Goal: Communication & Community: Answer question/provide support

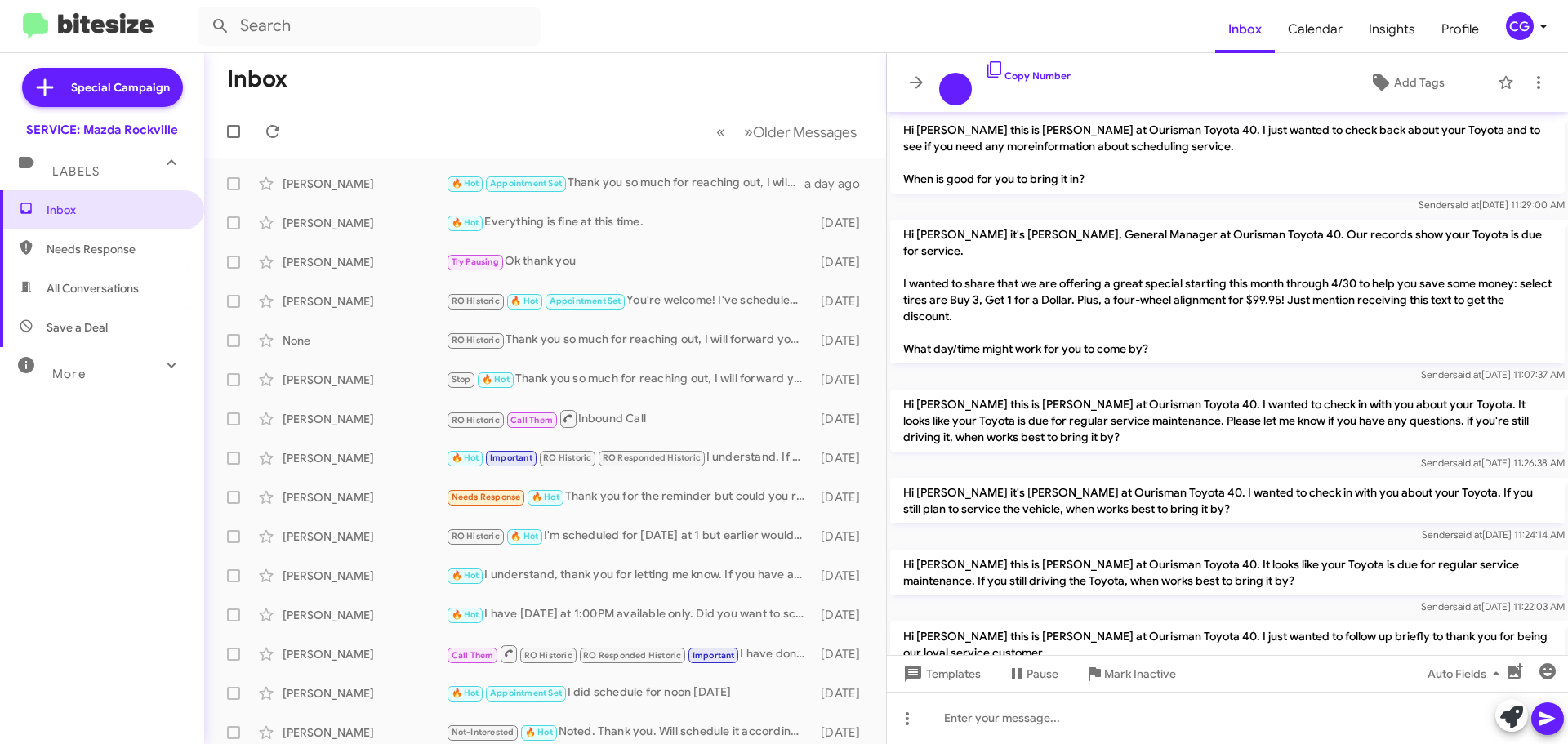
scroll to position [1005, 0]
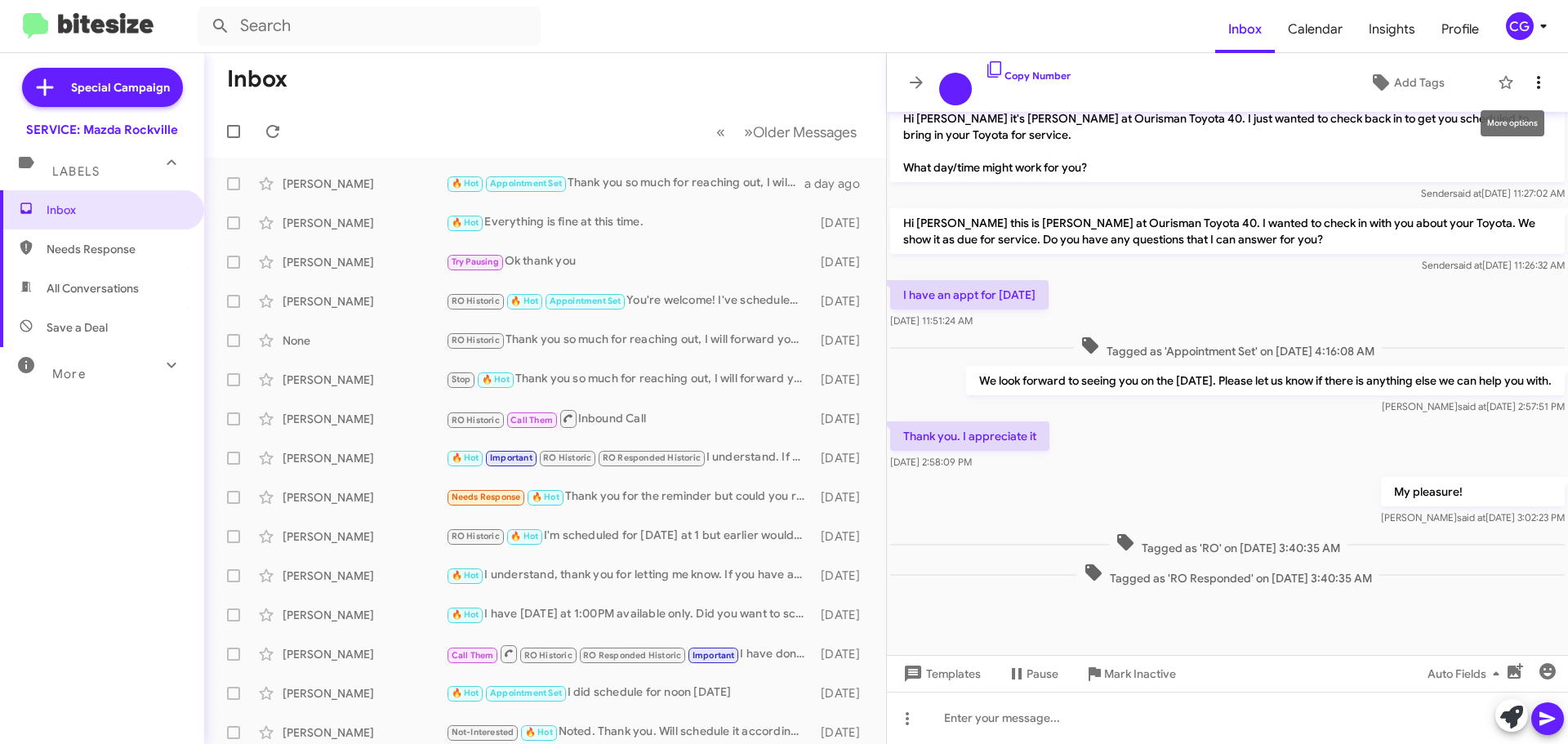
click at [1546, 68] on button at bounding box center [1538, 82] width 32 height 32
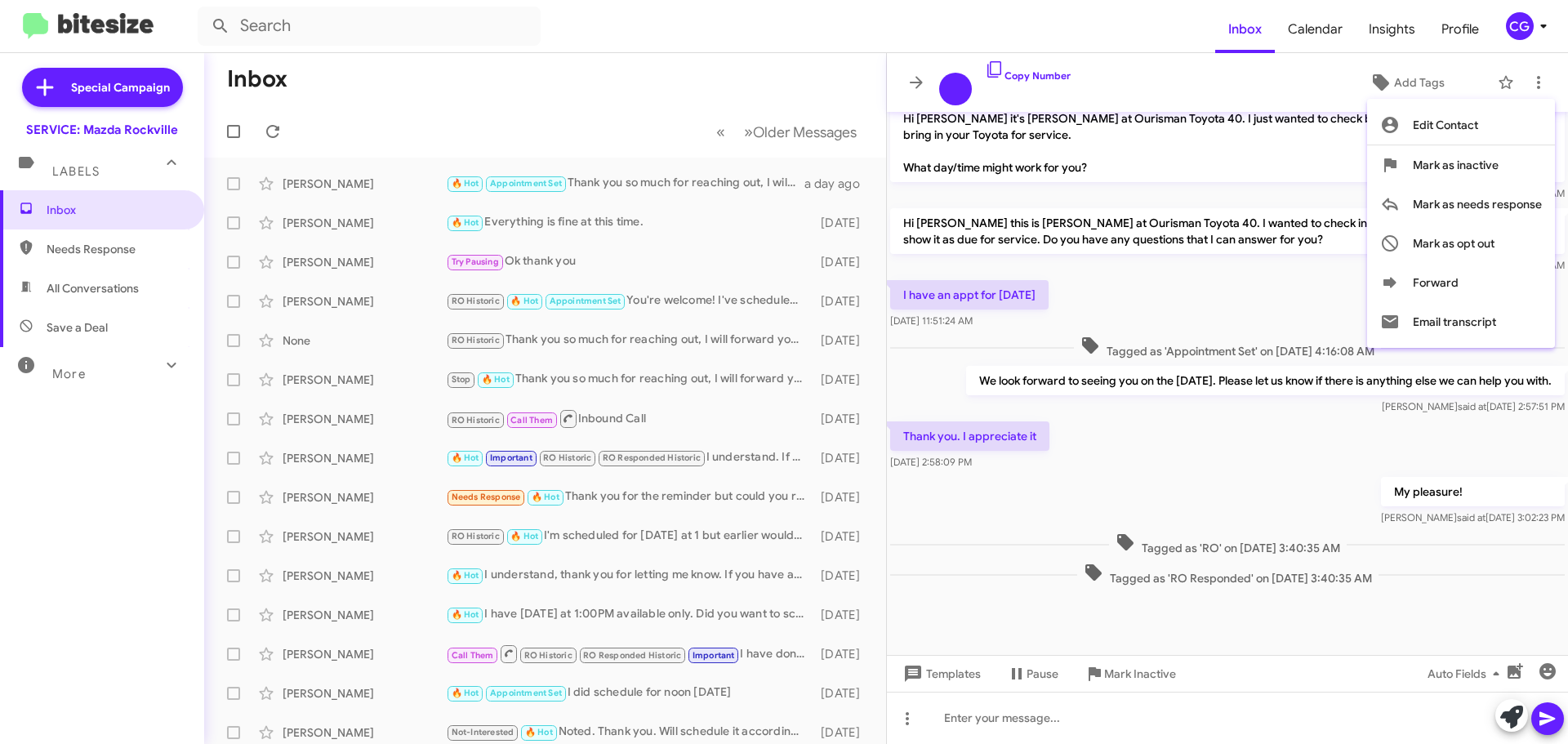
click at [1531, 8] on div at bounding box center [784, 372] width 1568 height 744
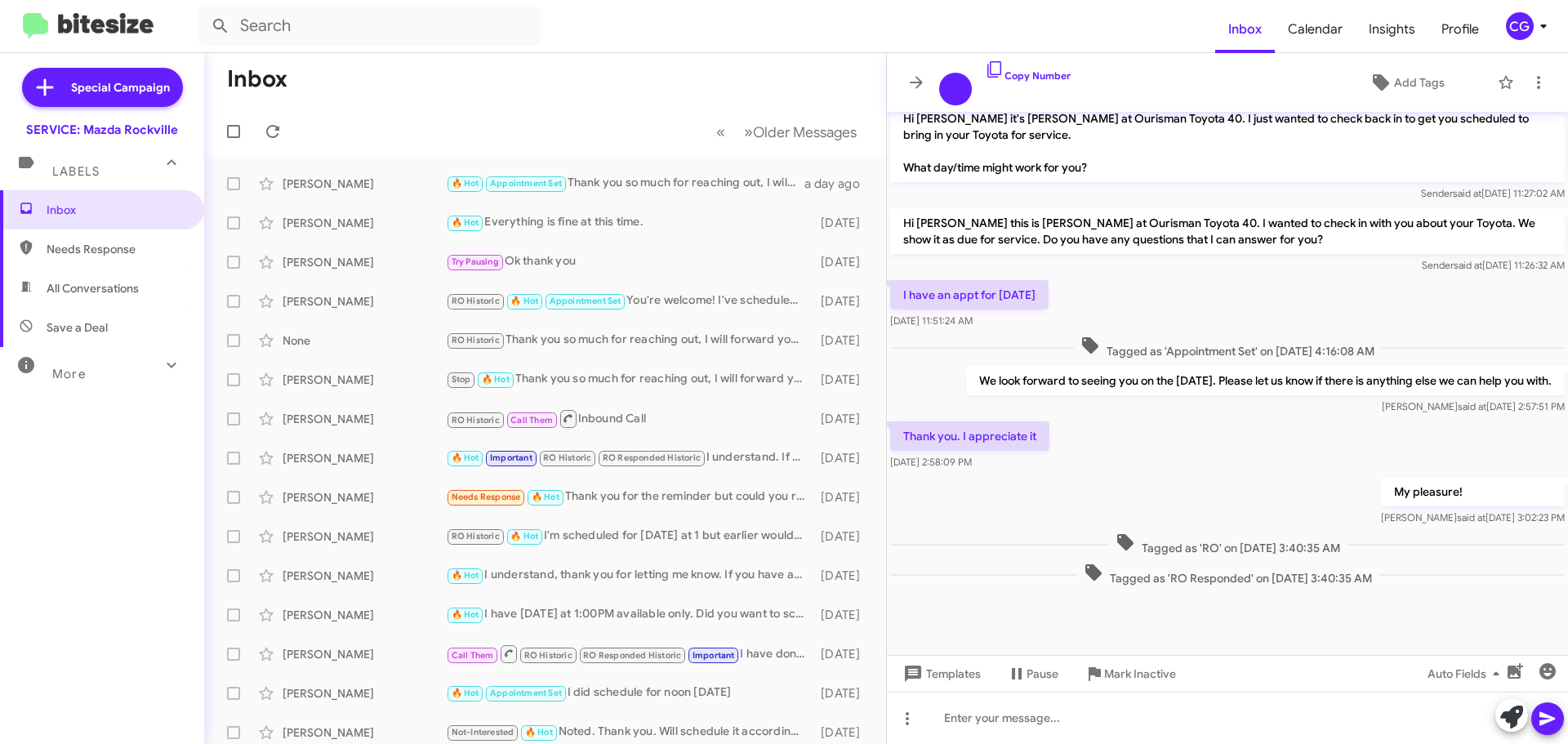
click at [1526, 19] on div "CG" at bounding box center [1520, 26] width 28 height 28
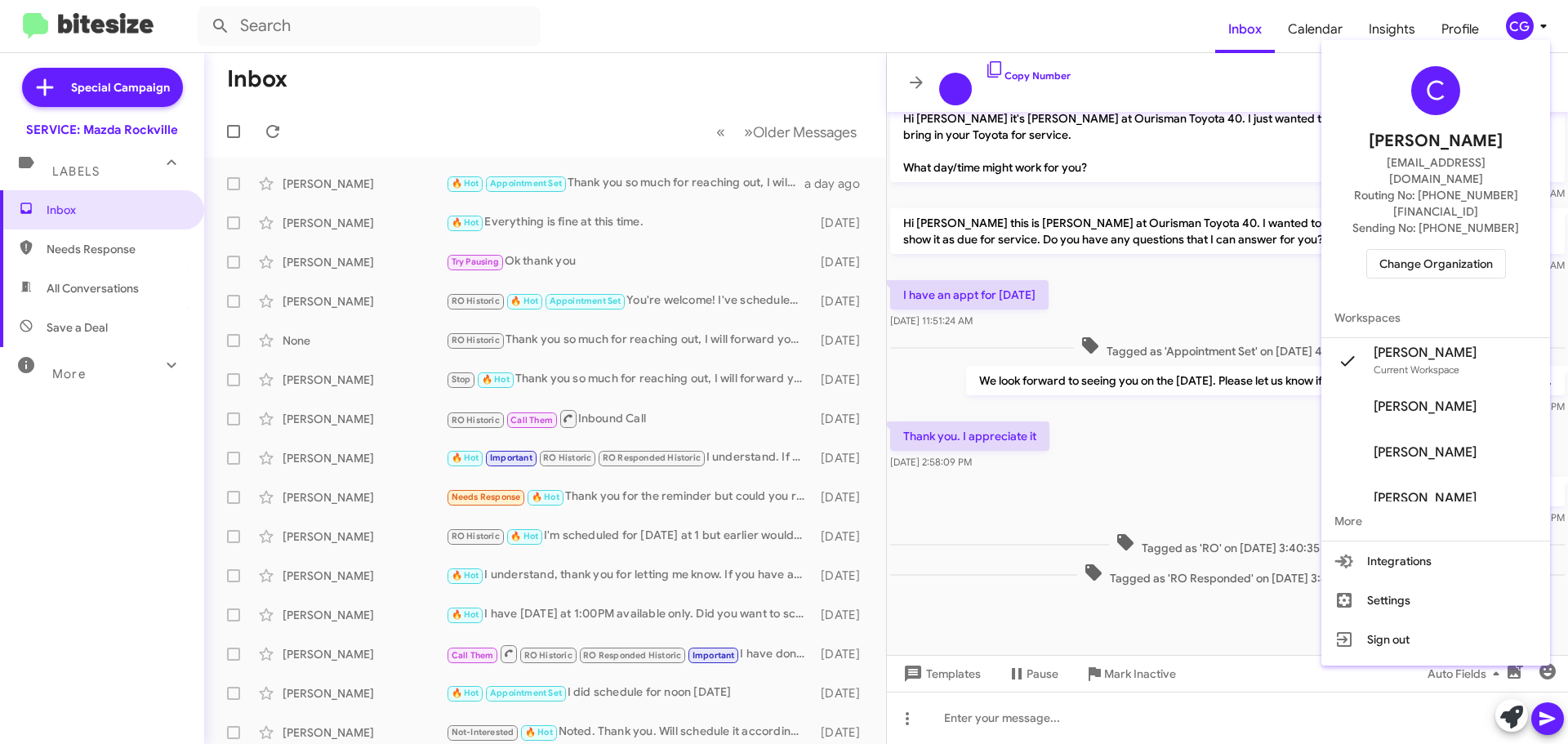
drag, startPoint x: 1467, startPoint y: 210, endPoint x: 1441, endPoint y: 235, distance: 36.1
click at [1465, 213] on div "C Carmen Gast cgast@ourismancars.com Routing No: +1 (301) 424-7800 Sending No: …" at bounding box center [1436, 172] width 229 height 251
click at [1441, 250] on span "Change Organization" at bounding box center [1436, 264] width 114 height 28
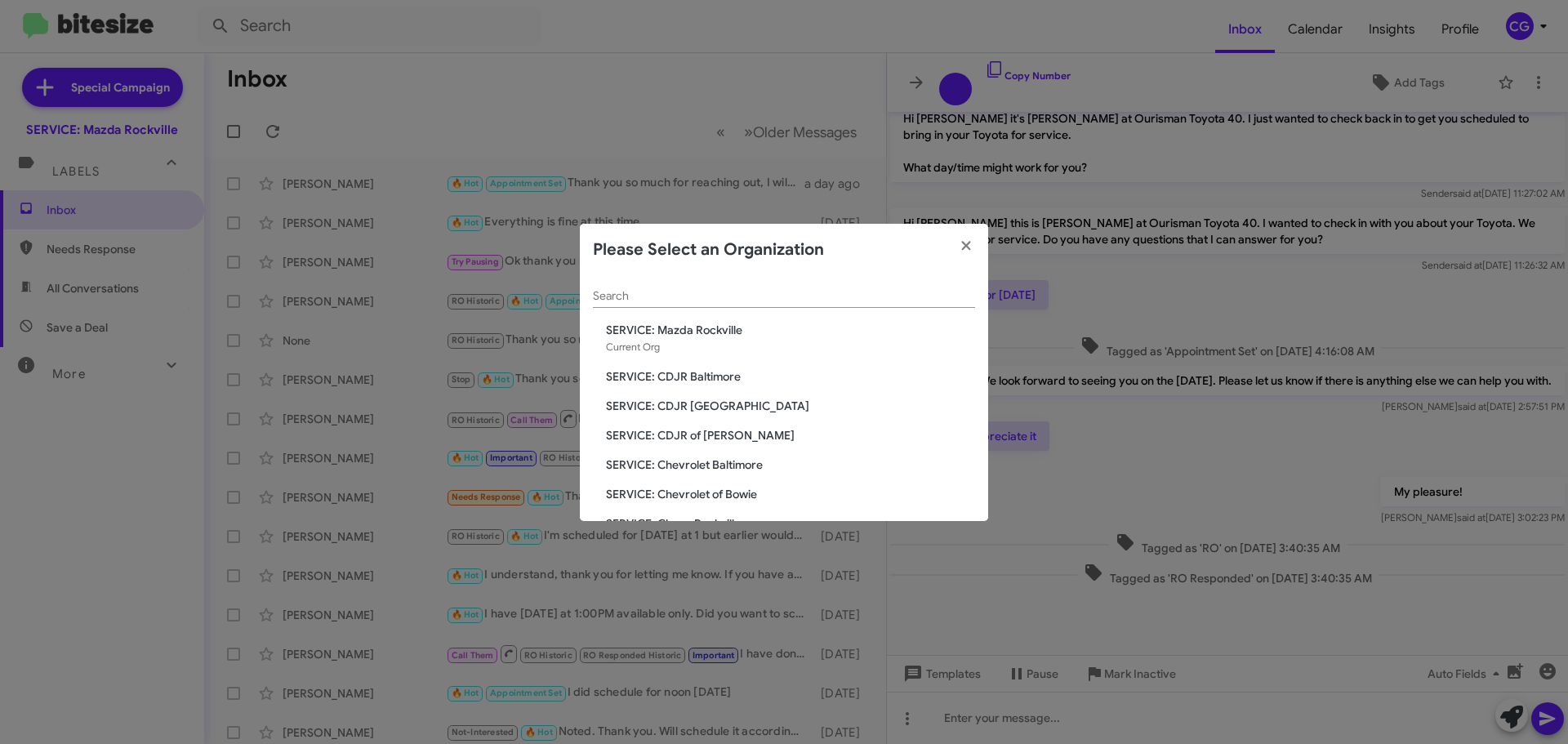
click at [727, 370] on span "SERVICE: CDJR Baltimore" at bounding box center [790, 377] width 369 height 17
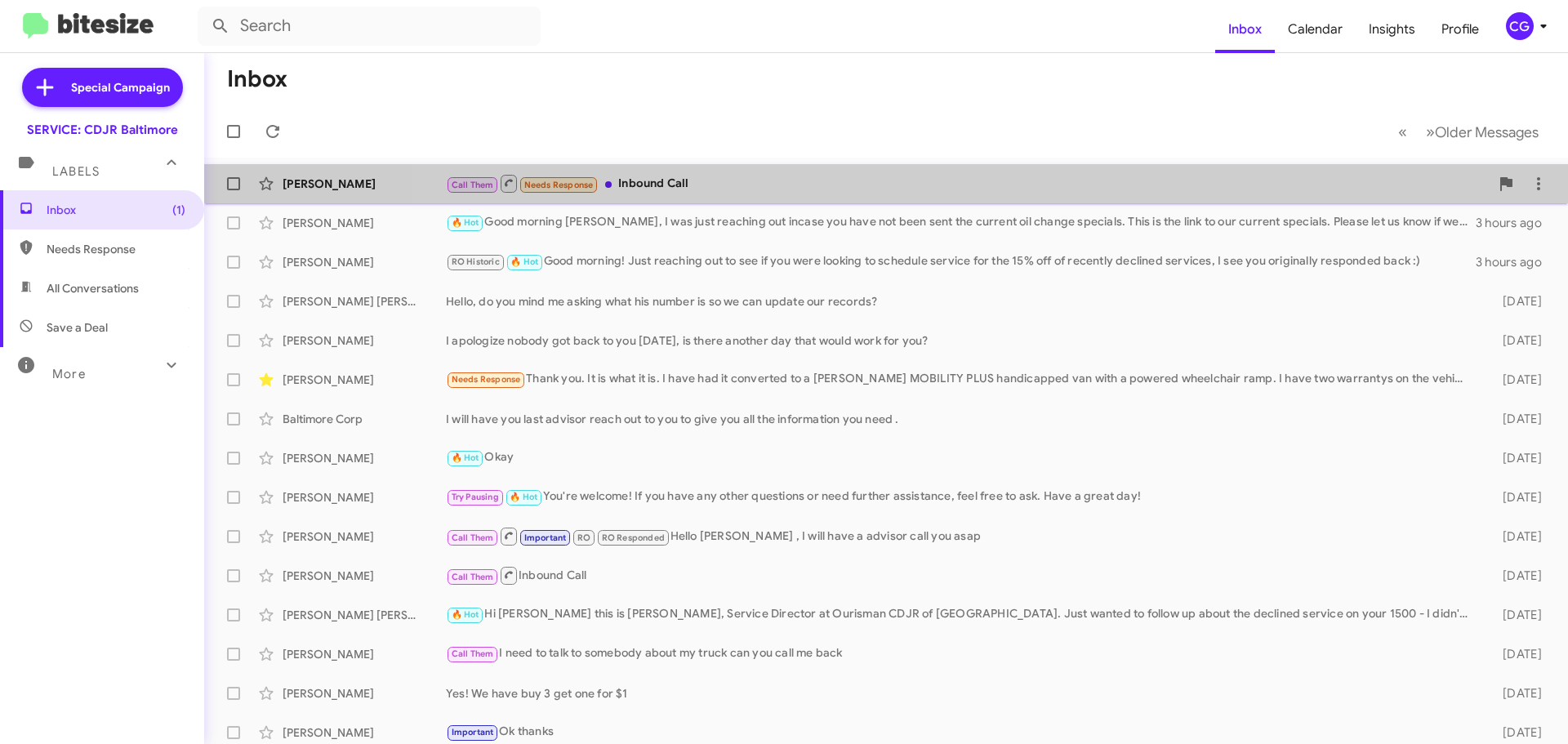
click at [983, 190] on div "Call Them Needs Response Inbound Call" at bounding box center [968, 184] width 1043 height 20
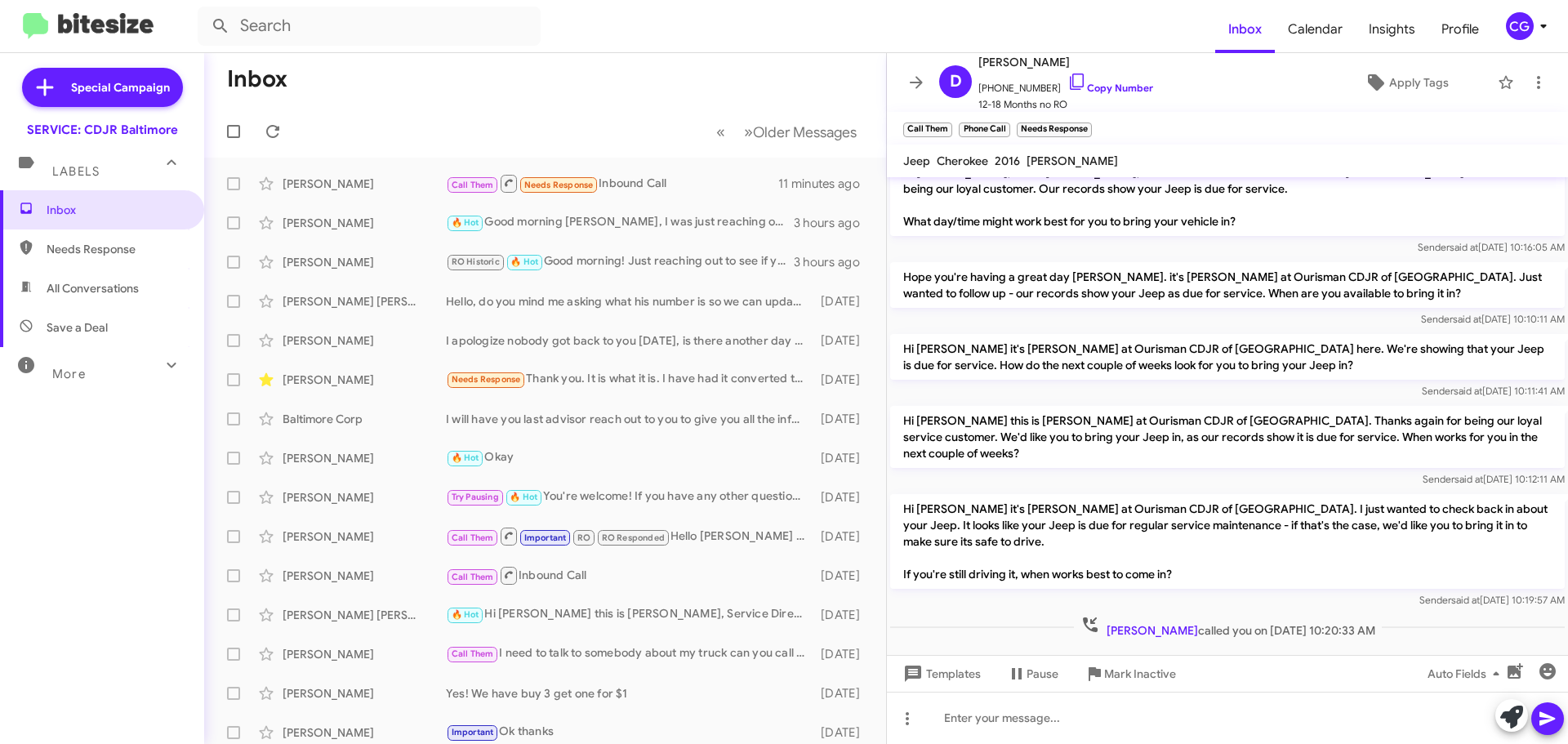
scroll to position [34, 0]
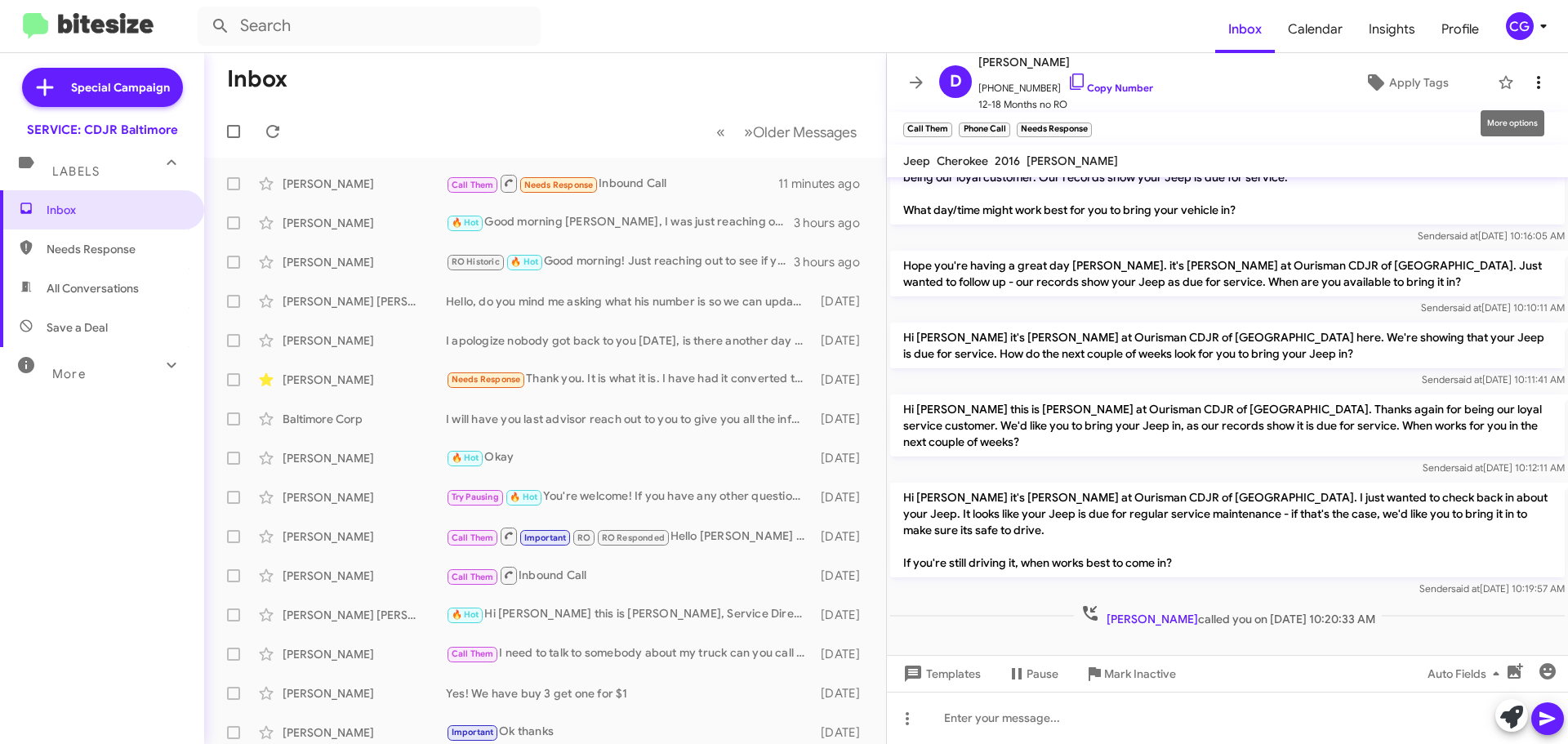
click at [1529, 72] on button at bounding box center [1538, 82] width 32 height 32
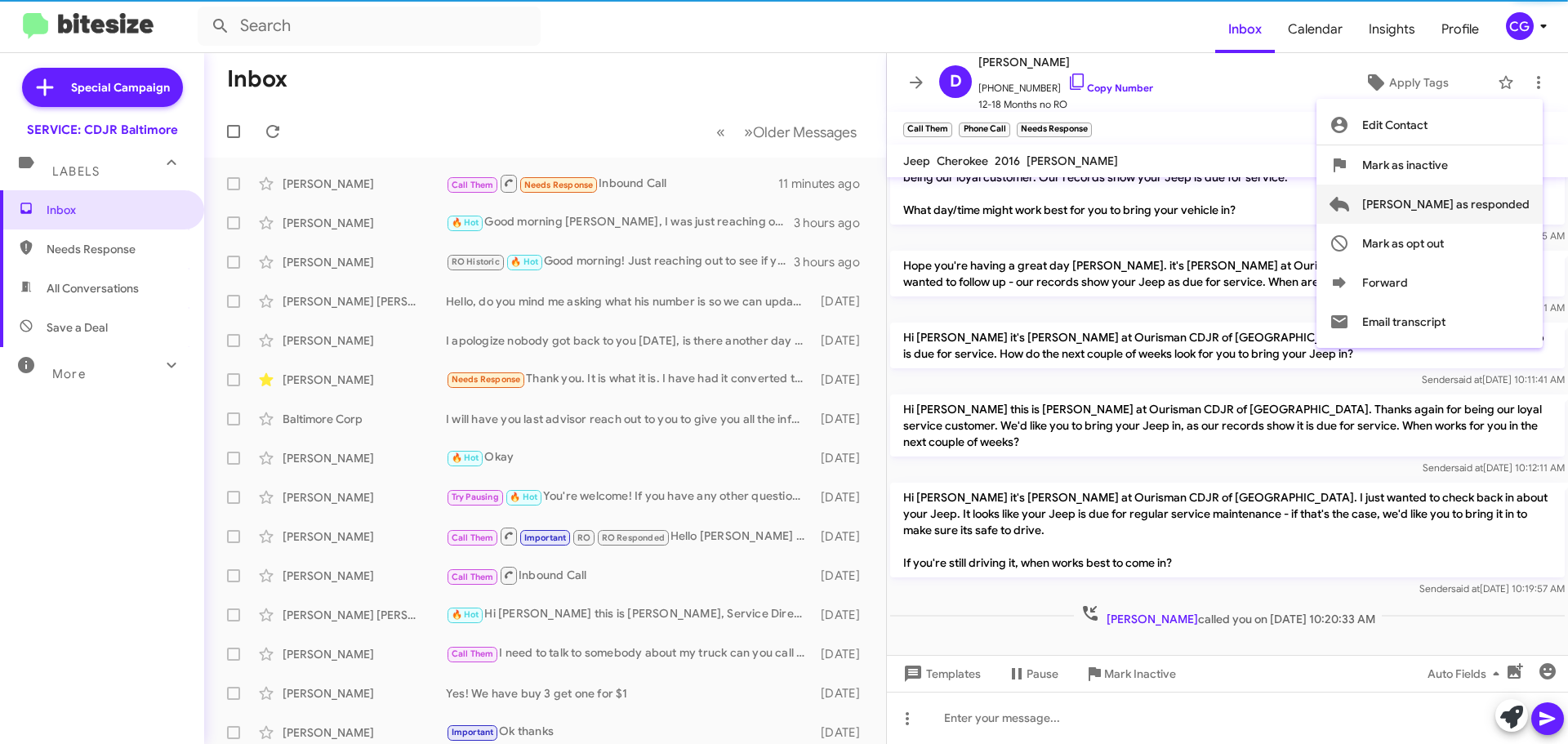
click at [1526, 209] on span "Mark as responded" at bounding box center [1445, 204] width 167 height 39
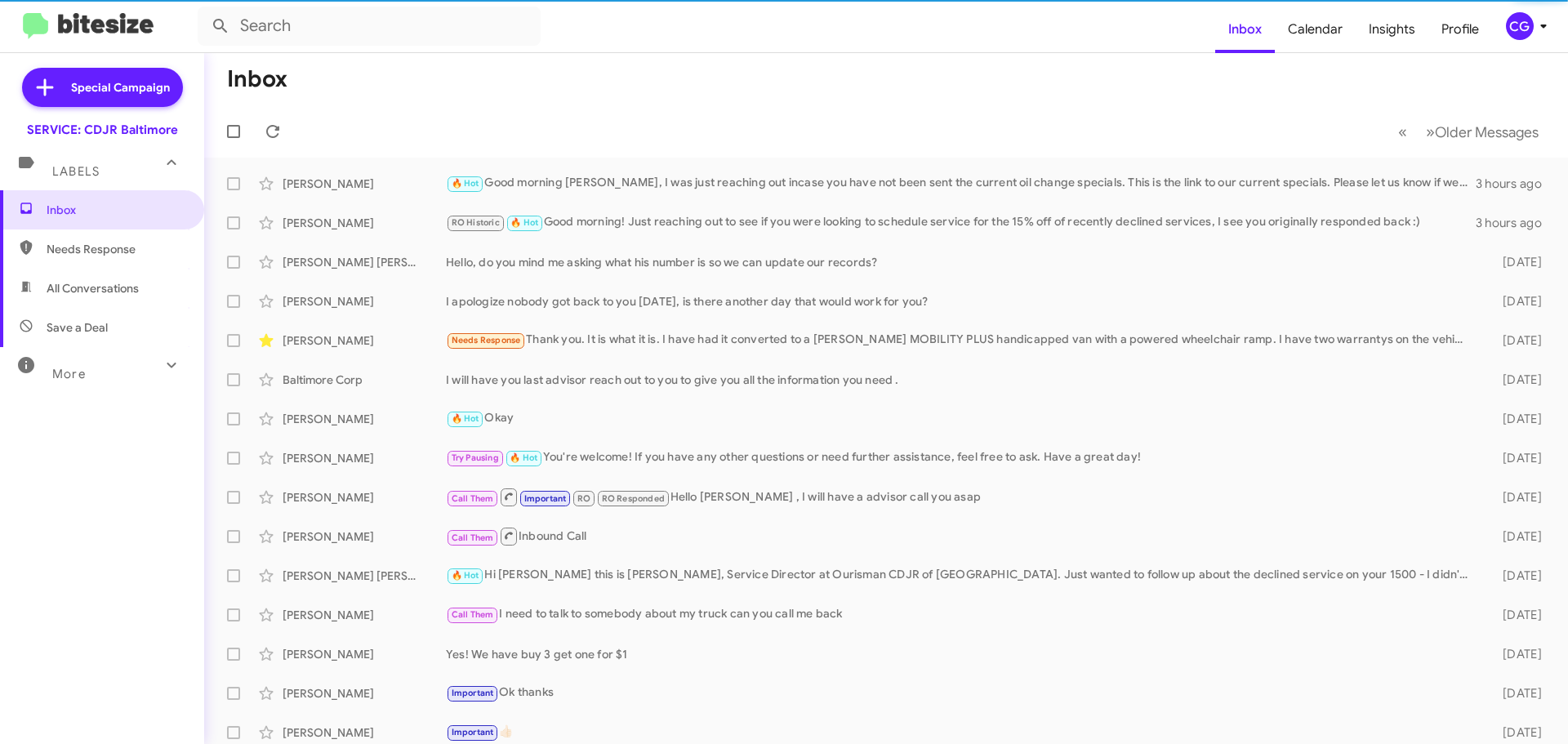
click at [1521, 18] on div "CG" at bounding box center [1520, 26] width 28 height 28
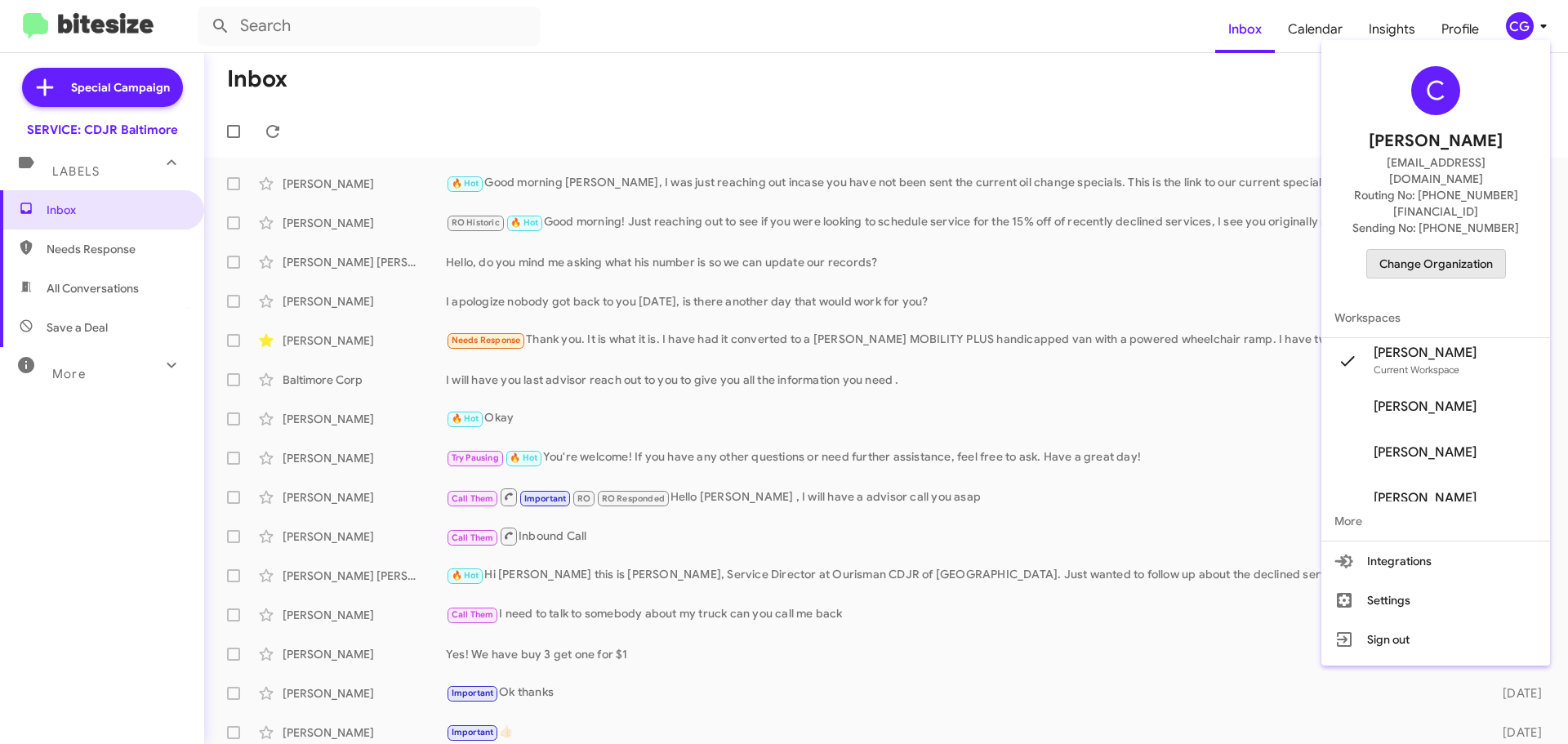
click at [1467, 250] on span "Change Organization" at bounding box center [1436, 264] width 114 height 28
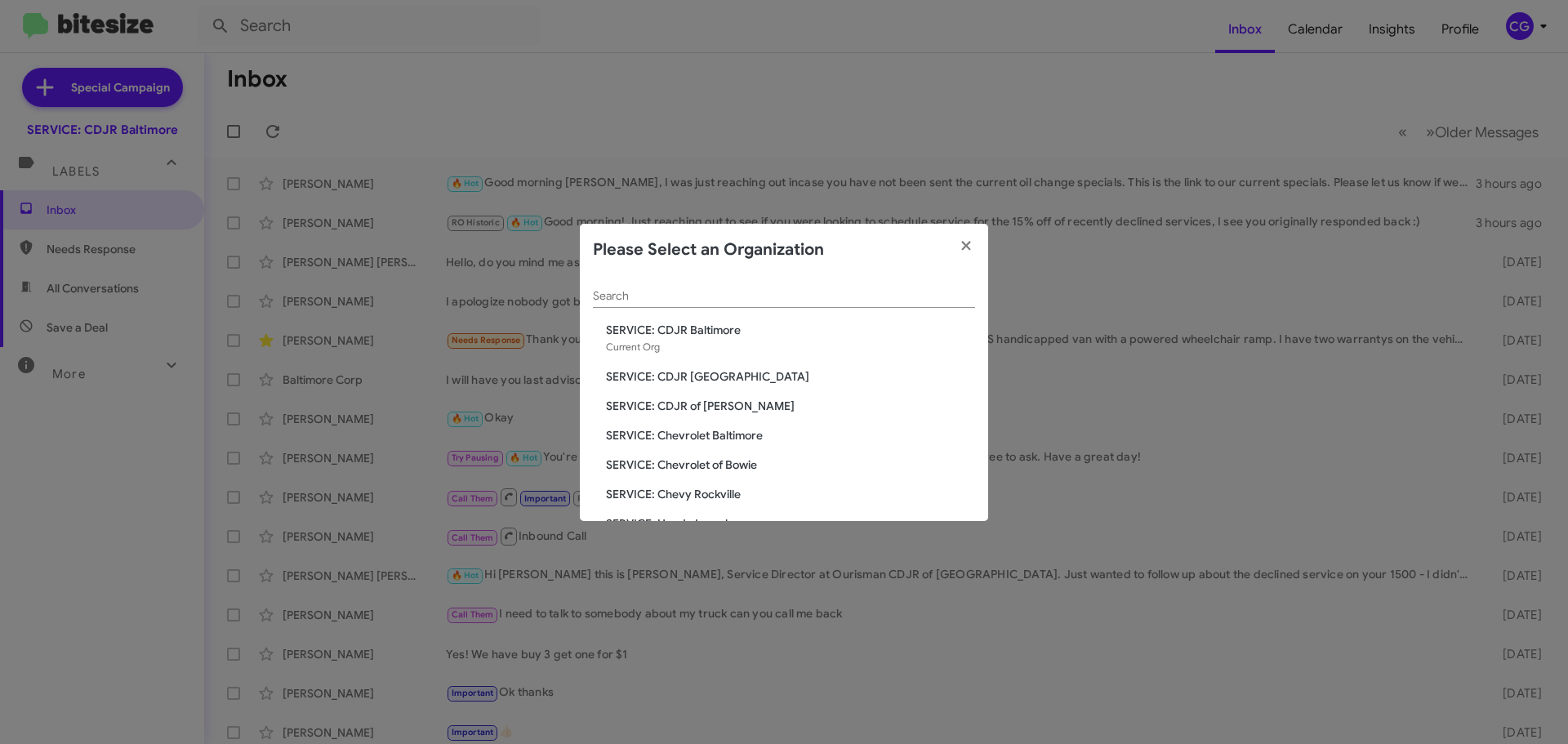
click at [699, 381] on span "SERVICE: CDJR [GEOGRAPHIC_DATA]" at bounding box center [790, 377] width 369 height 17
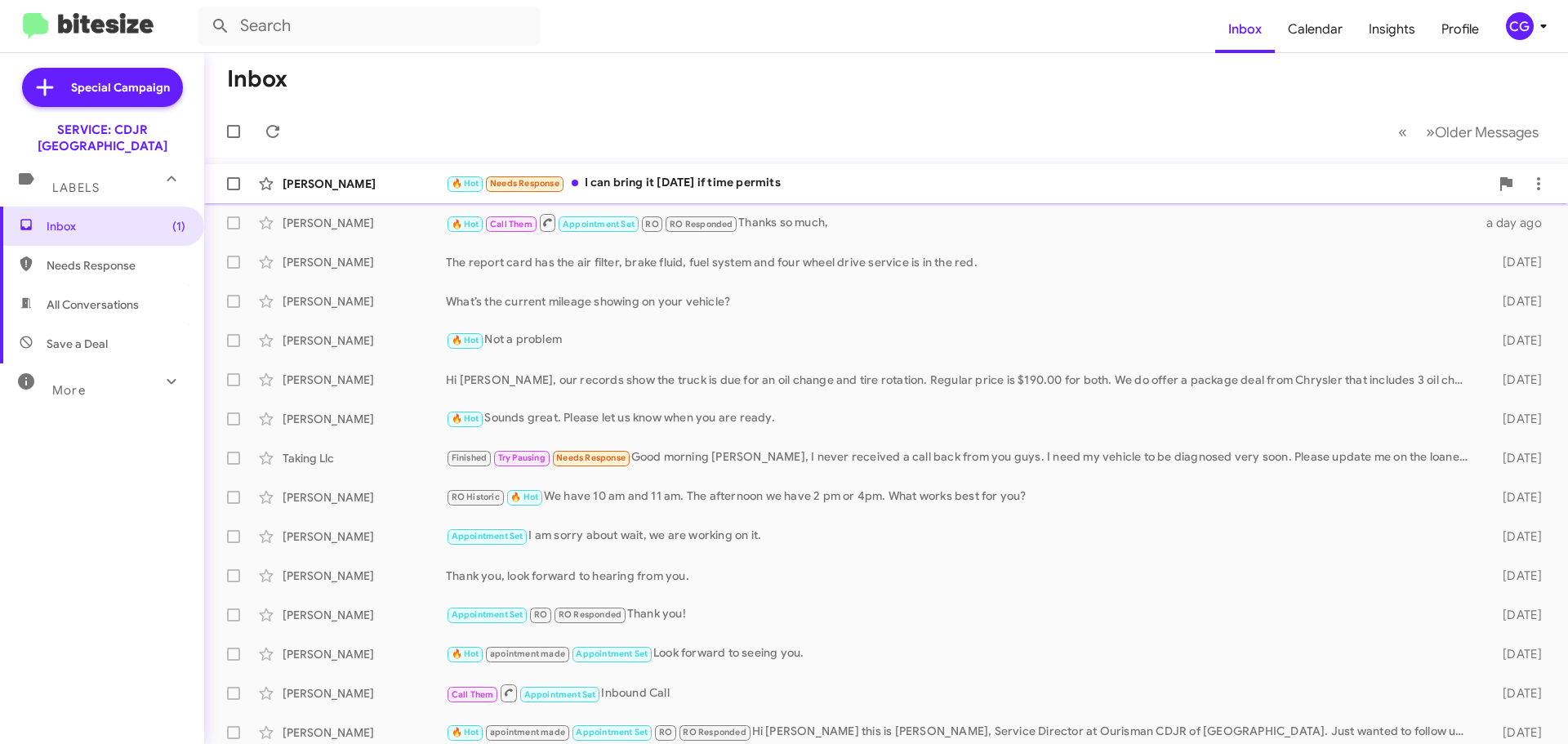
click at [933, 180] on div "🔥 Hot Needs Response I can bring it on Saturday if time permits" at bounding box center [968, 183] width 1043 height 18
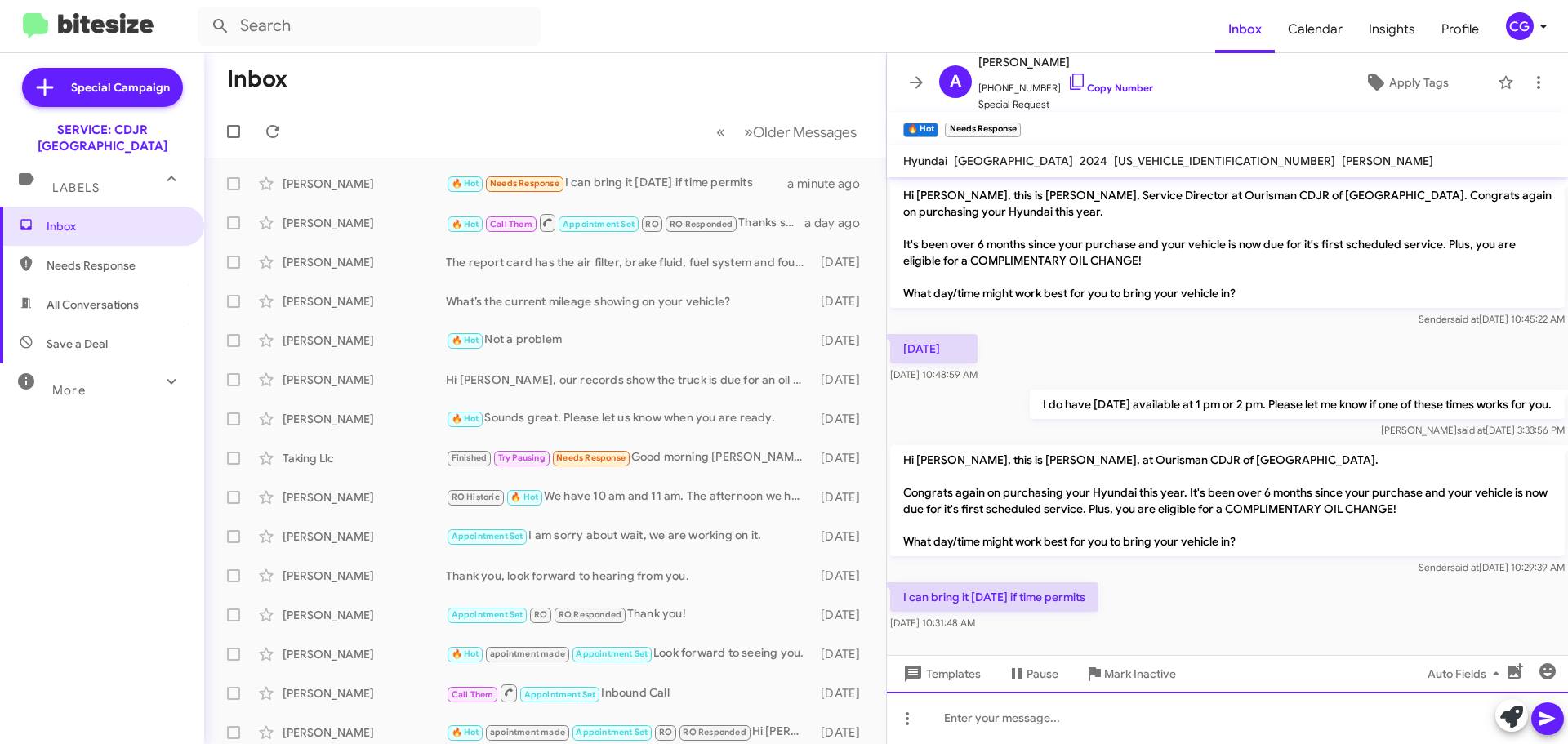
click at [1043, 716] on div at bounding box center [1228, 717] width 681 height 53
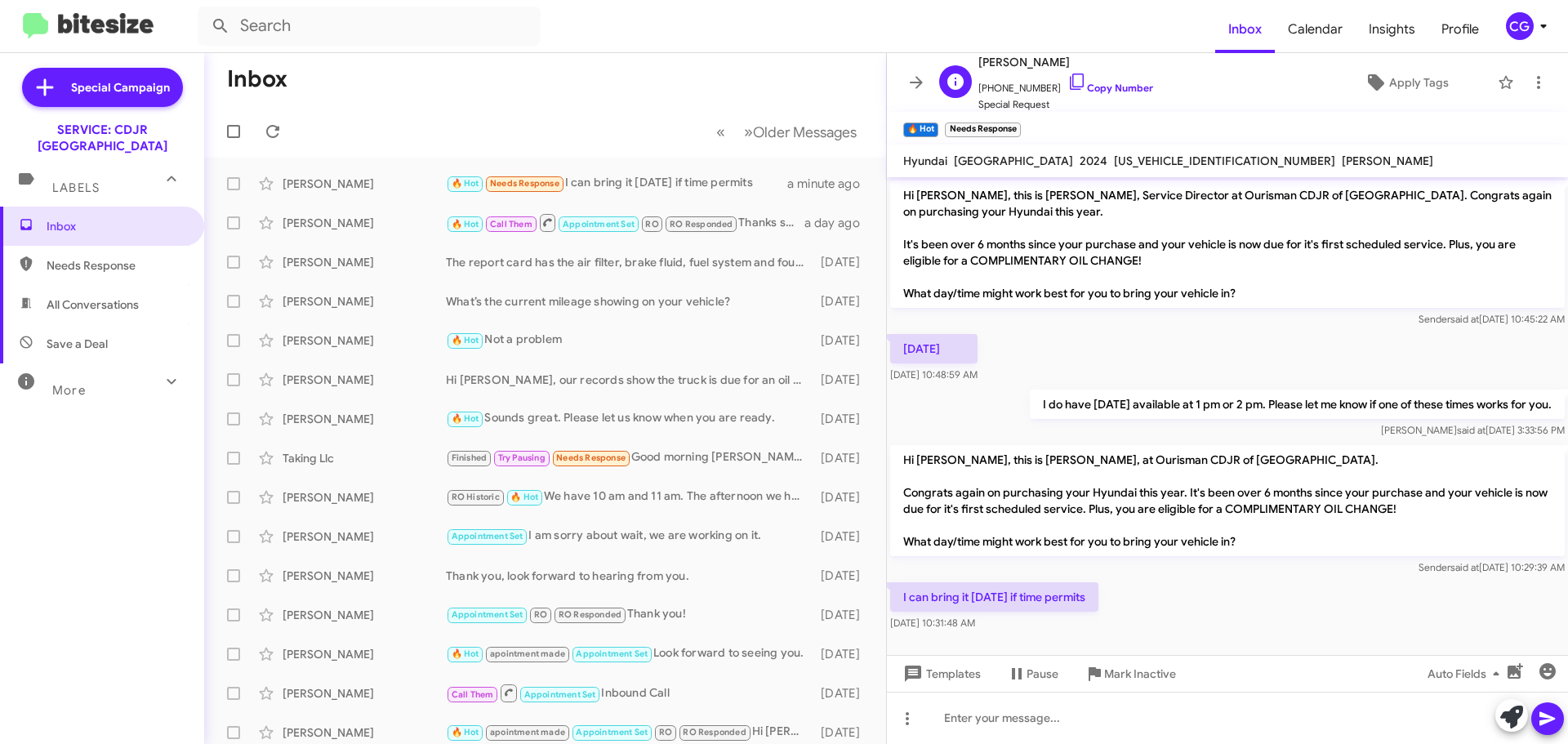
click at [1006, 88] on span "+14439386413 Copy Number" at bounding box center [1066, 84] width 175 height 25
click at [1115, 161] on span "5NMJBCDE3RH300411" at bounding box center [1225, 161] width 222 height 15
copy span "5NMJBCDE3RH300411"
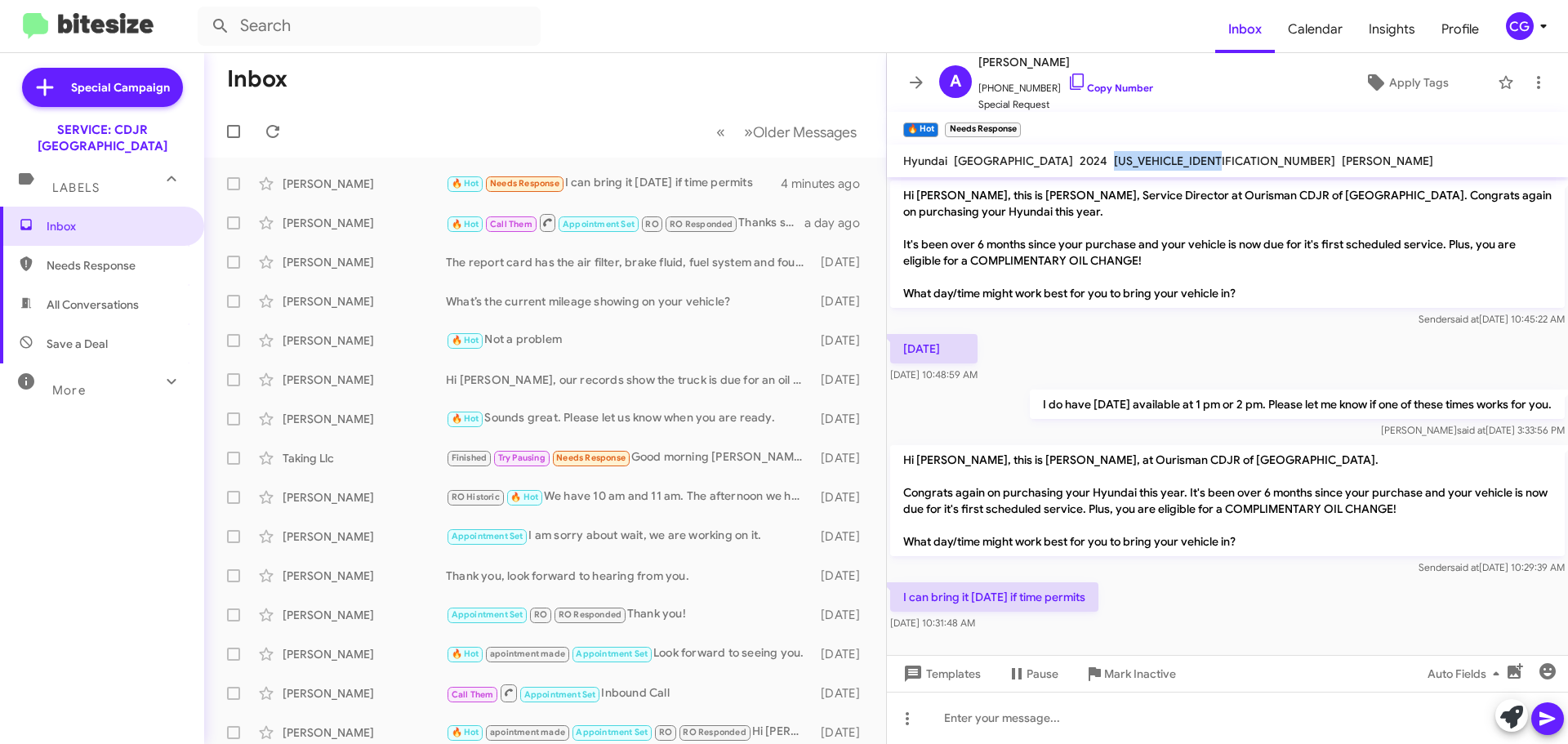
copy span "5NMJBCDE3RH300411"
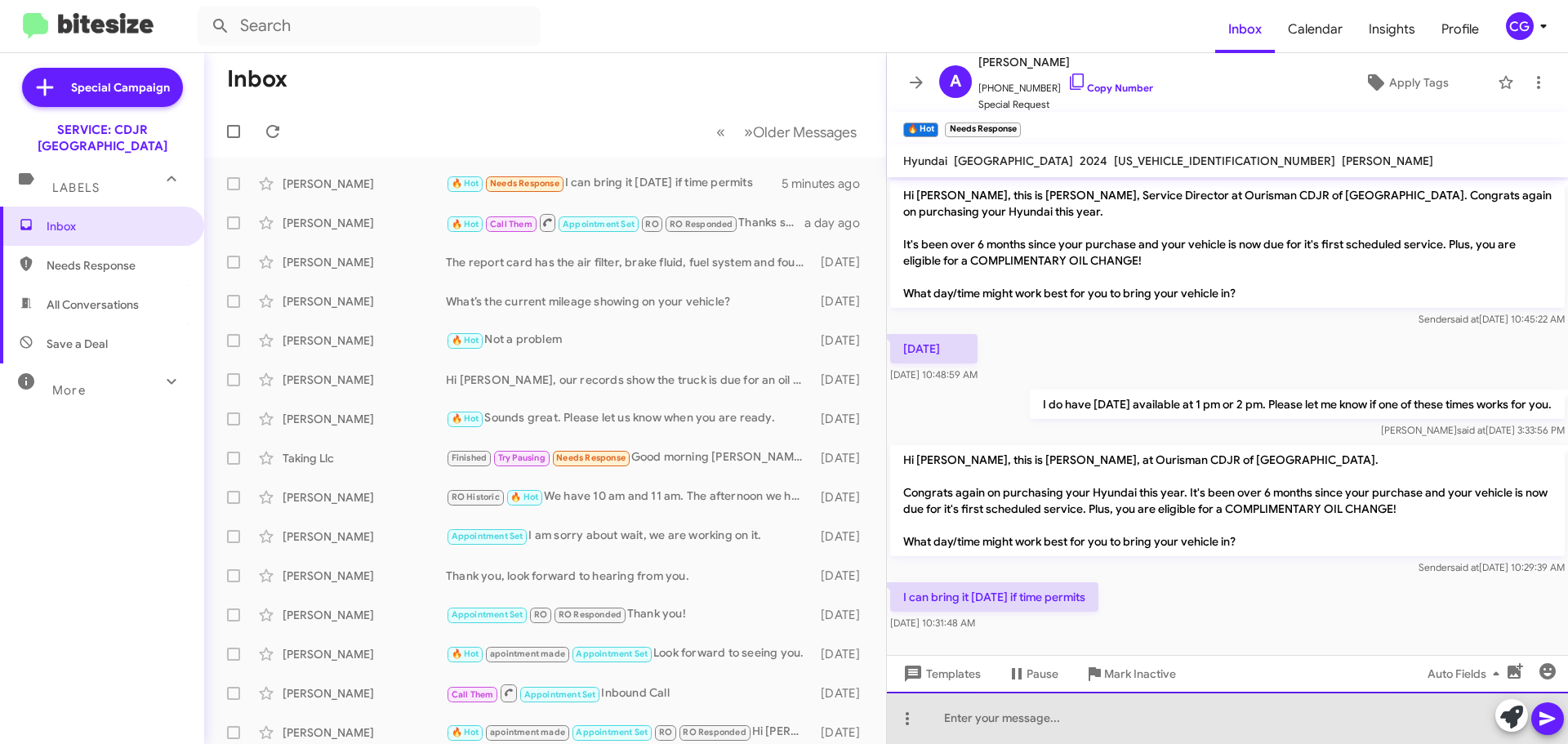
click at [1169, 714] on div at bounding box center [1228, 717] width 681 height 53
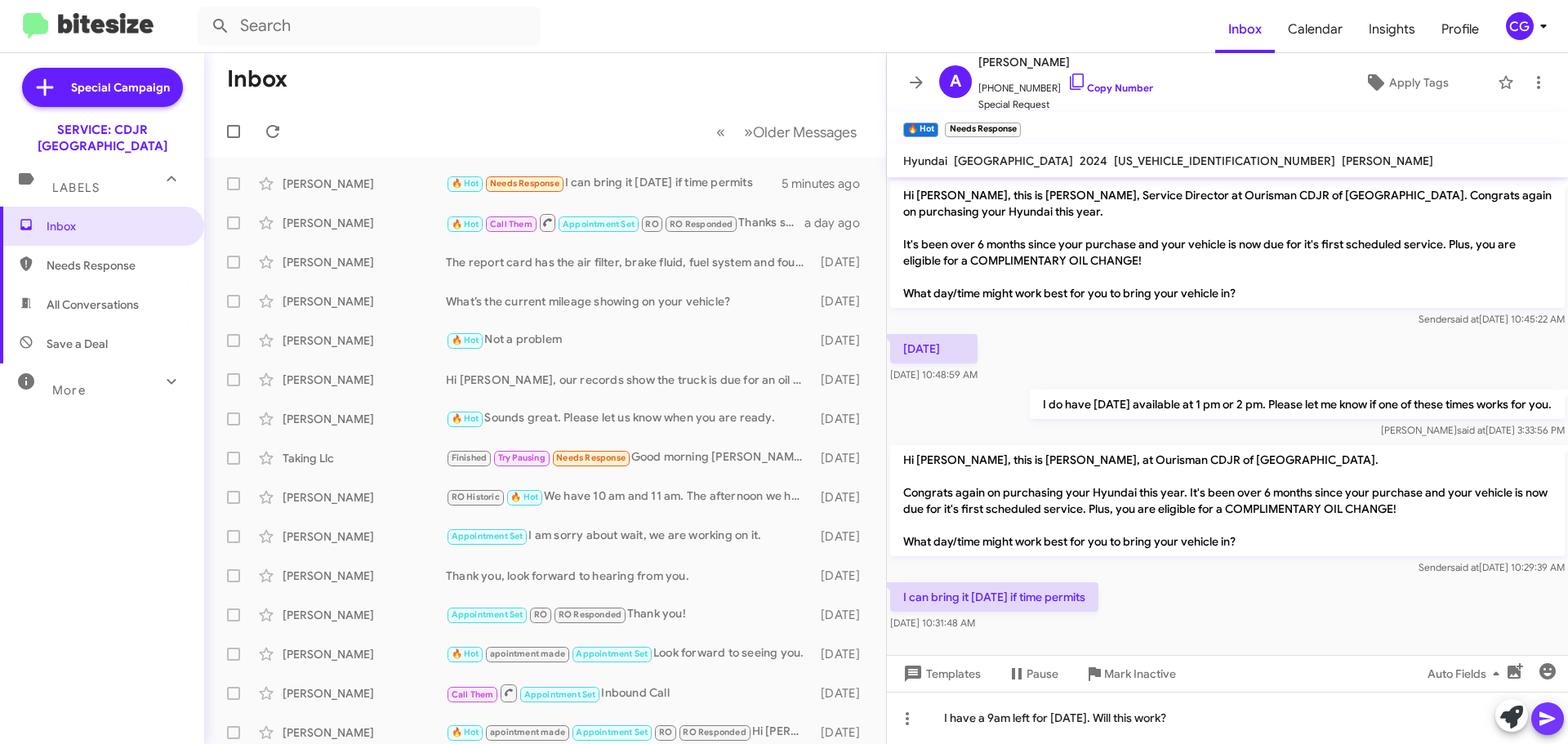
click at [1550, 724] on icon at bounding box center [1548, 718] width 19 height 19
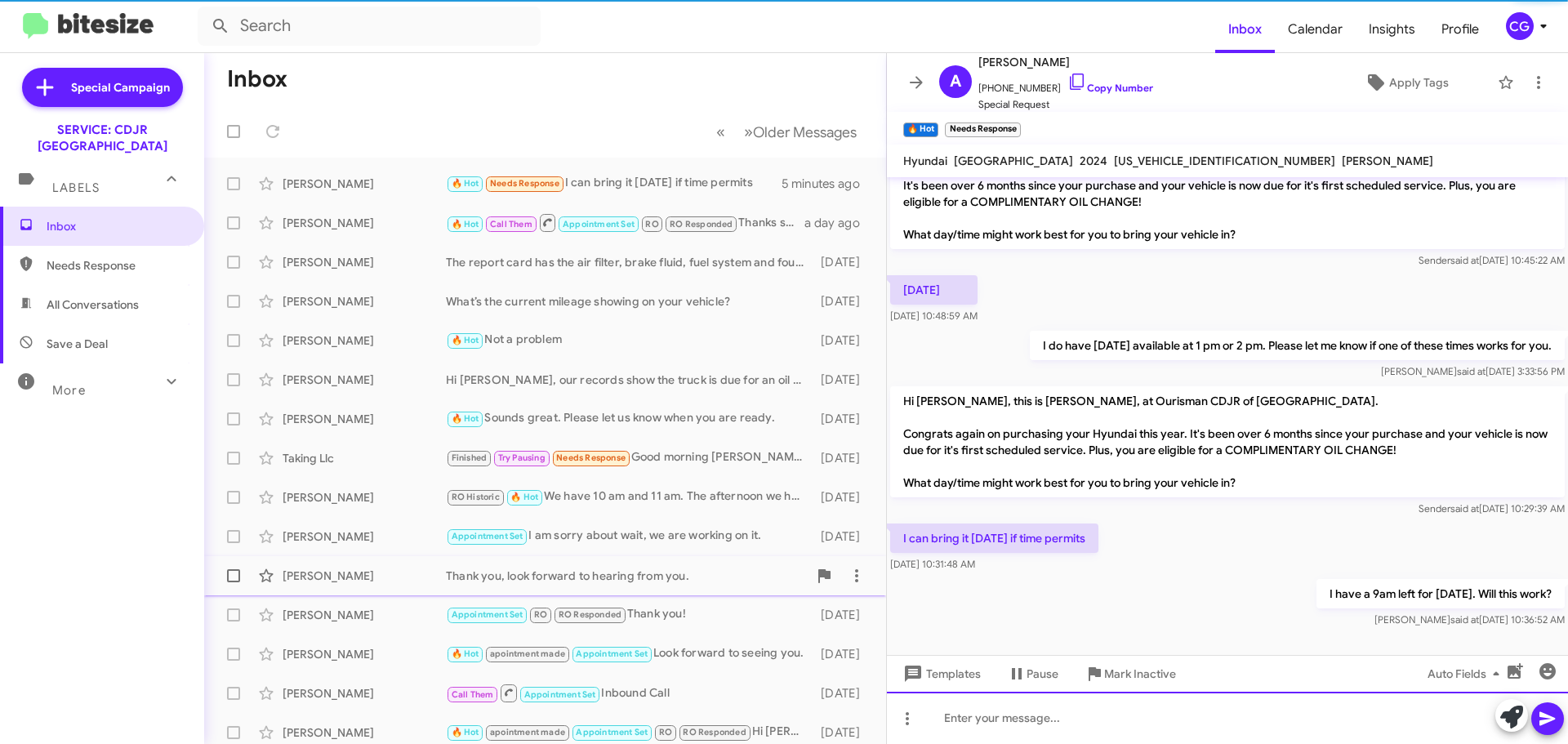
scroll to position [60, 0]
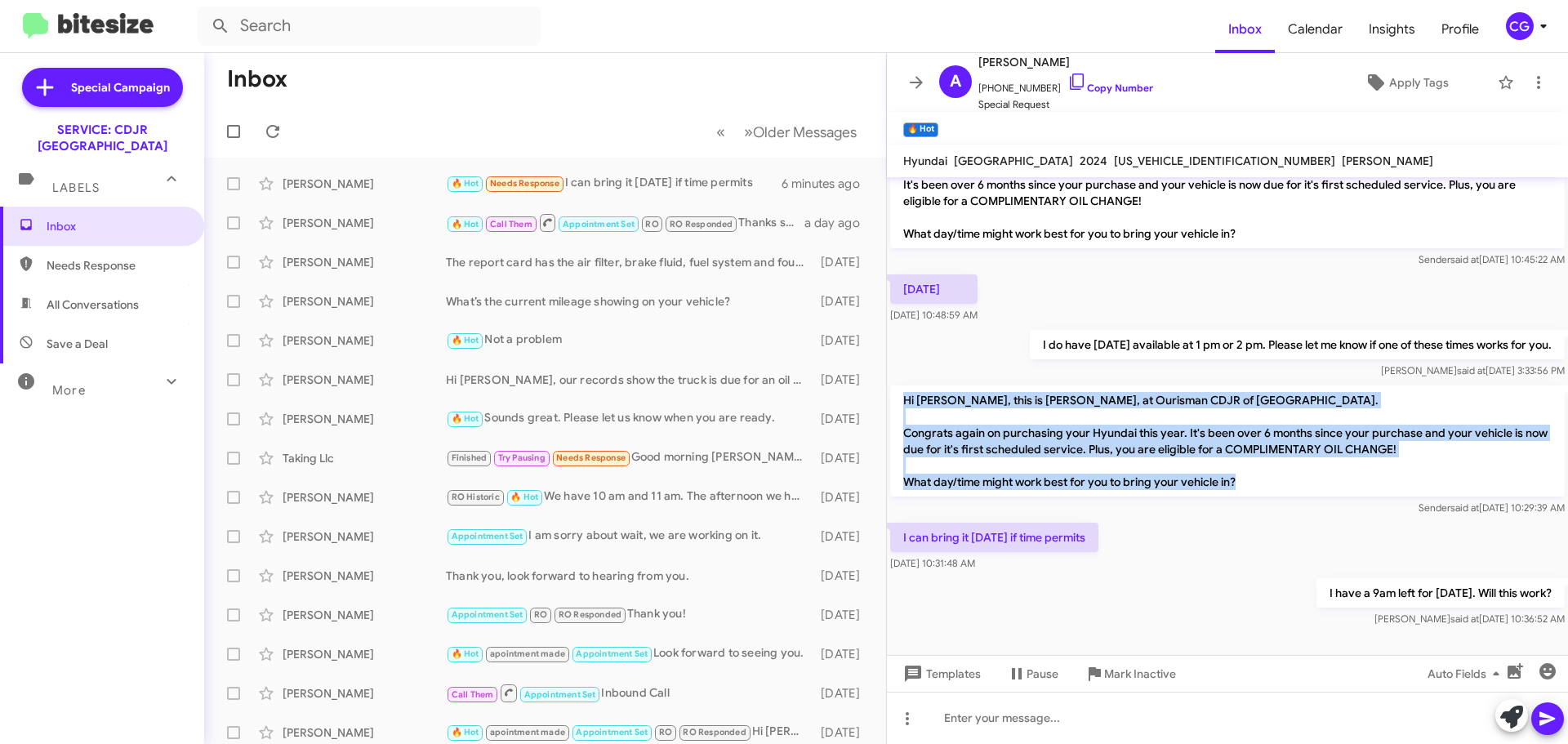
drag, startPoint x: 904, startPoint y: 400, endPoint x: 1215, endPoint y: 504, distance: 327.9
click at [1215, 504] on div "Hi Akinsola, this is Josh Colwell, at Ourisman CDJR of Clarksville. Congrats ag…" at bounding box center [1227, 451] width 675 height 131
copy p "Hi Akinsola, this is Josh Colwell, at Ourisman CDJR of Clarksville. Congrats ag…"
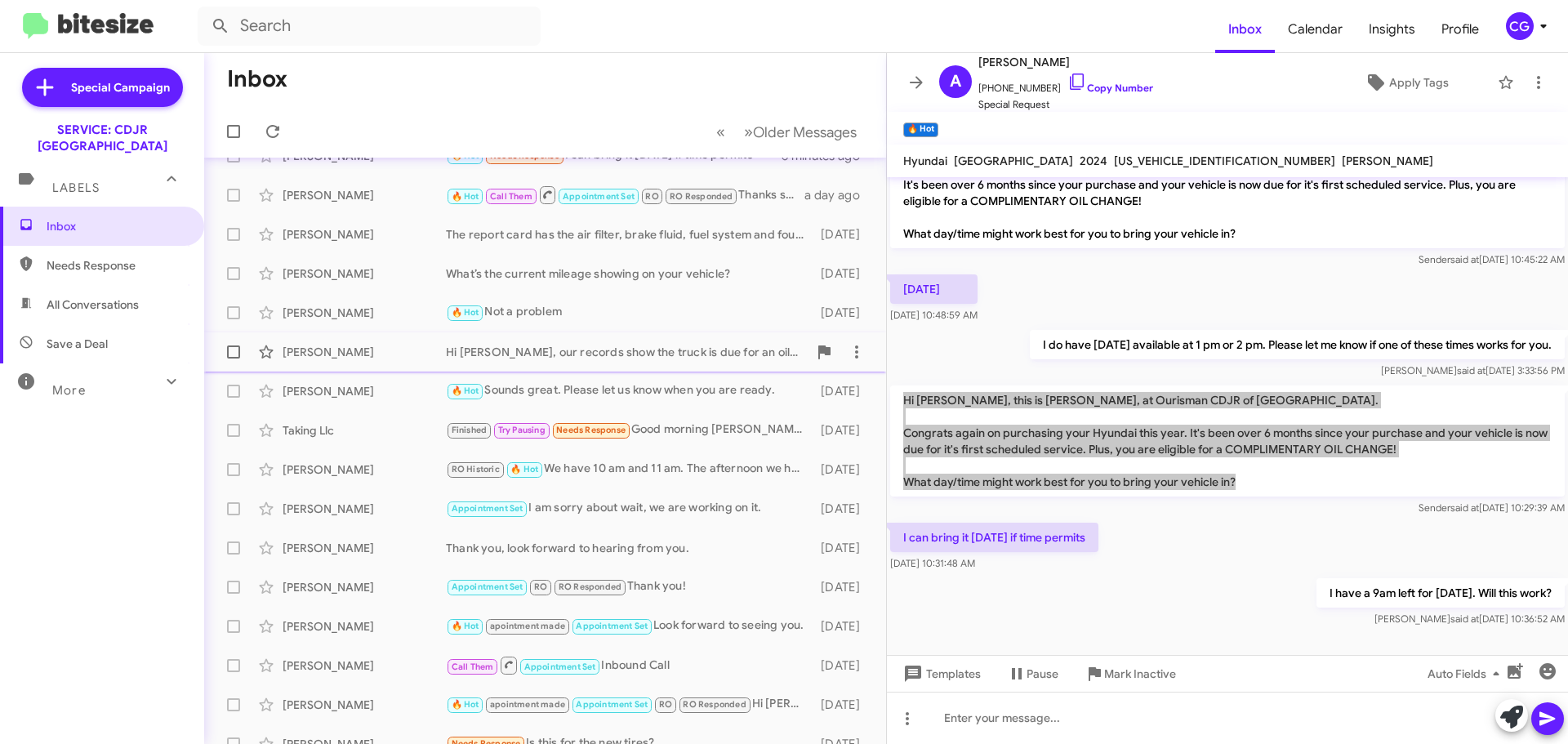
scroll to position [0, 0]
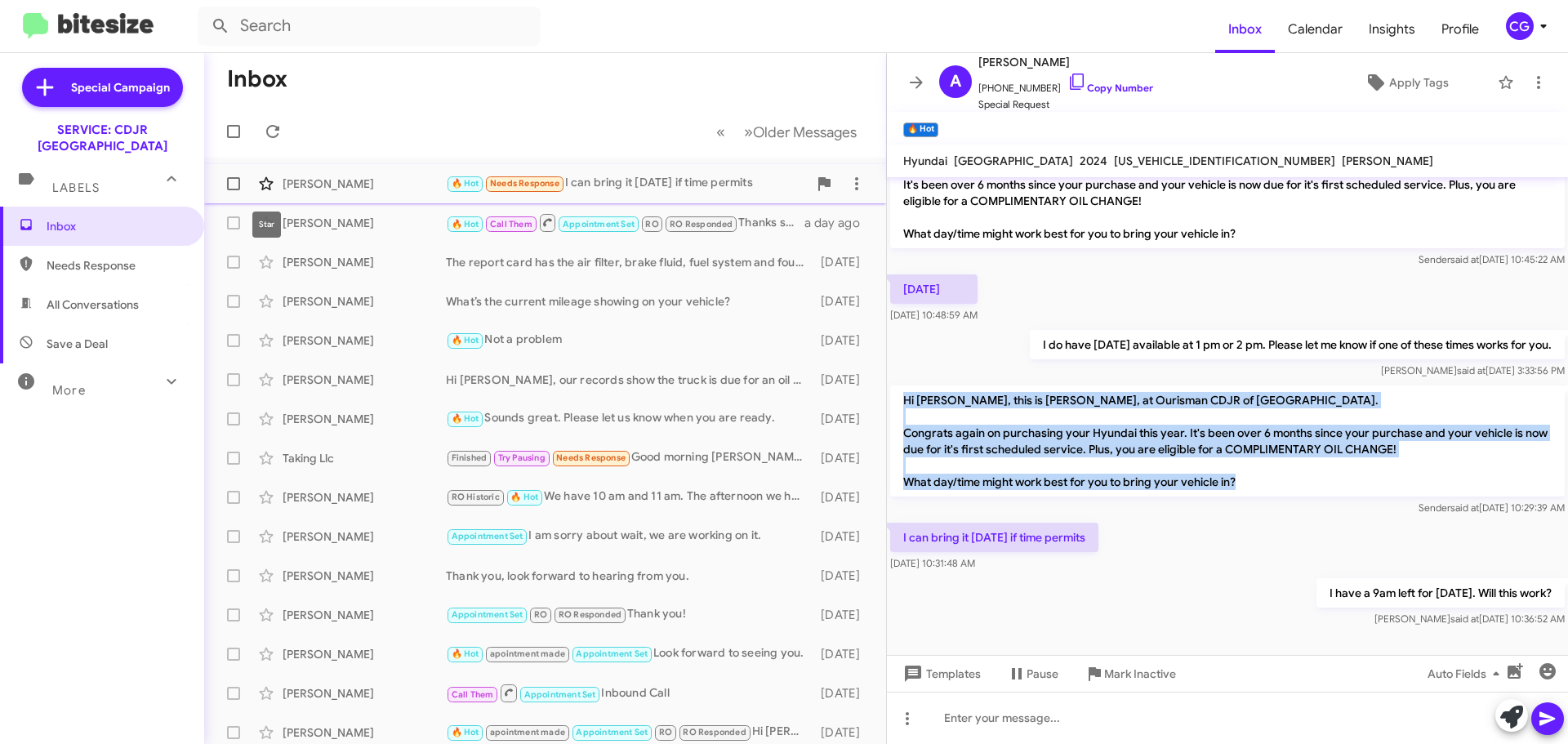
click at [261, 186] on icon at bounding box center [266, 183] width 19 height 19
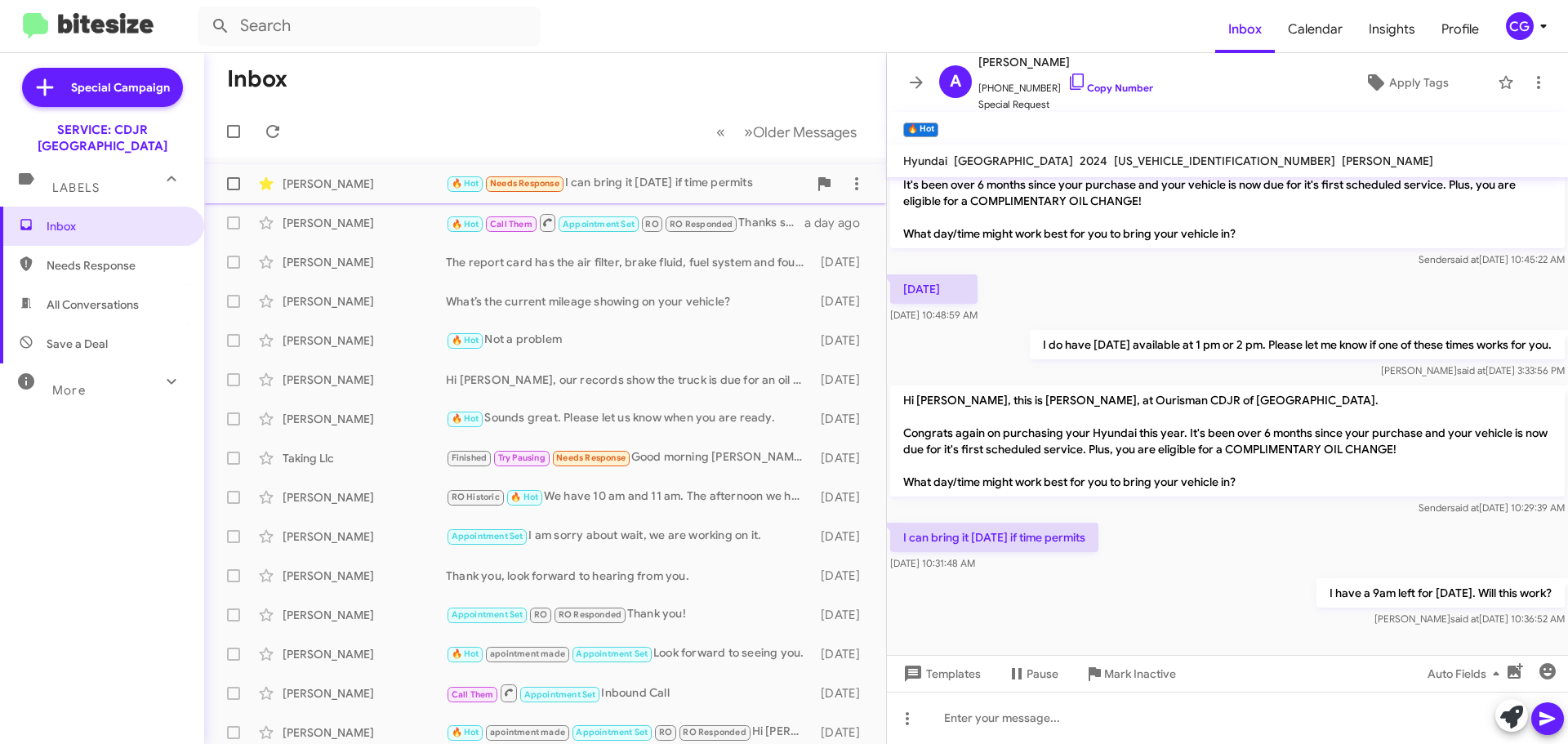
click at [1253, 138] on mat-toolbar "🔥 Hot ×" at bounding box center [1228, 127] width 681 height 32
click at [1539, 20] on icon at bounding box center [1543, 26] width 19 height 19
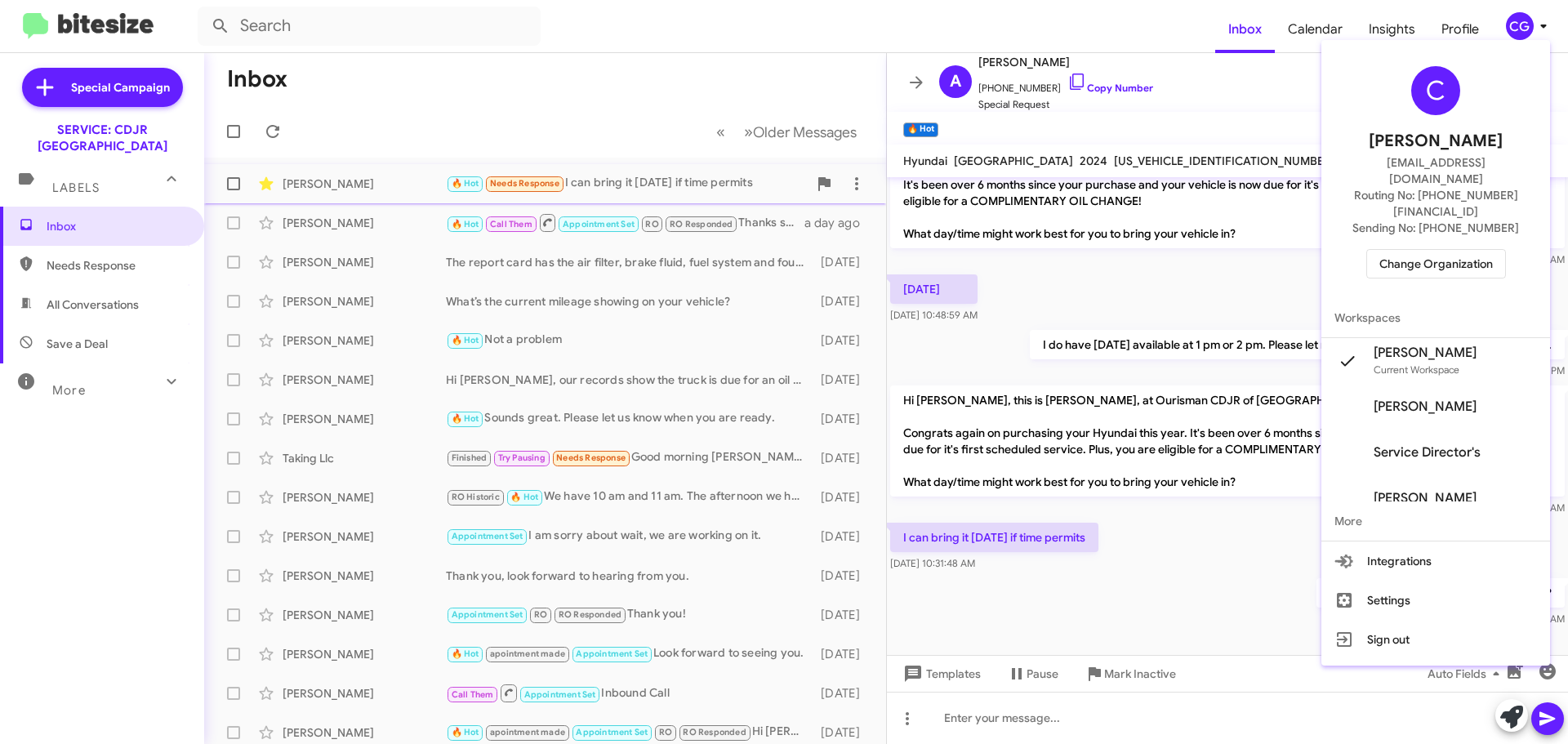
click at [1441, 250] on span "Change Organization" at bounding box center [1436, 264] width 114 height 28
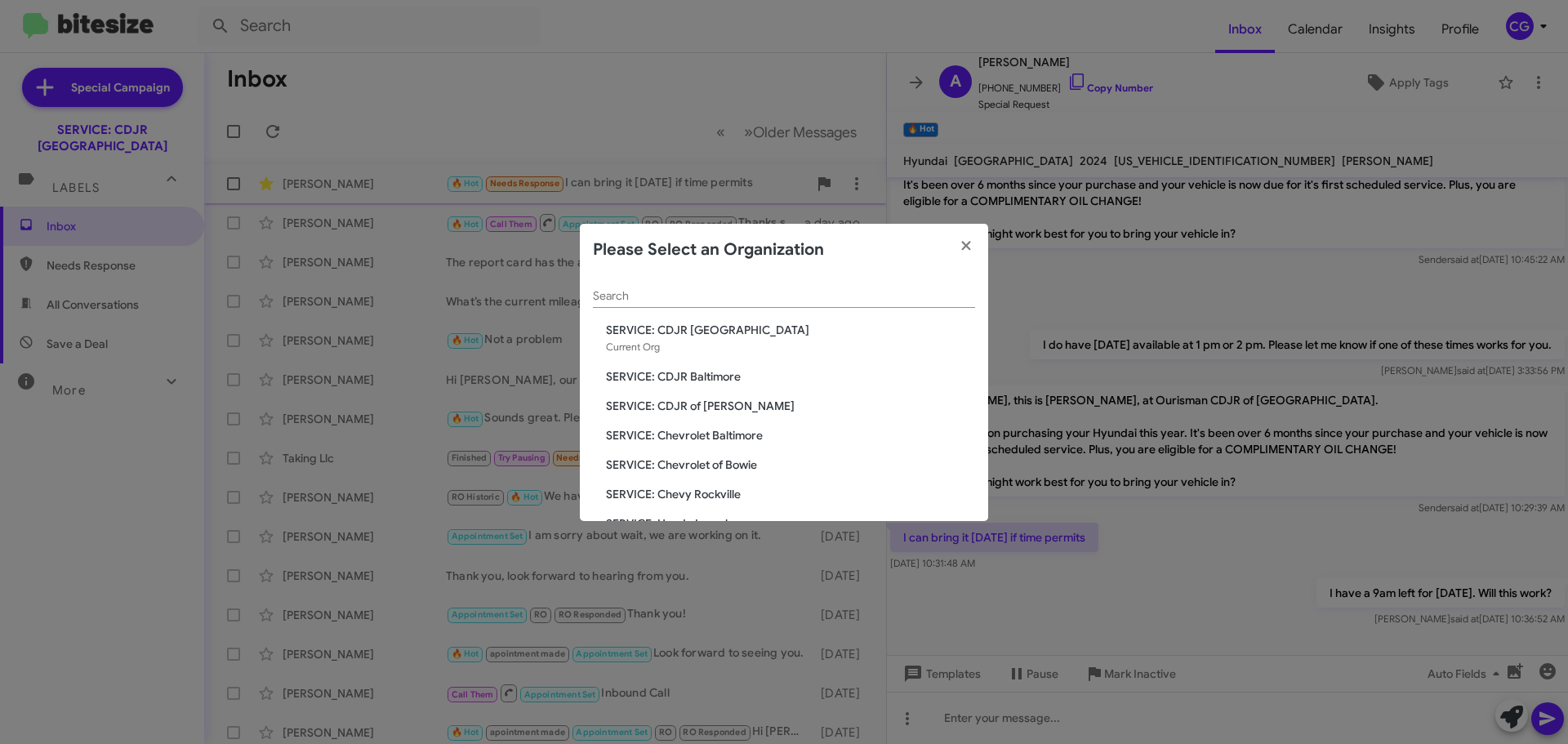
click at [689, 400] on span "SERVICE: CDJR of [PERSON_NAME]" at bounding box center [790, 406] width 369 height 17
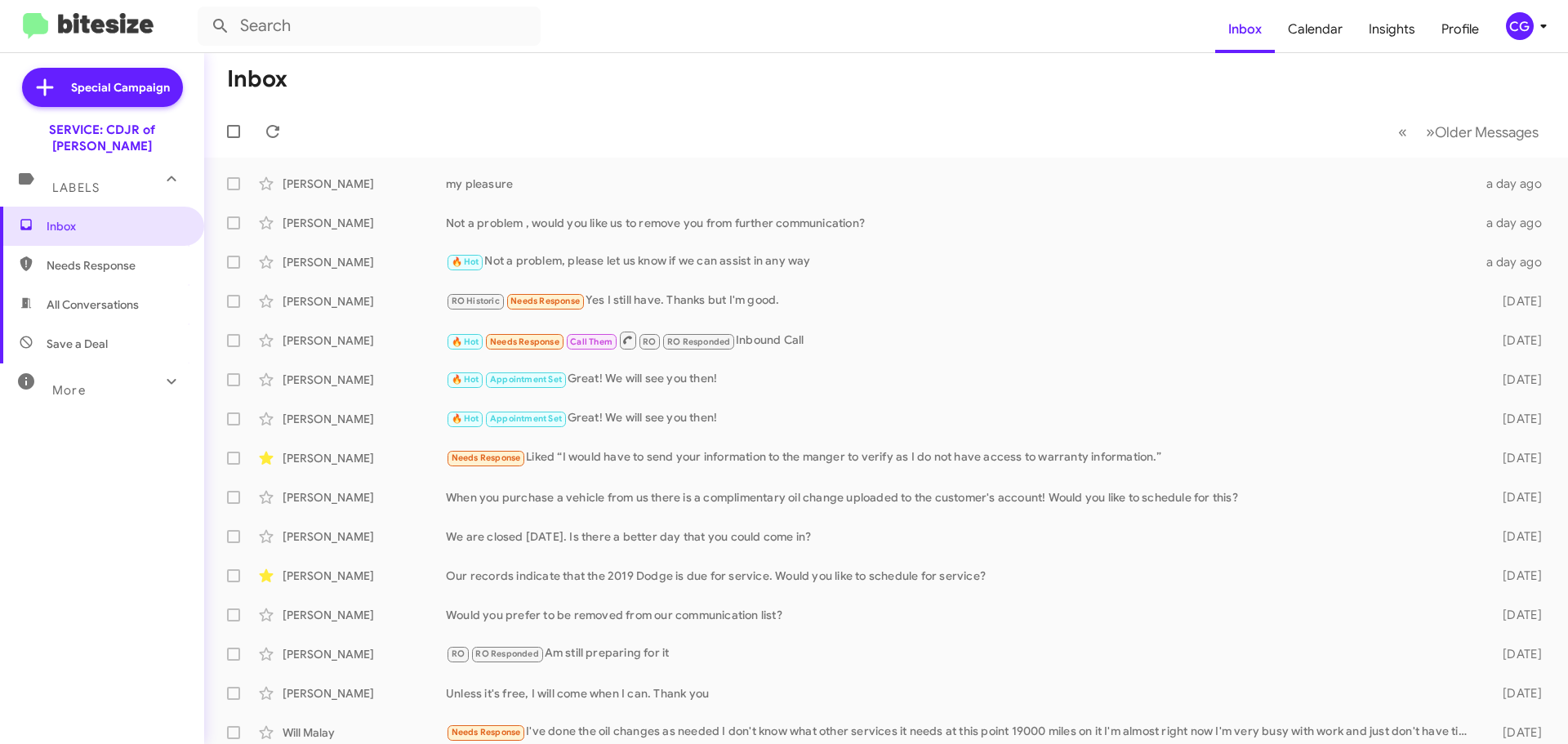
click at [1518, 21] on div "CG" at bounding box center [1520, 26] width 28 height 28
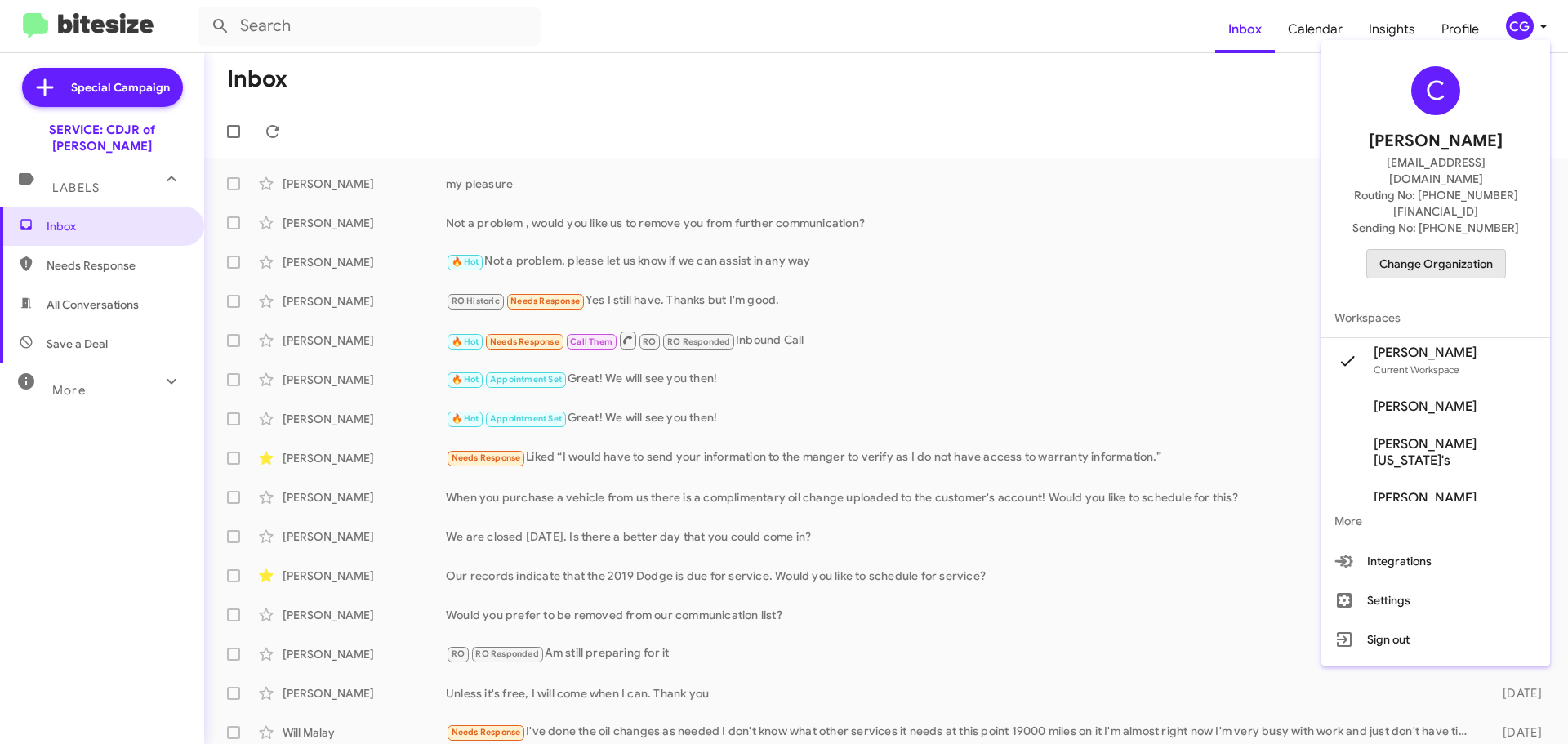
click at [1430, 250] on span "Change Organization" at bounding box center [1436, 264] width 114 height 28
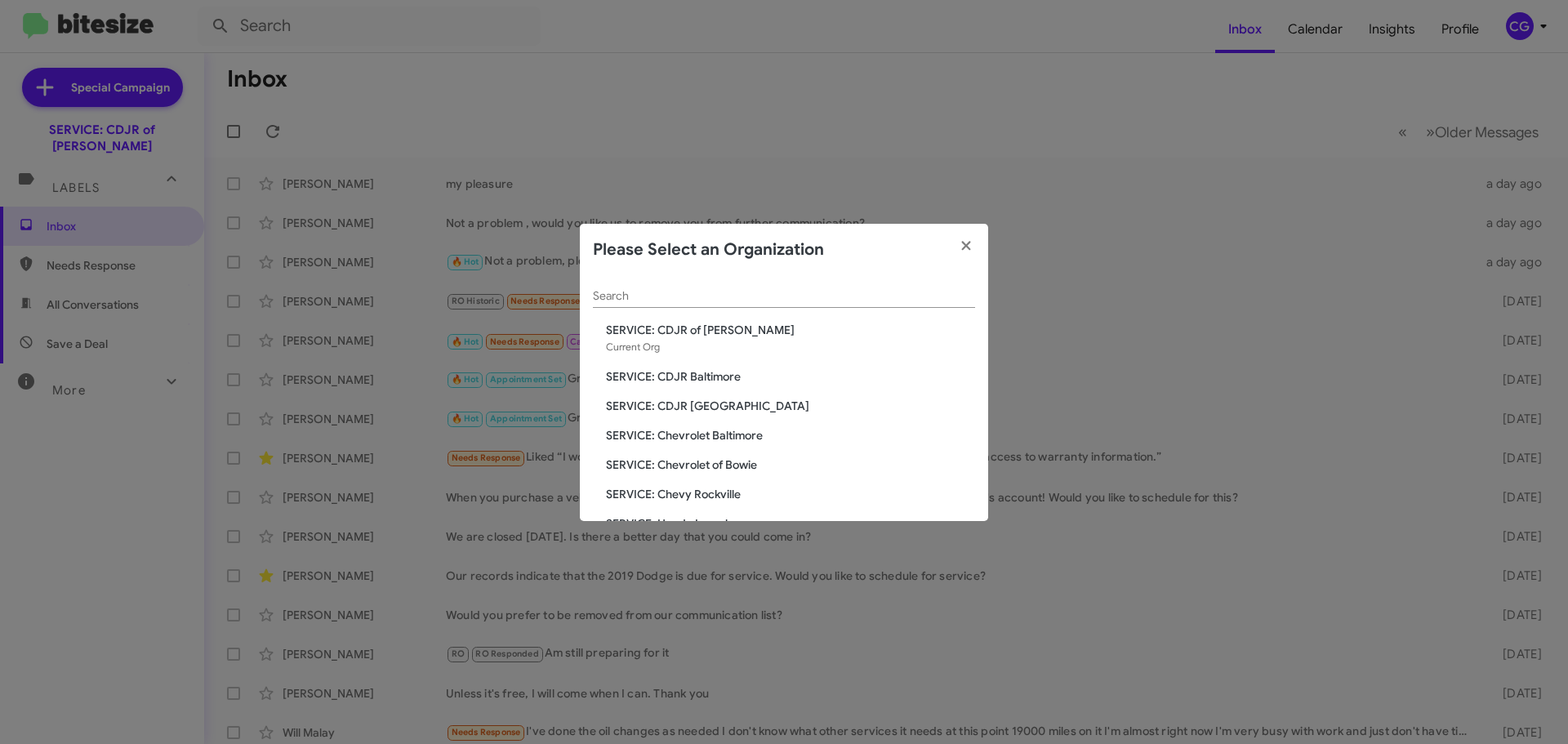
click at [735, 438] on span "SERVICE: Chevrolet Baltimore" at bounding box center [790, 436] width 369 height 17
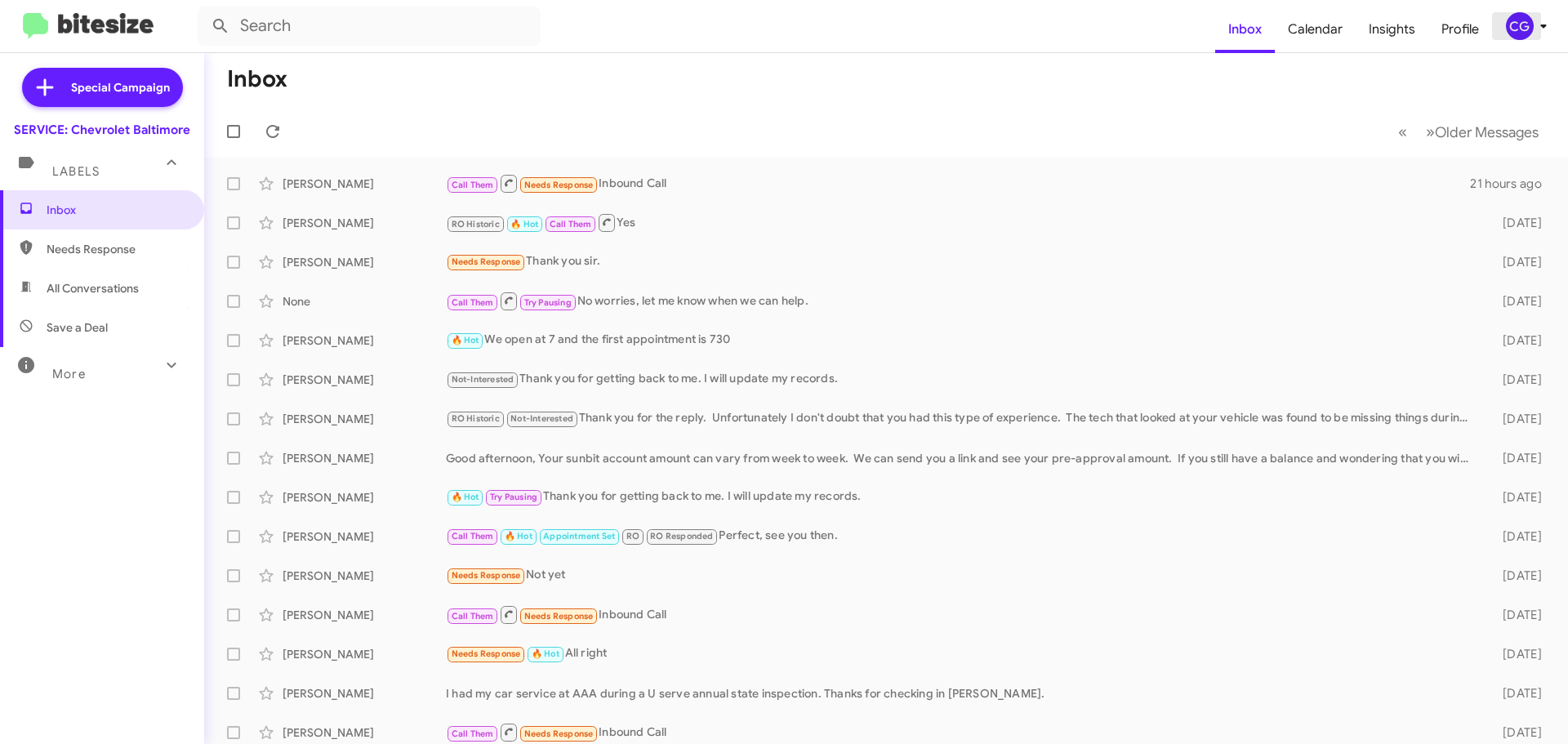
click at [1526, 34] on div "CG" at bounding box center [1520, 26] width 28 height 28
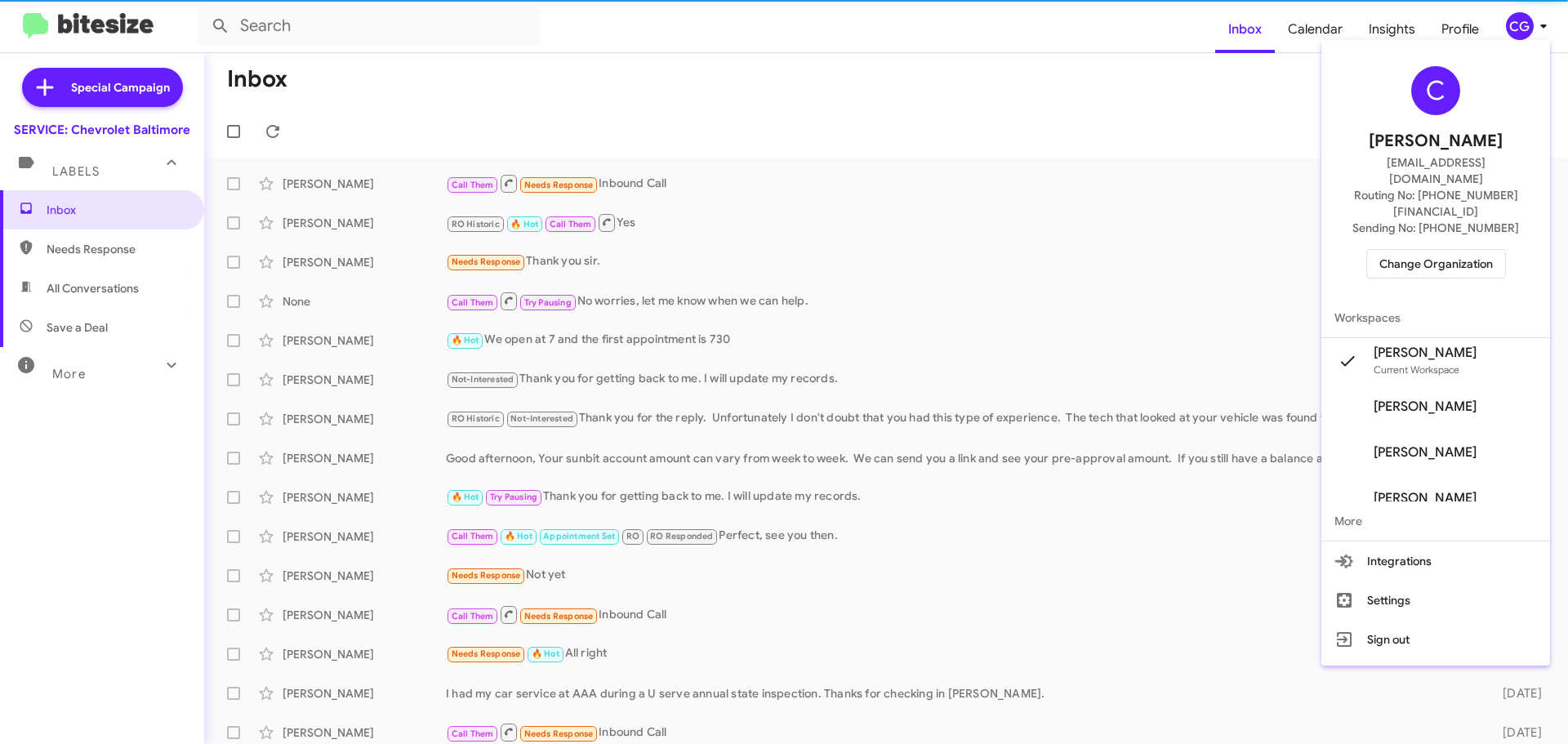
click at [1490, 250] on span "Change Organization" at bounding box center [1436, 264] width 114 height 28
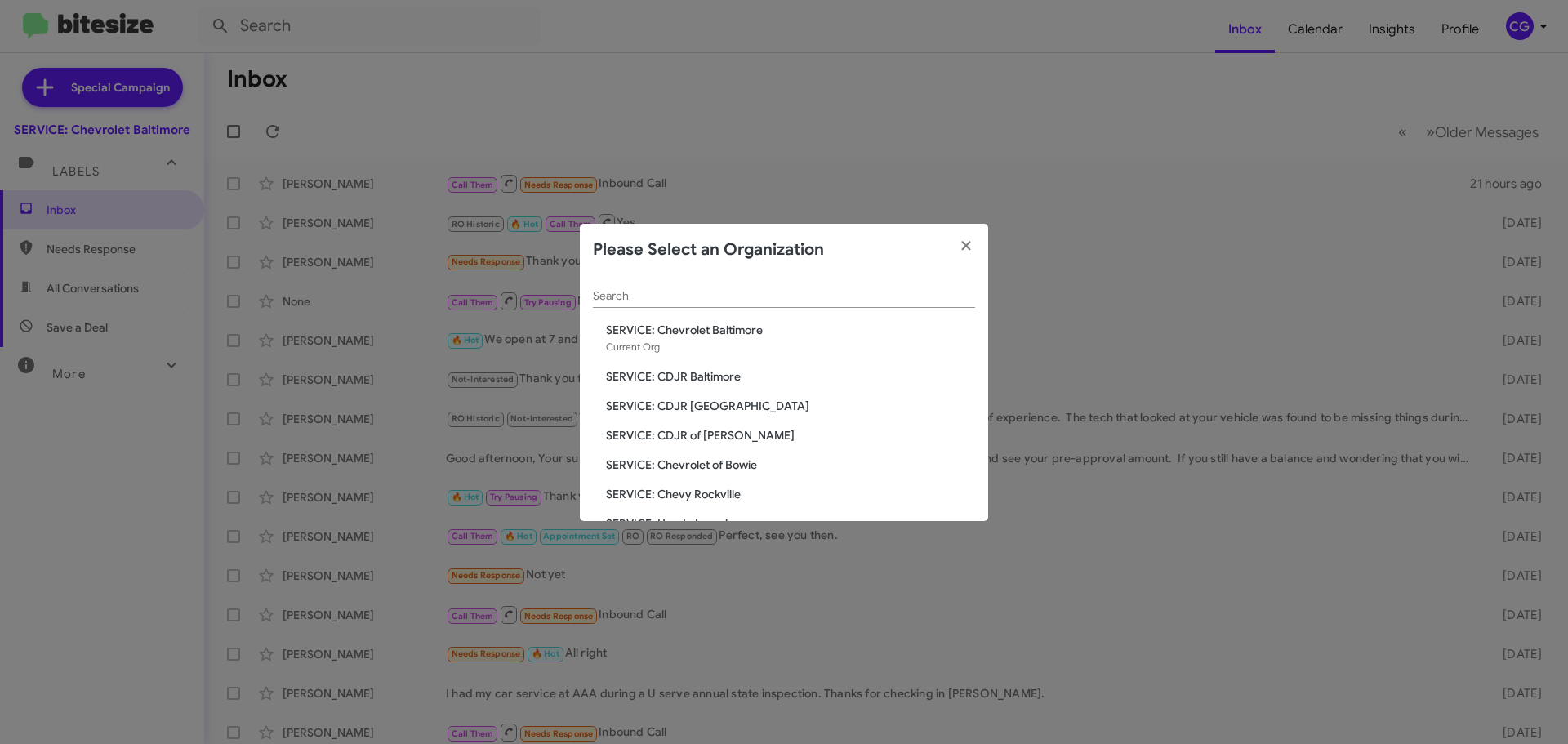
click at [746, 466] on span "SERVICE: Chevrolet of Bowie" at bounding box center [790, 464] width 369 height 17
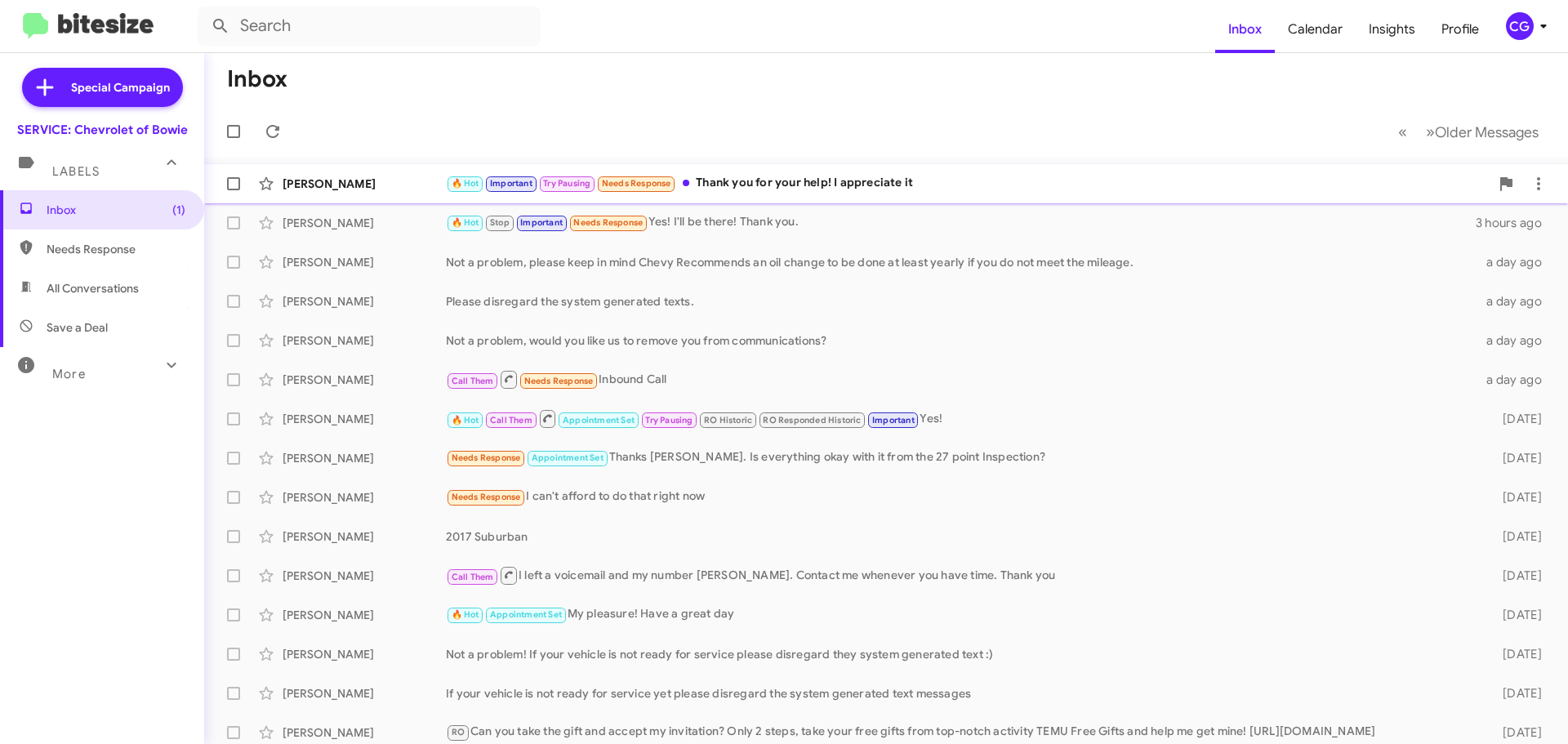
drag, startPoint x: 743, startPoint y: 182, endPoint x: 788, endPoint y: 188, distance: 45.4
click at [742, 182] on div "🔥 Hot Important Try Pausing Needs Response Thank you for your help! I appreciat…" at bounding box center [968, 183] width 1043 height 18
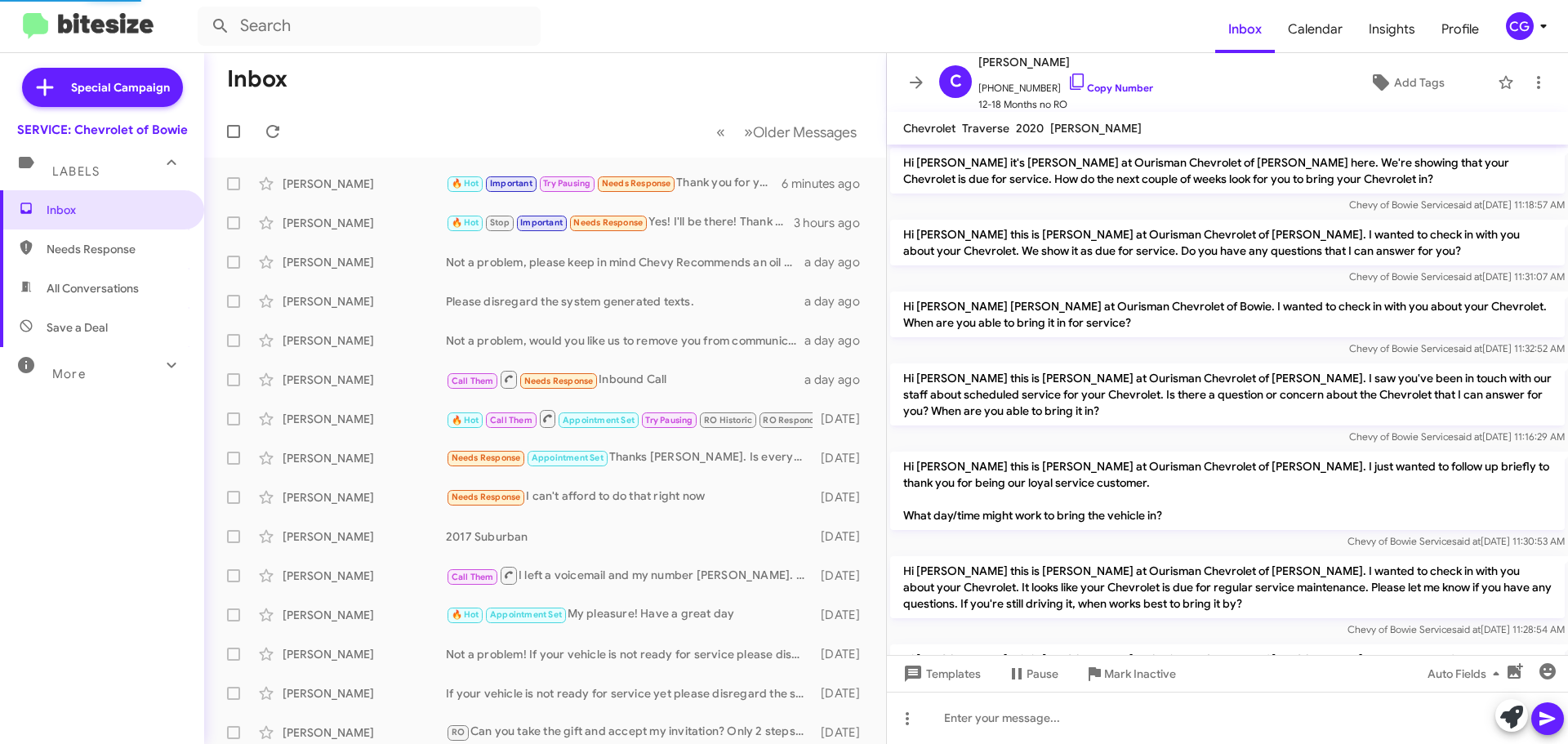
scroll to position [959, 0]
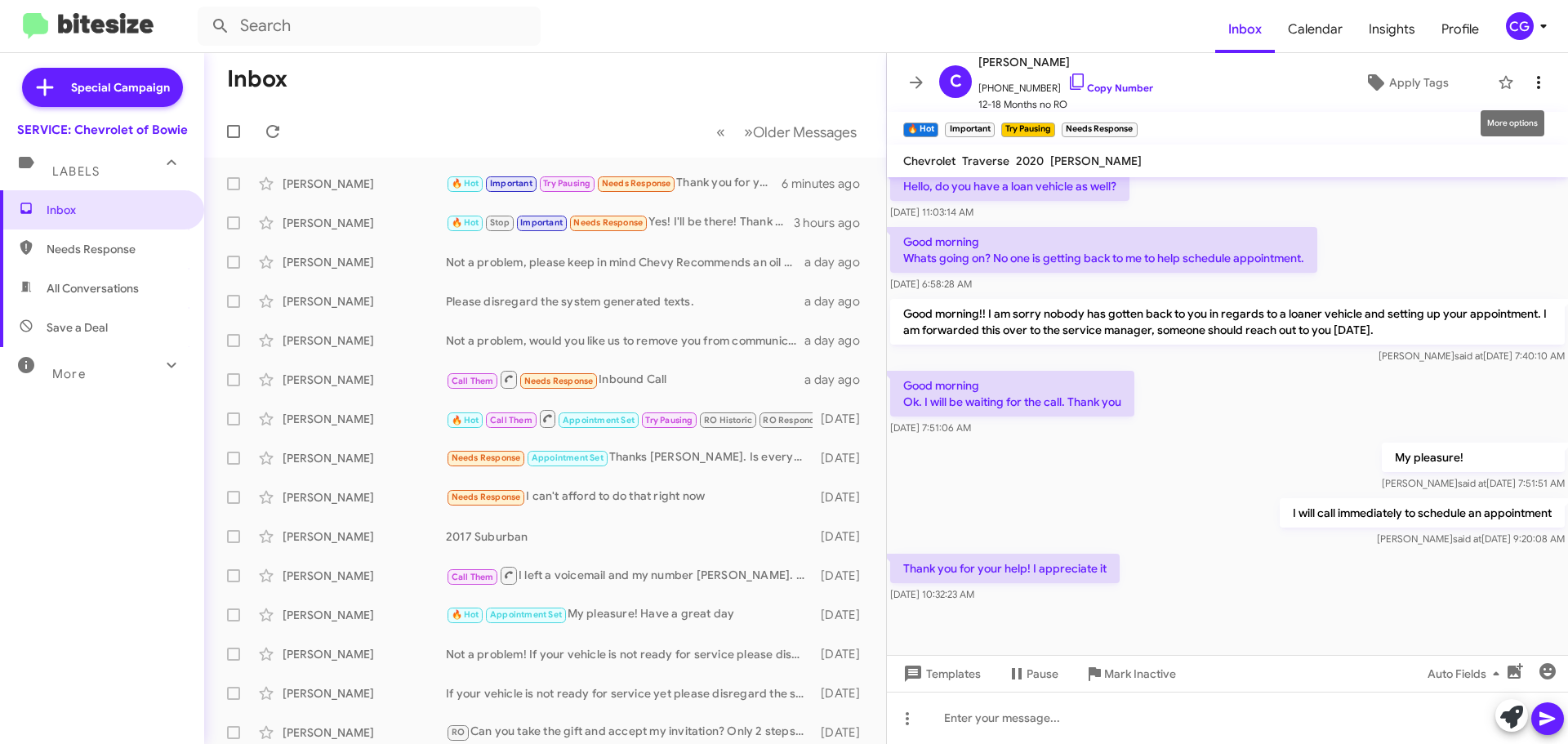
click at [1529, 81] on icon at bounding box center [1538, 82] width 19 height 19
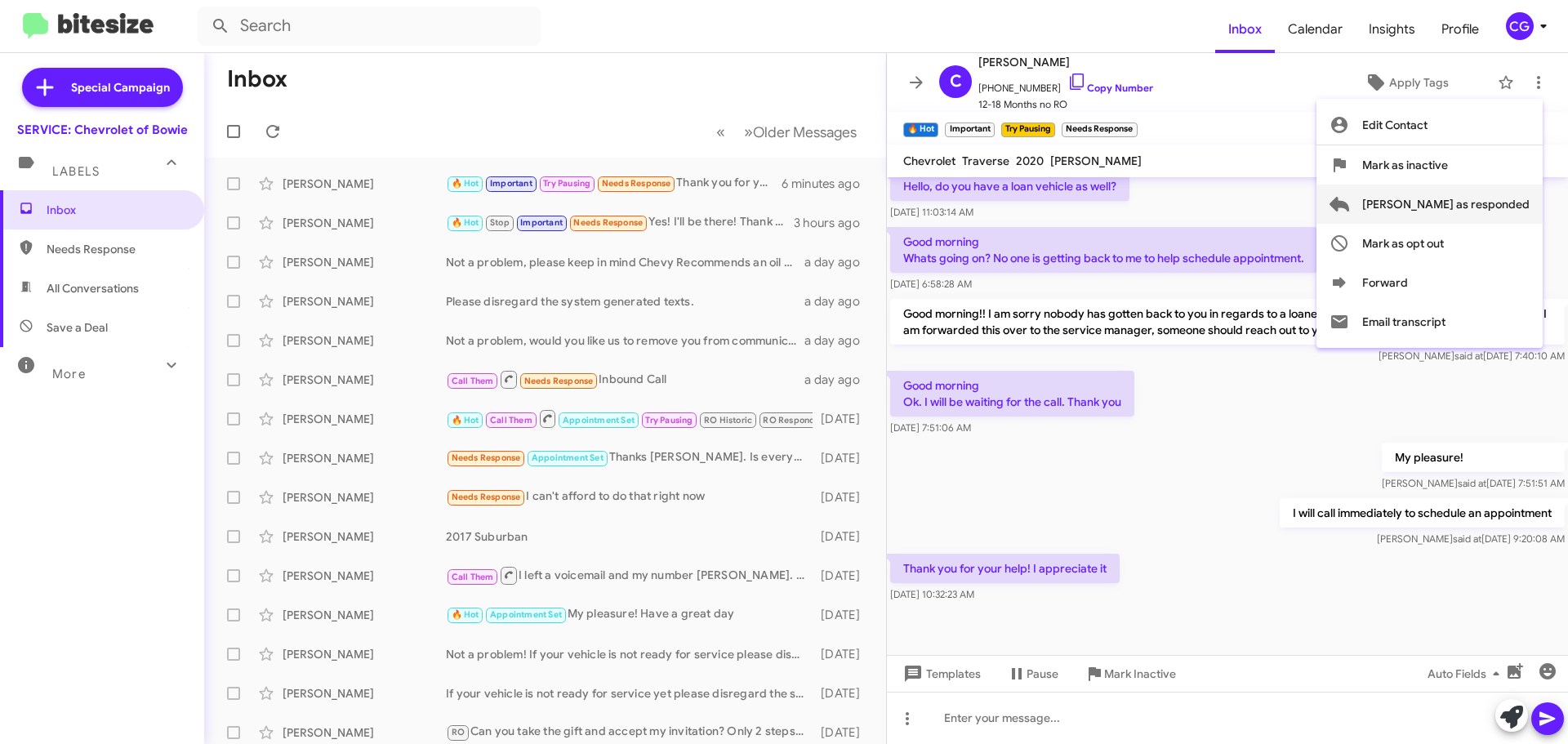
click at [1497, 209] on span "[PERSON_NAME] as responded" at bounding box center [1445, 204] width 167 height 39
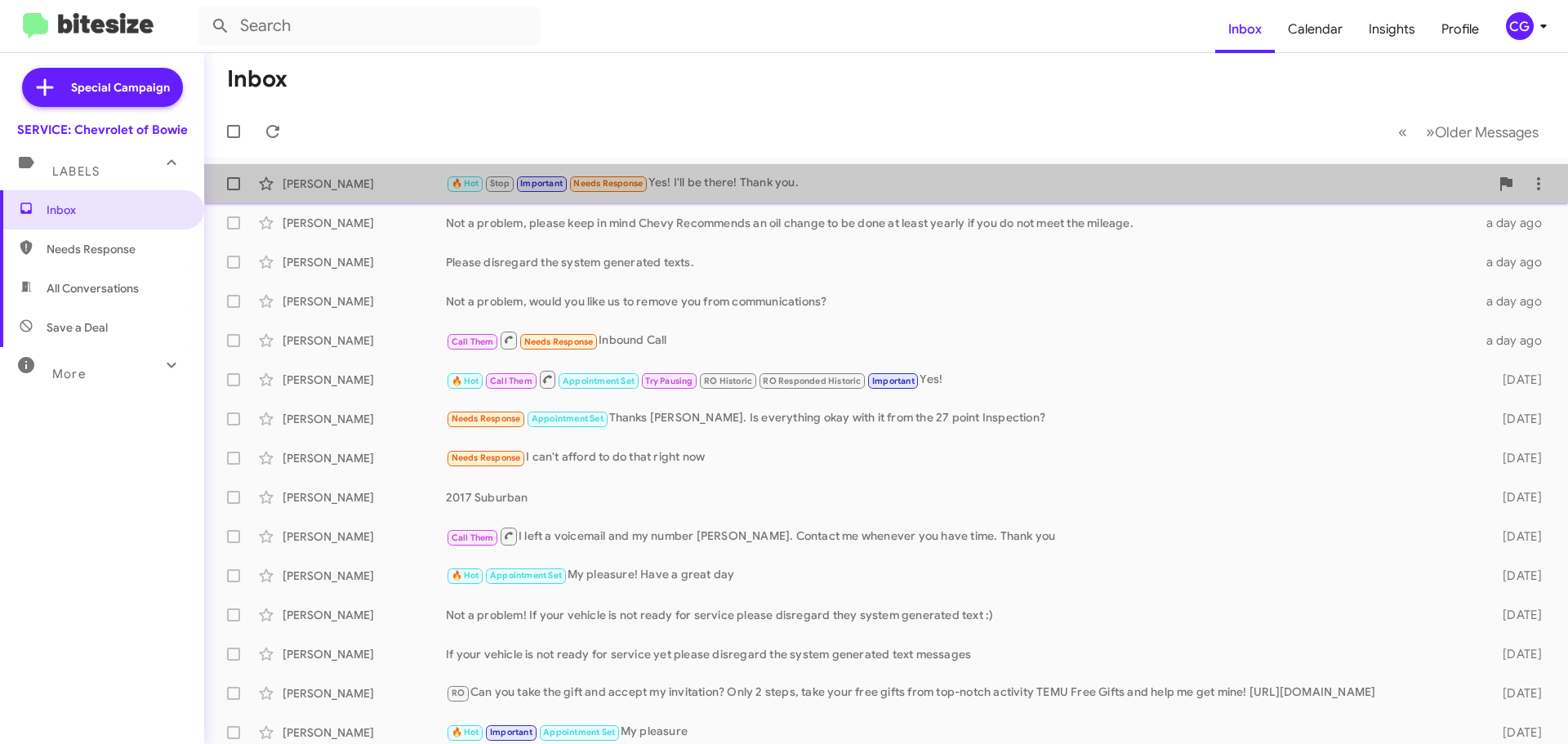
click at [999, 177] on div "🔥 Hot Stop Important Needs Response Yes! I'll be there! Thank you." at bounding box center [968, 183] width 1043 height 18
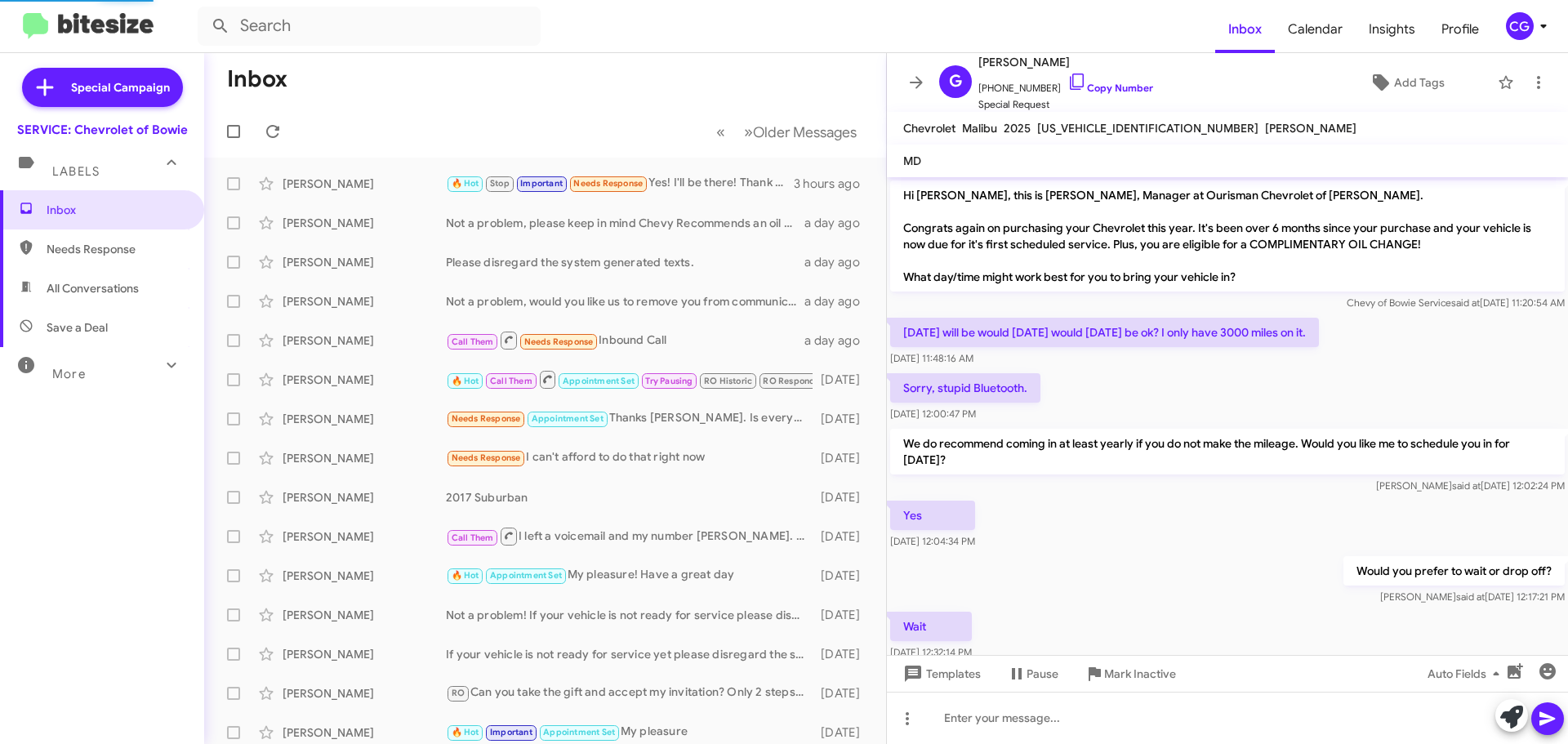
scroll to position [336, 0]
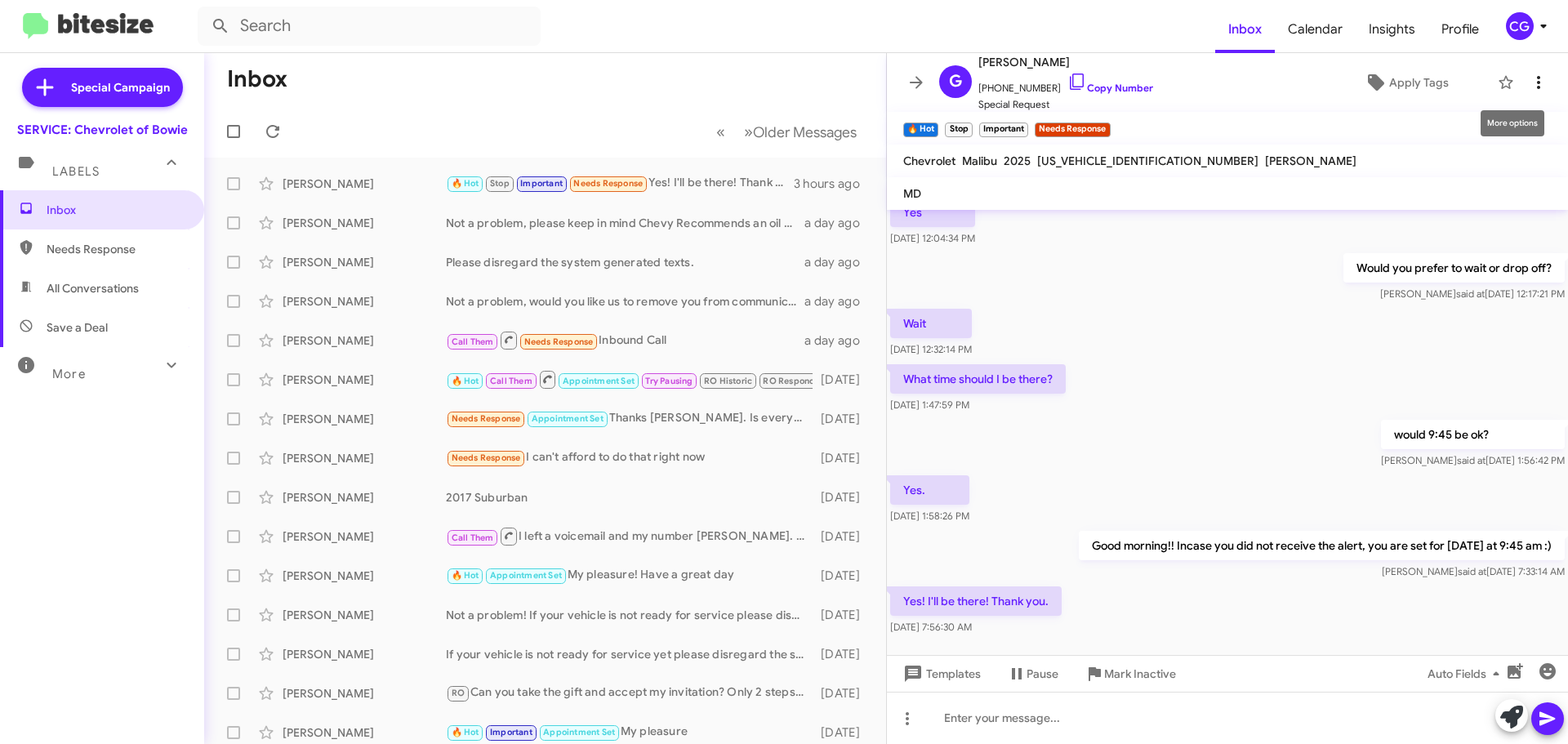
click at [1529, 80] on icon at bounding box center [1538, 82] width 19 height 19
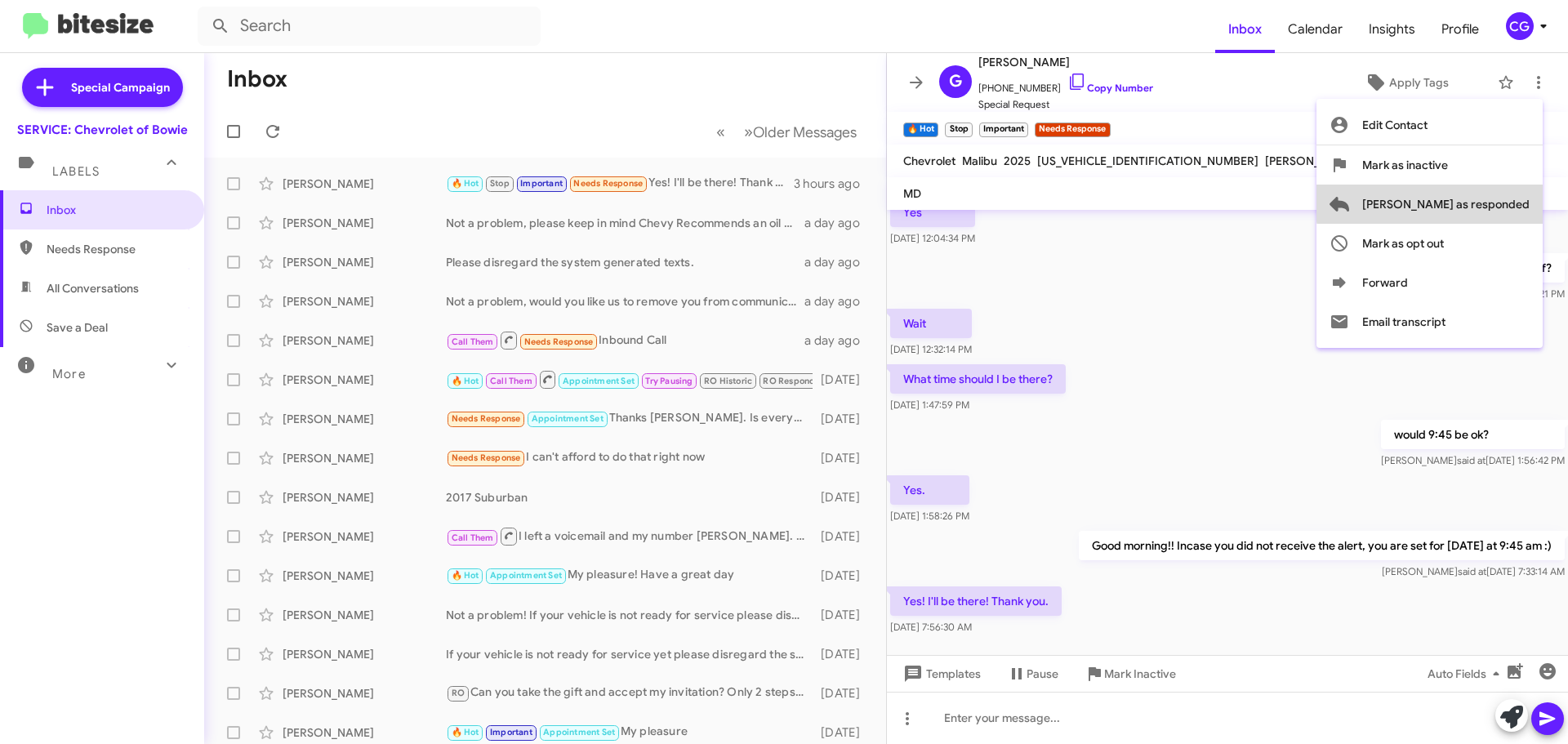
click at [1513, 201] on span "Mark as responded" at bounding box center [1445, 204] width 167 height 39
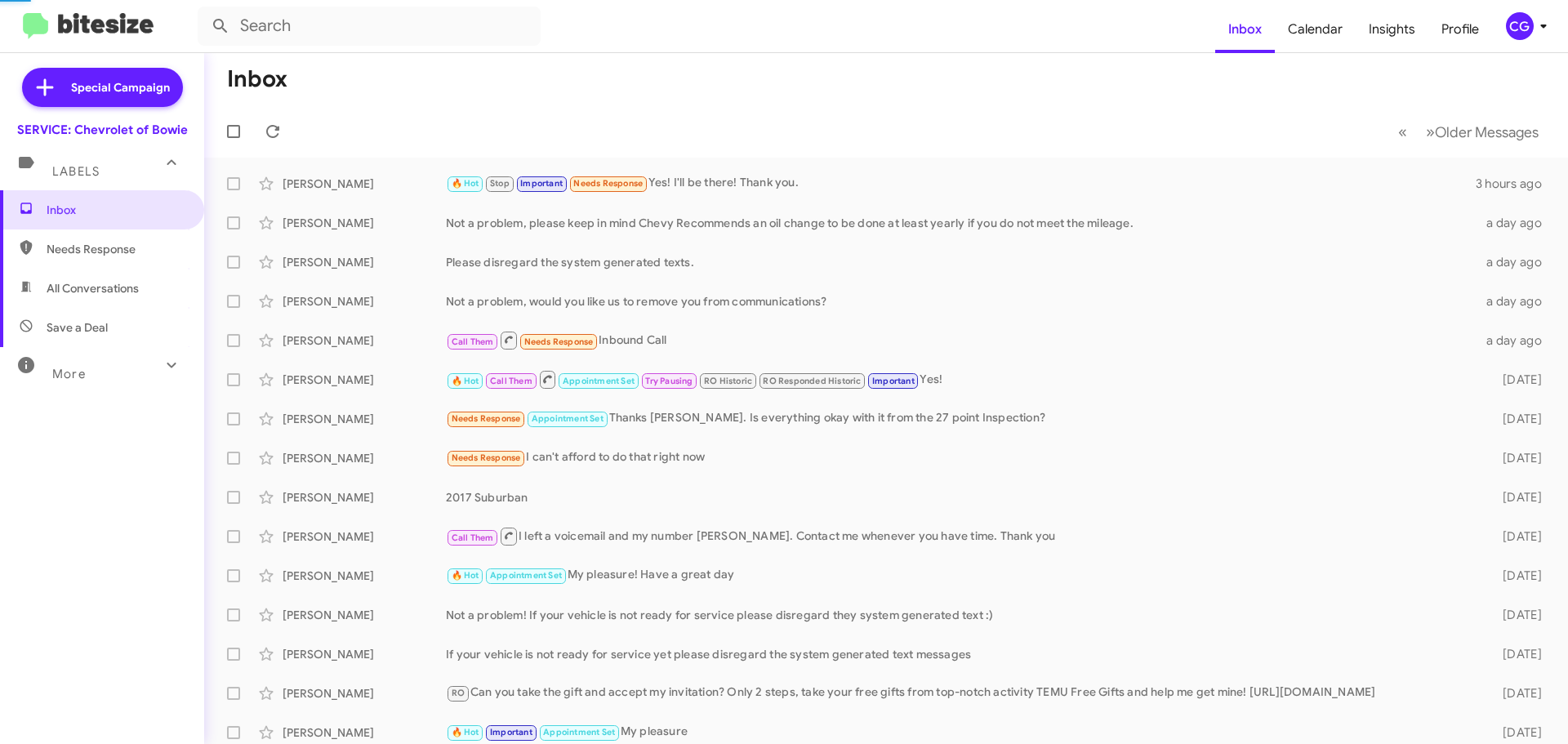
click at [1530, 18] on div "CG" at bounding box center [1520, 26] width 28 height 28
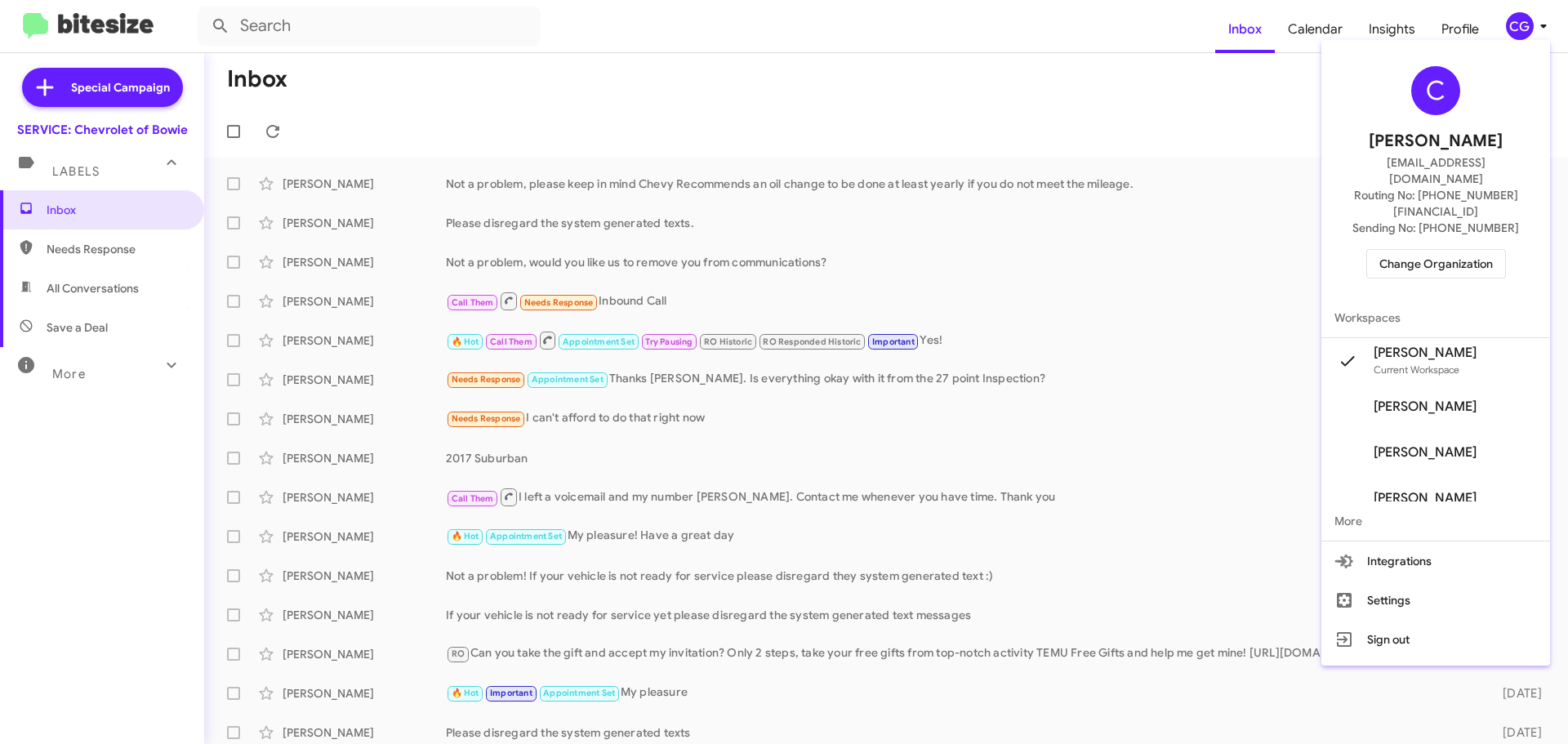
click at [1464, 250] on span "Change Organization" at bounding box center [1436, 264] width 114 height 28
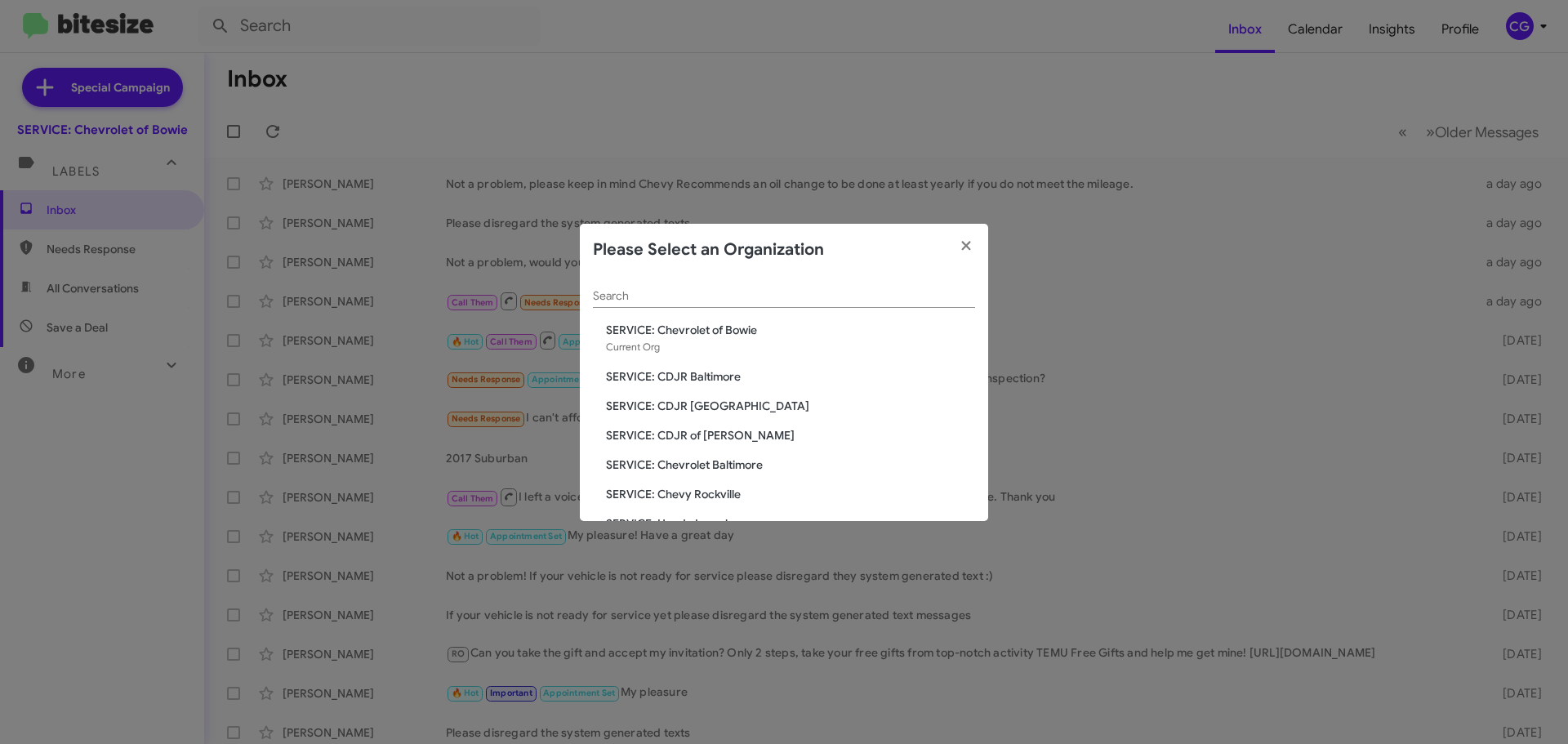
click at [731, 497] on span "SERVICE: Chevy Rockville" at bounding box center [790, 494] width 369 height 17
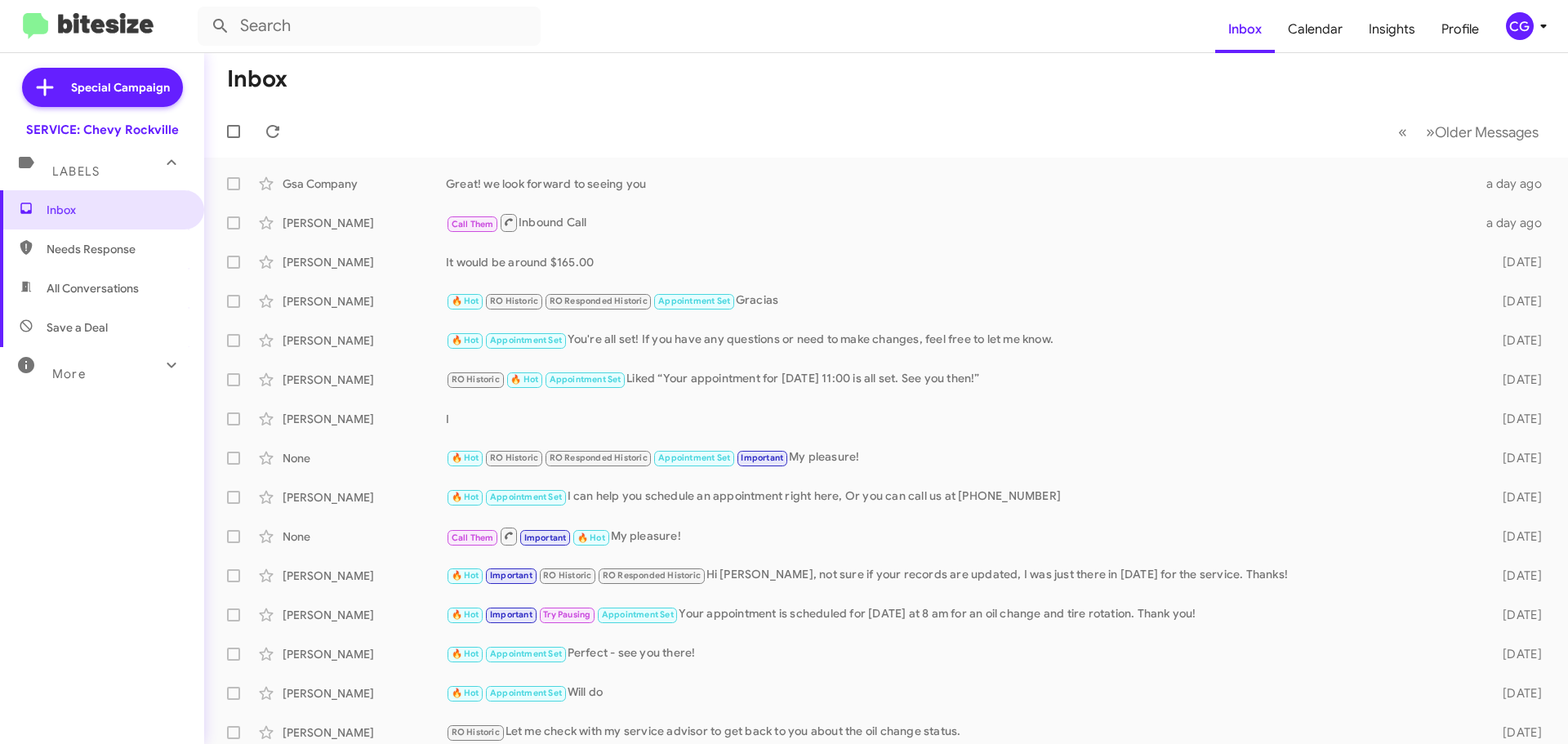
click at [1516, 31] on div "CG" at bounding box center [1520, 26] width 28 height 28
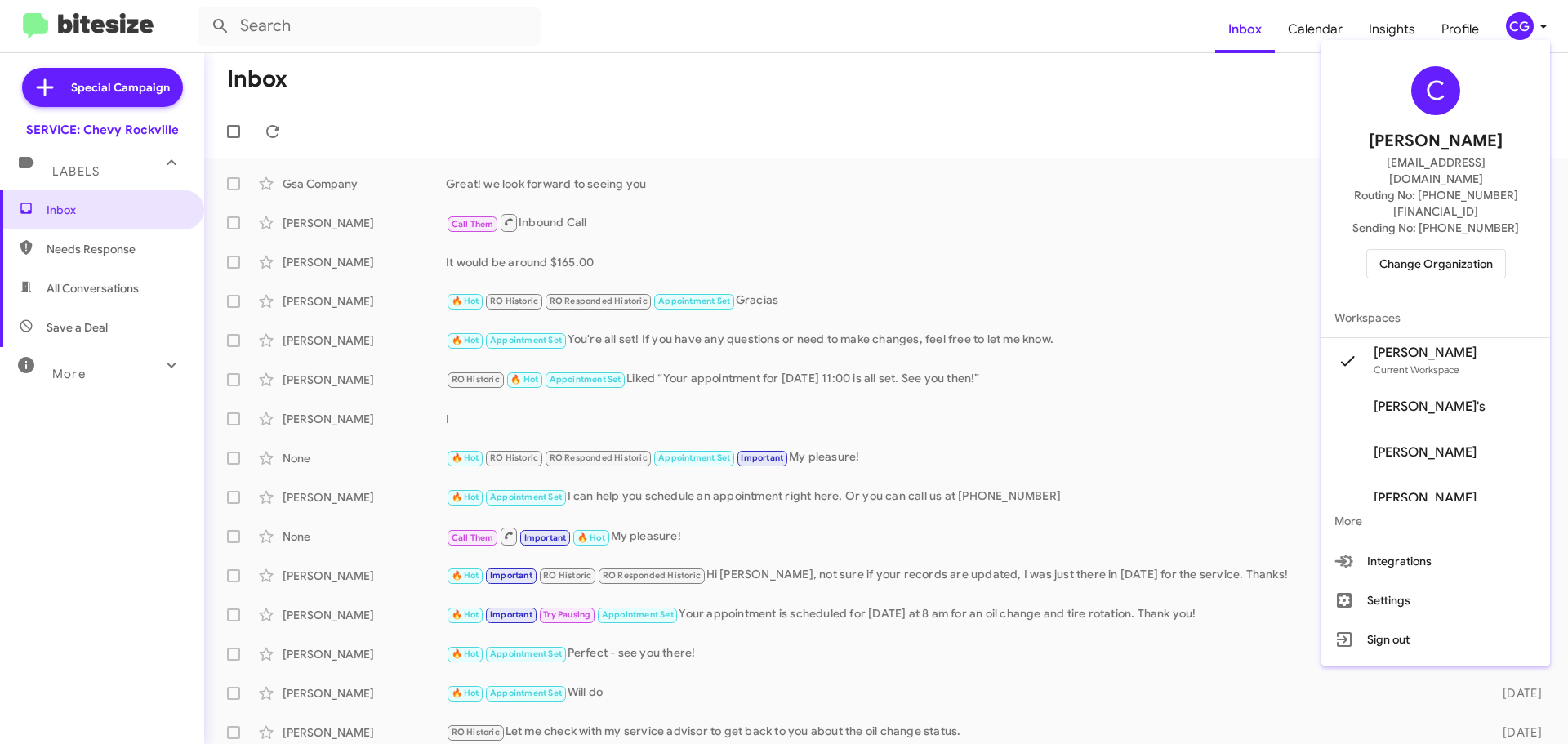
click at [1412, 250] on span "Change Organization" at bounding box center [1436, 264] width 114 height 28
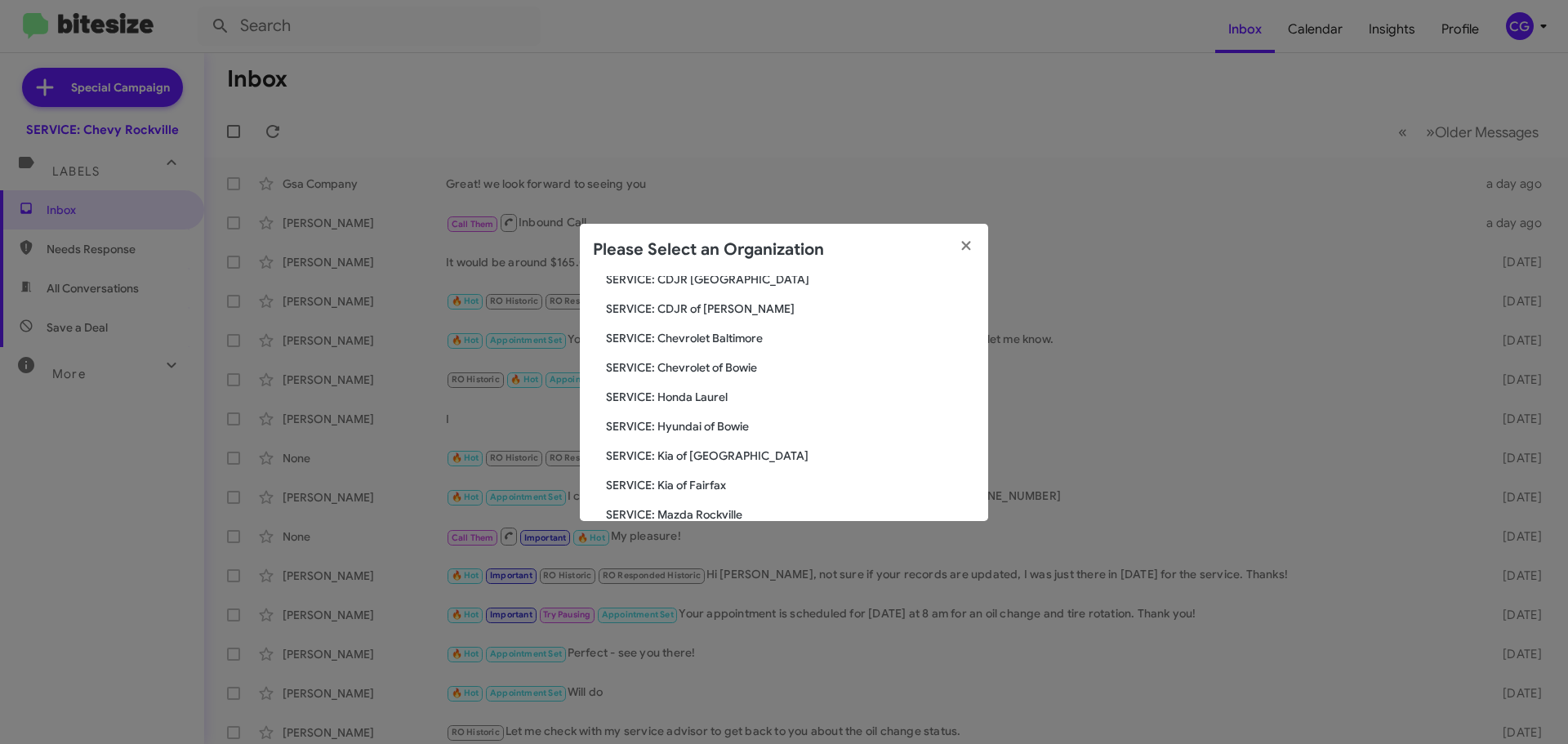
scroll to position [163, 0]
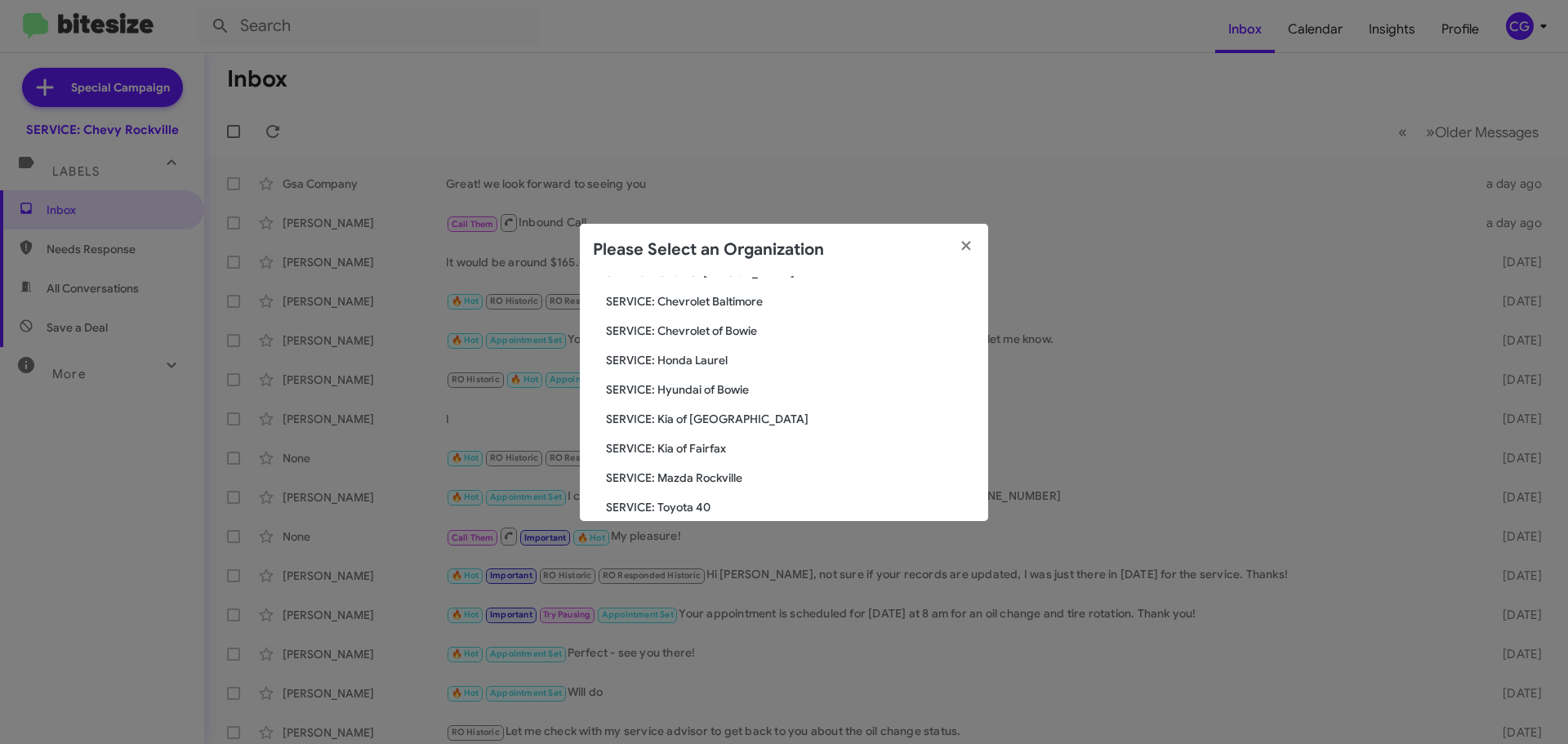
click at [704, 365] on span "SERVICE: Honda Laurel" at bounding box center [790, 360] width 369 height 17
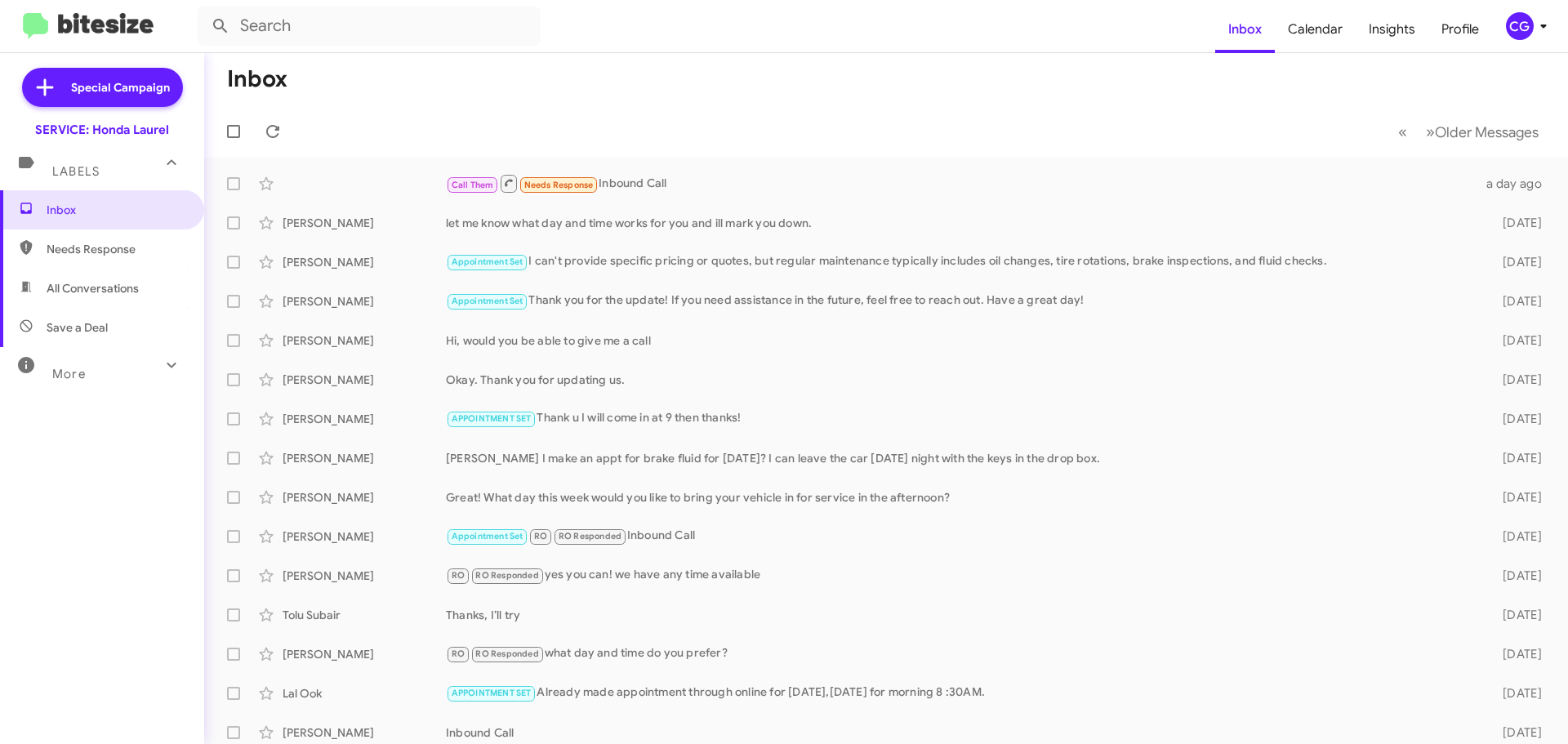
click at [1527, 26] on div "CG" at bounding box center [1520, 26] width 28 height 28
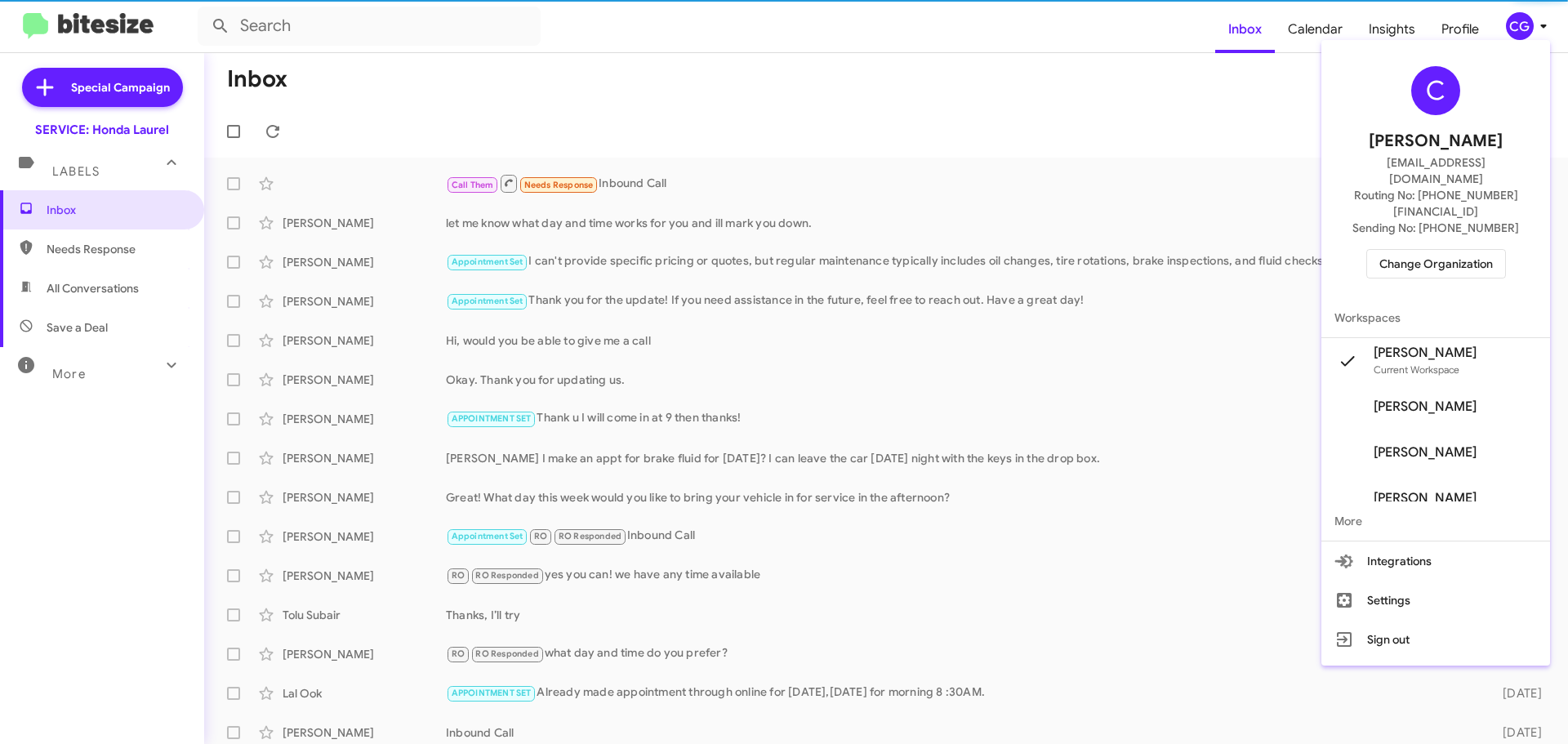
click at [1487, 250] on span "Change Organization" at bounding box center [1436, 264] width 114 height 28
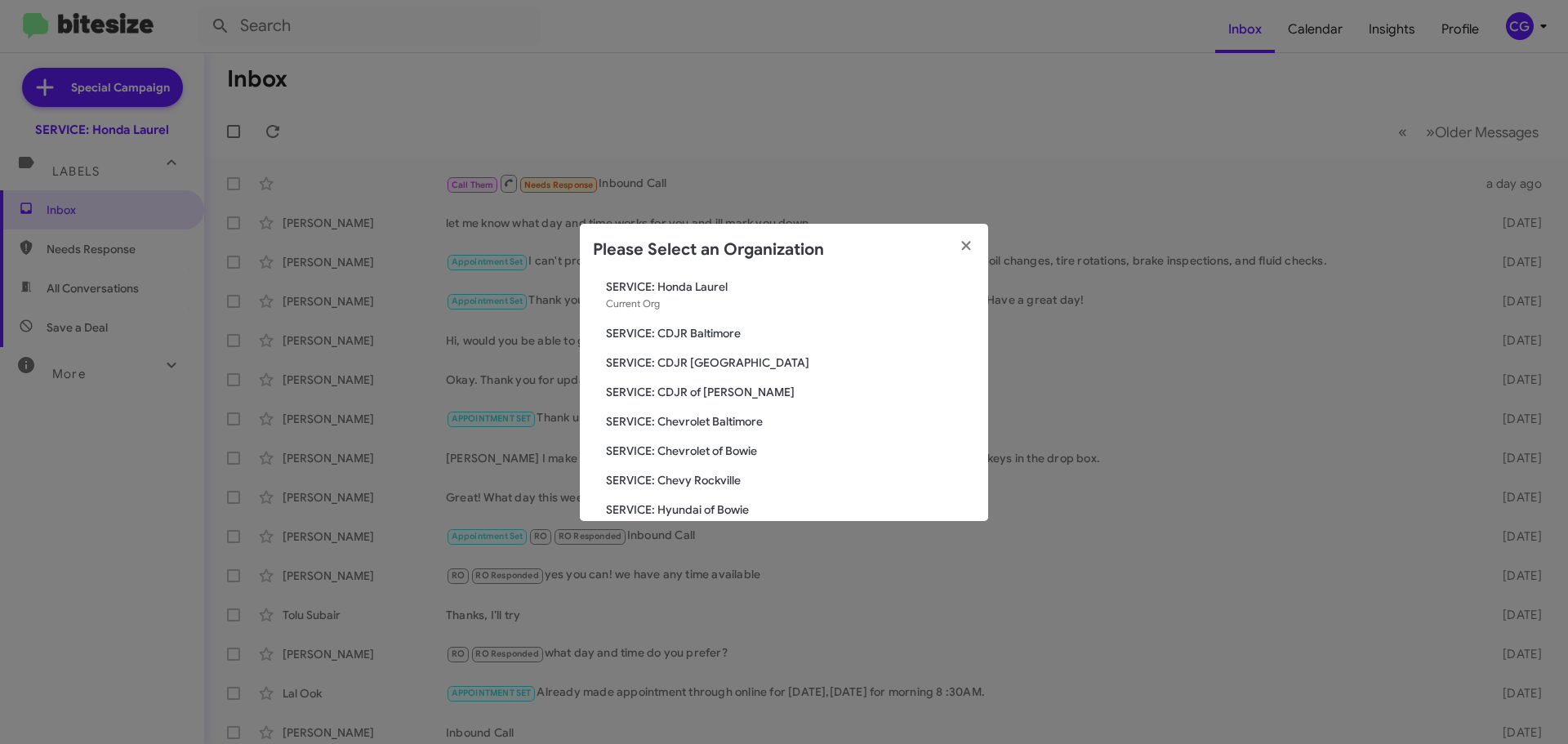
scroll to position [81, 0]
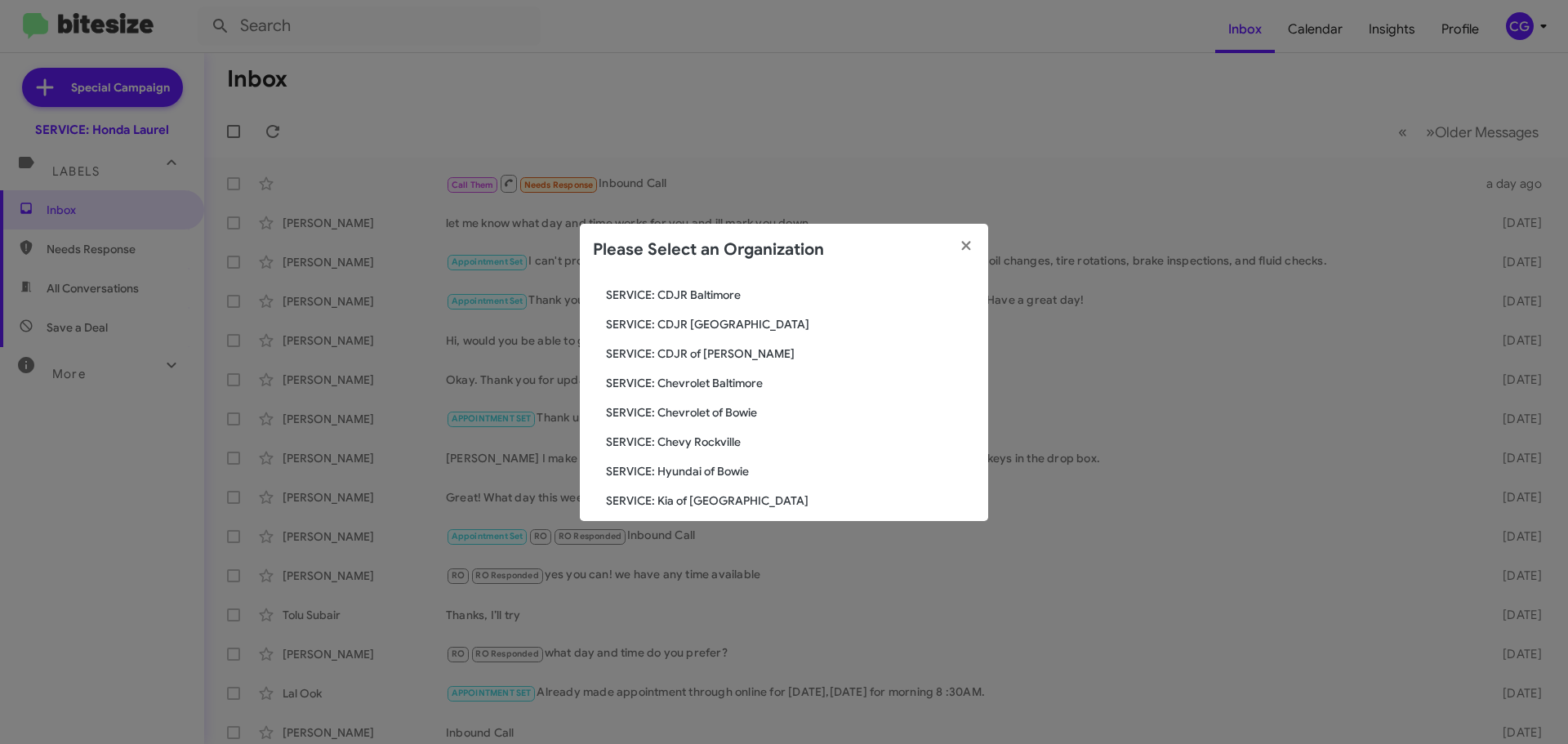
click at [704, 472] on span "SERVICE: Hyundai of Bowie" at bounding box center [790, 472] width 369 height 17
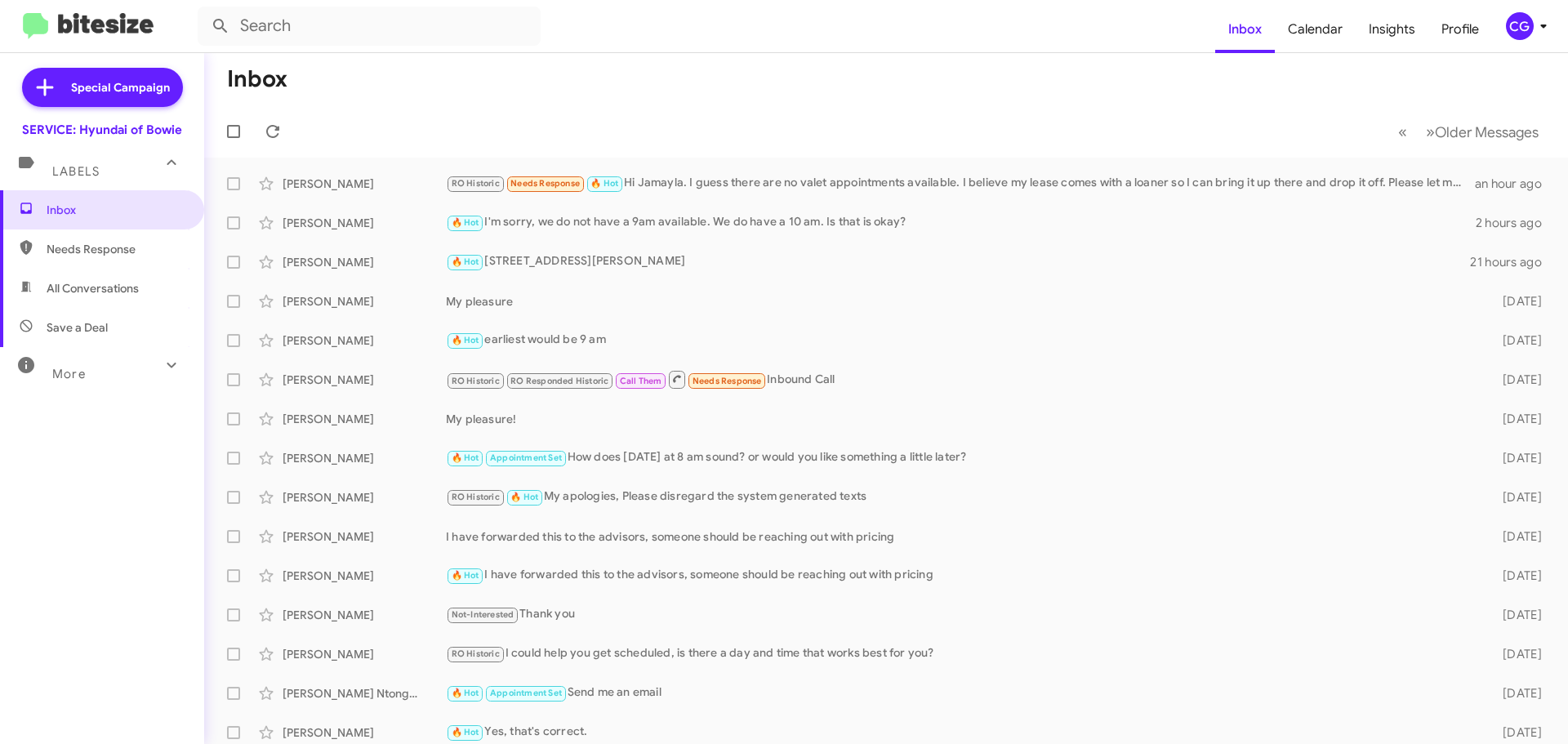
click at [1524, 28] on div "CG" at bounding box center [1520, 26] width 28 height 28
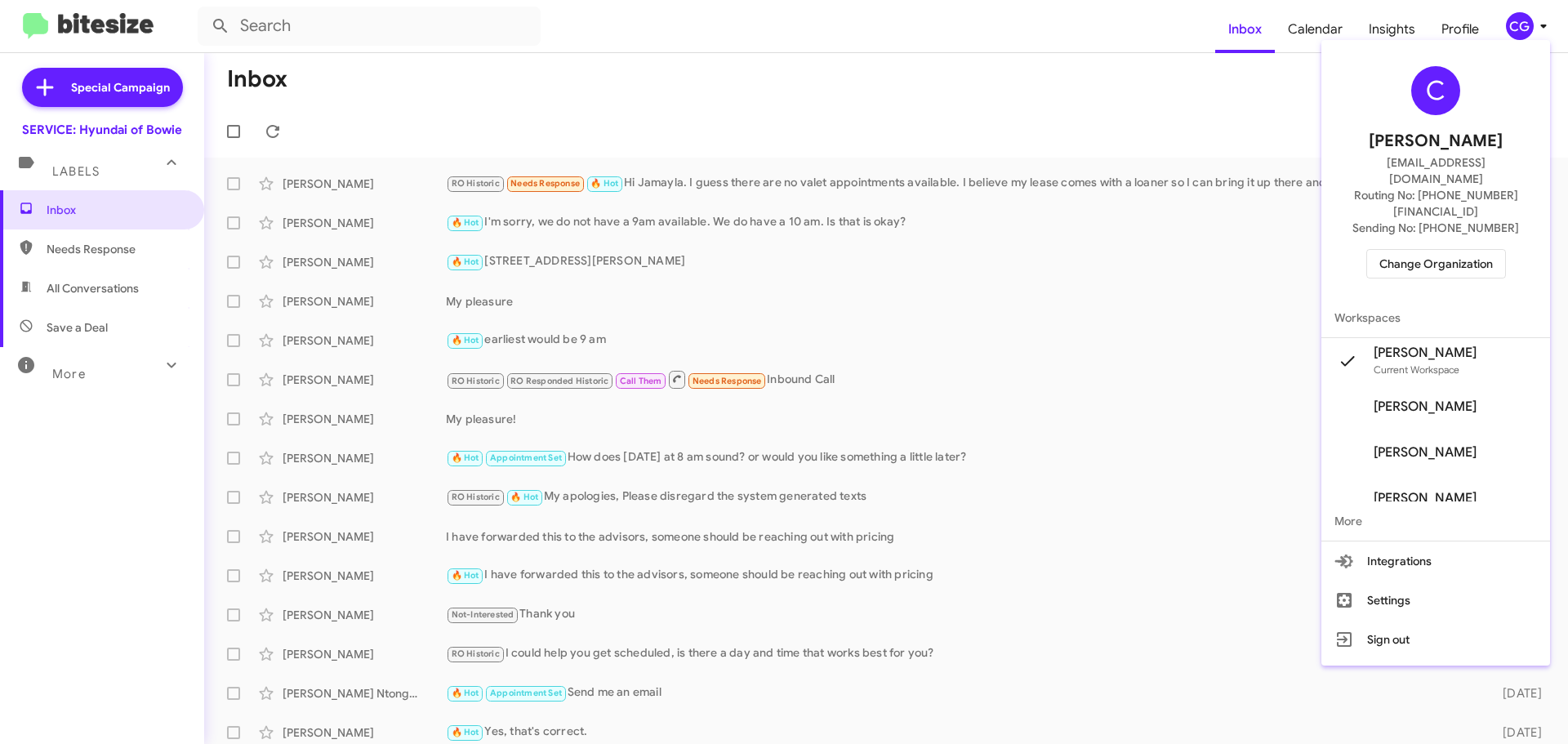
click at [1454, 250] on span "Change Organization" at bounding box center [1436, 264] width 114 height 28
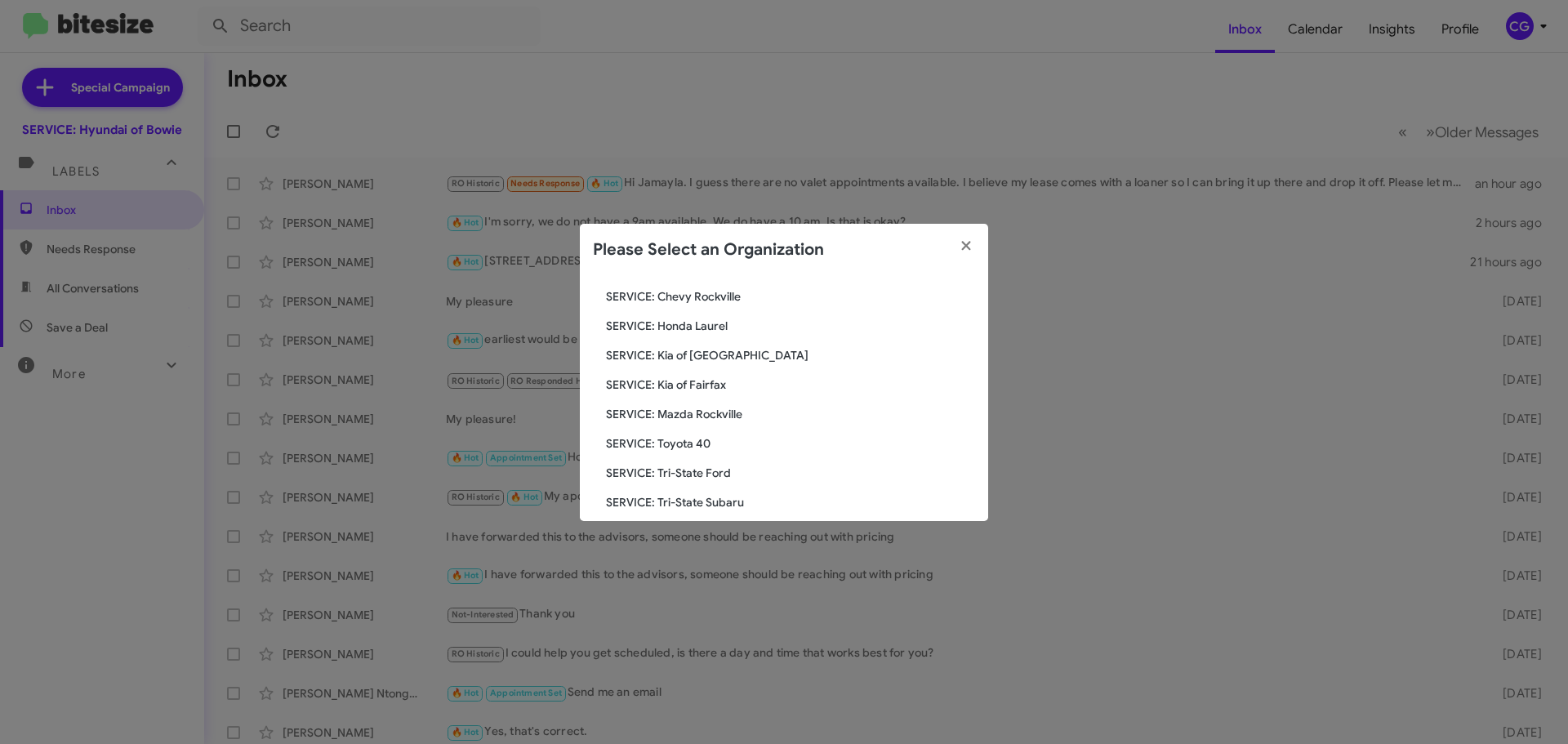
scroll to position [245, 0]
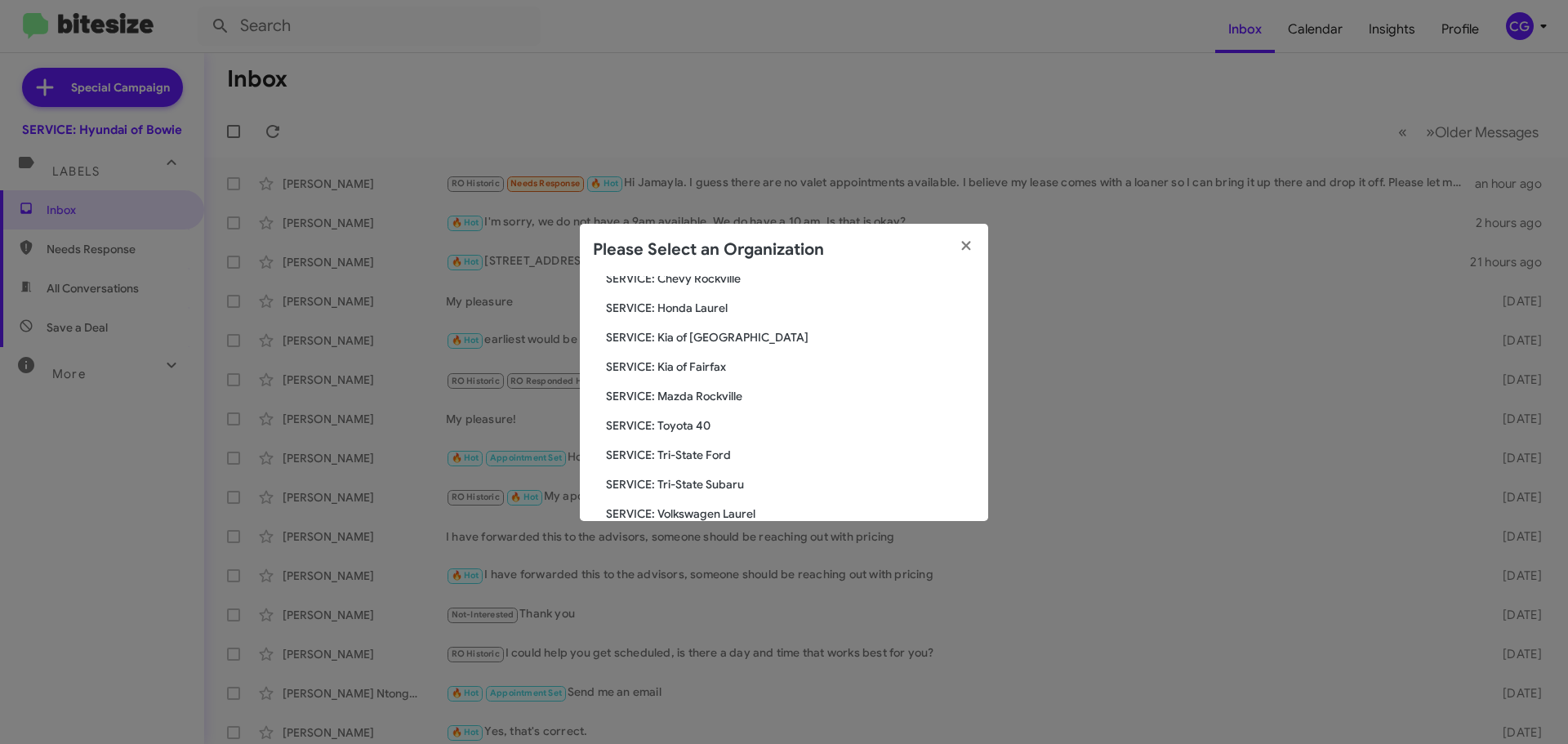
click at [689, 342] on span "SERVICE: Kia of [GEOGRAPHIC_DATA]" at bounding box center [790, 337] width 369 height 17
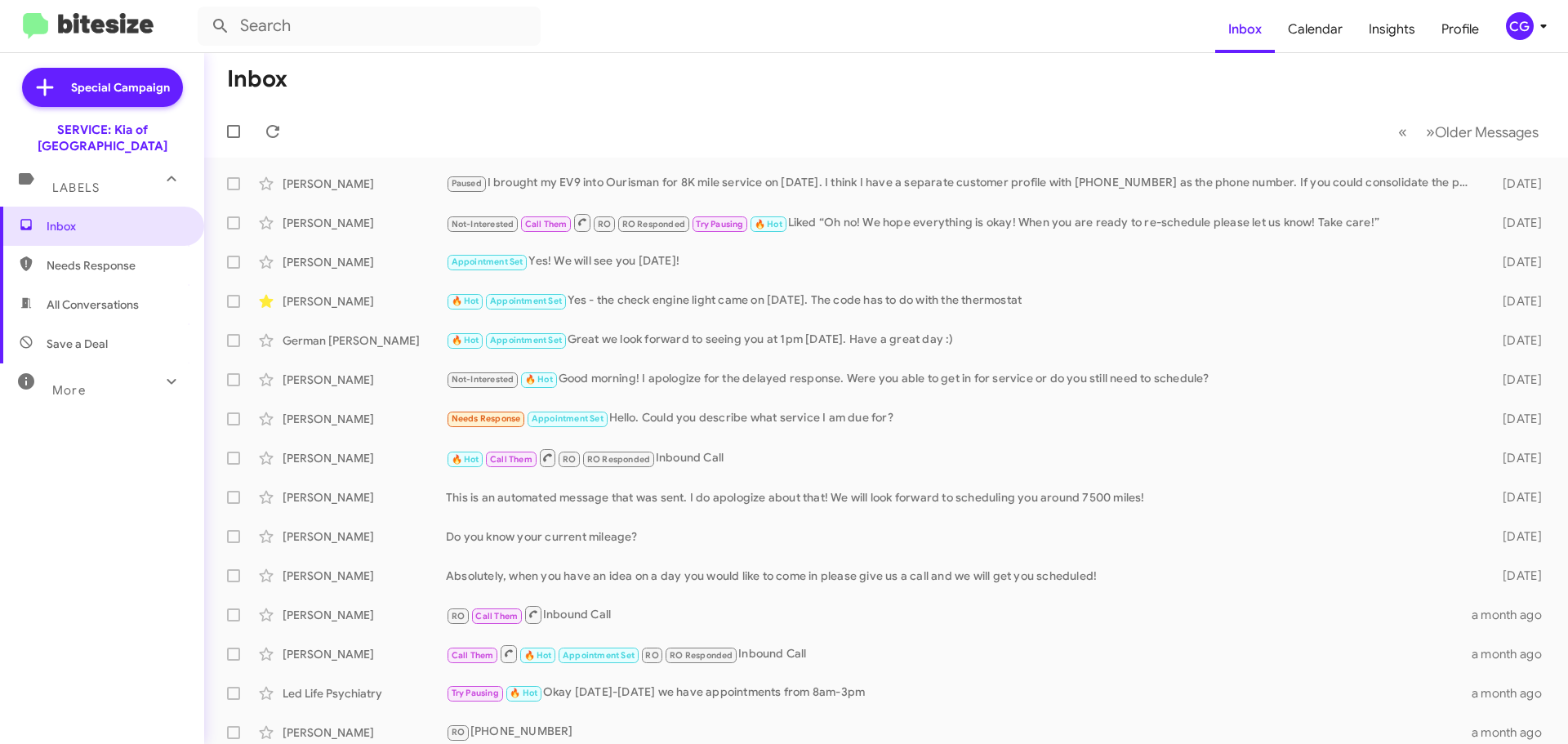
click at [1528, 24] on div "CG" at bounding box center [1520, 26] width 28 height 28
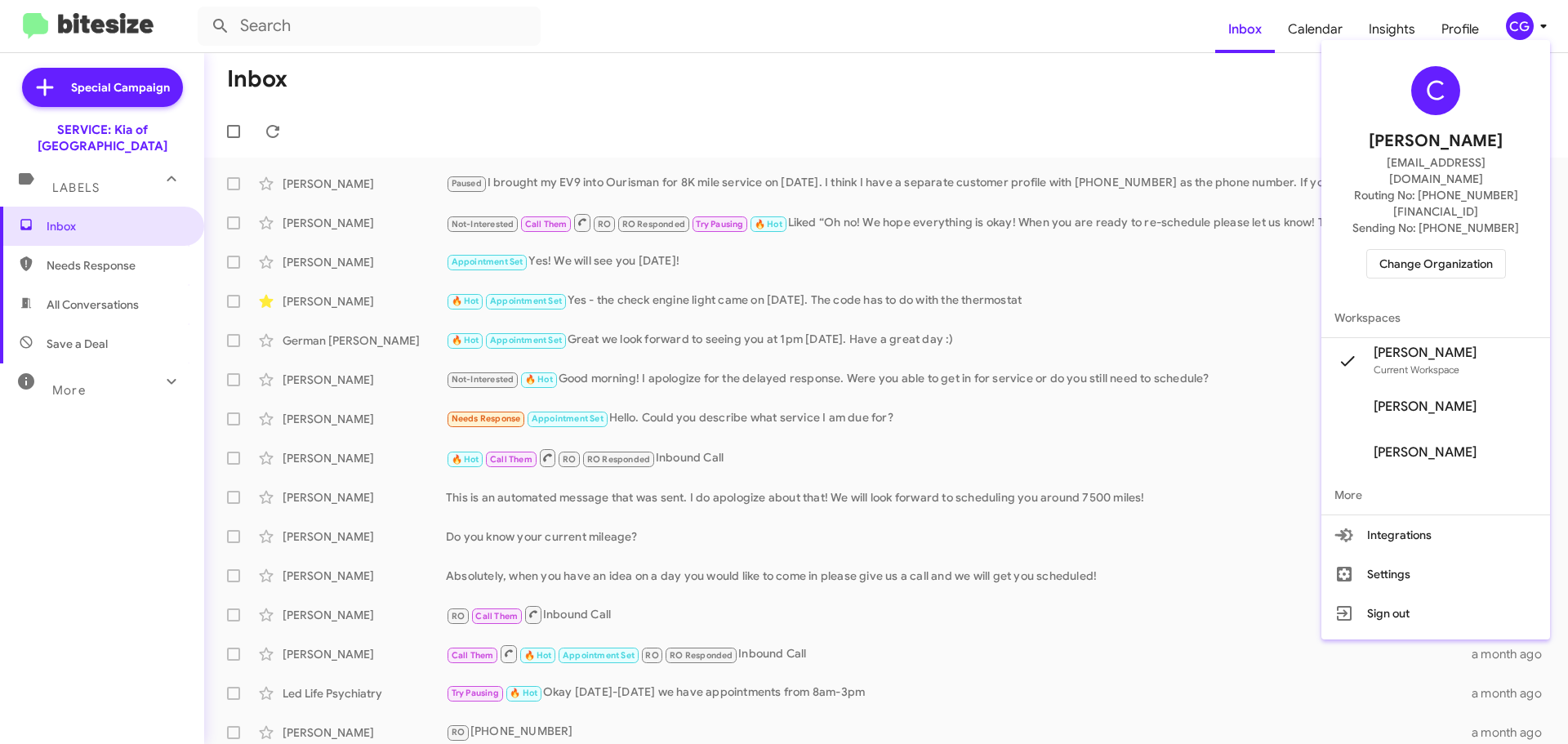
click at [1459, 250] on span "Change Organization" at bounding box center [1436, 264] width 114 height 28
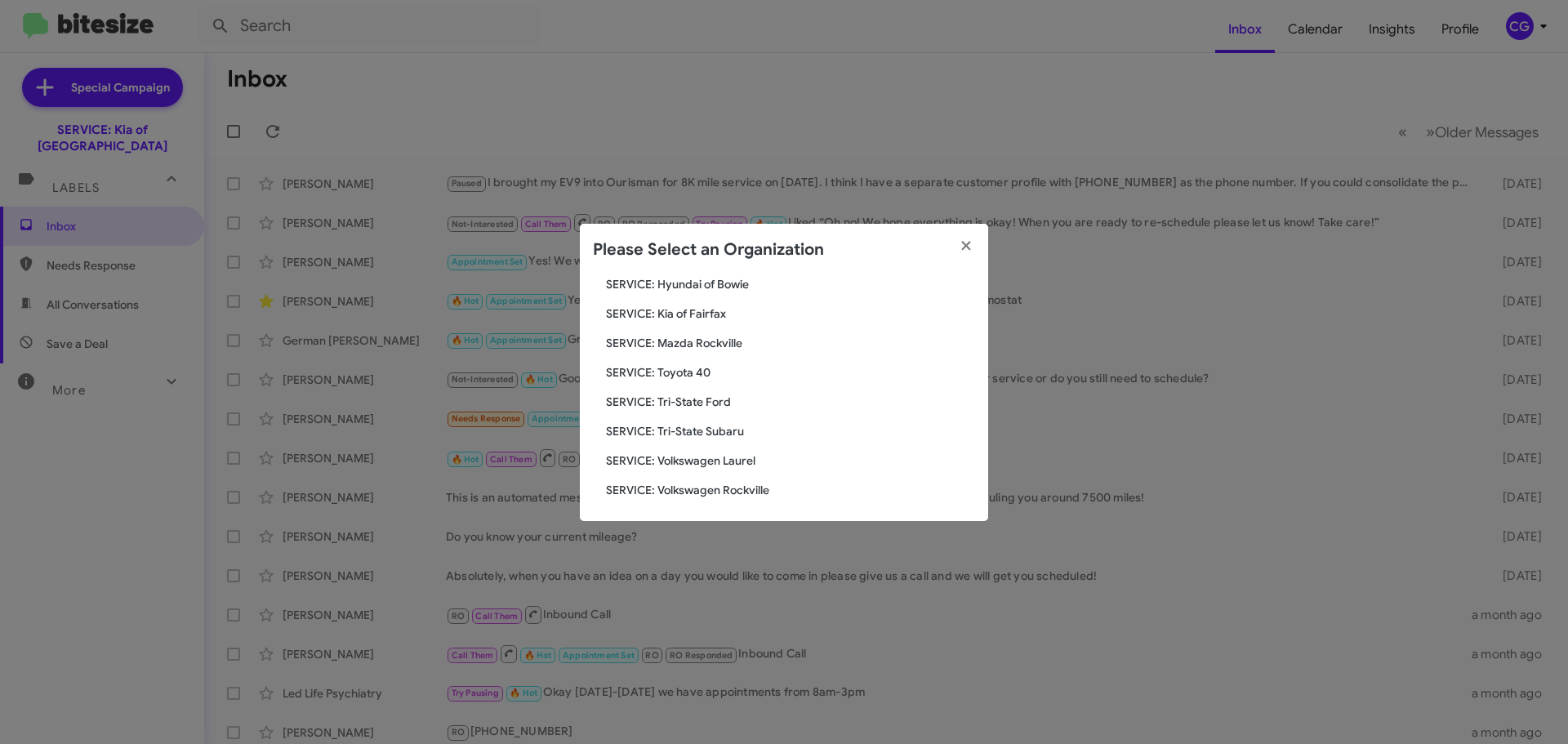
scroll to position [301, 0]
click at [699, 315] on span "SERVICE: Kia of Fairfax" at bounding box center [790, 310] width 369 height 17
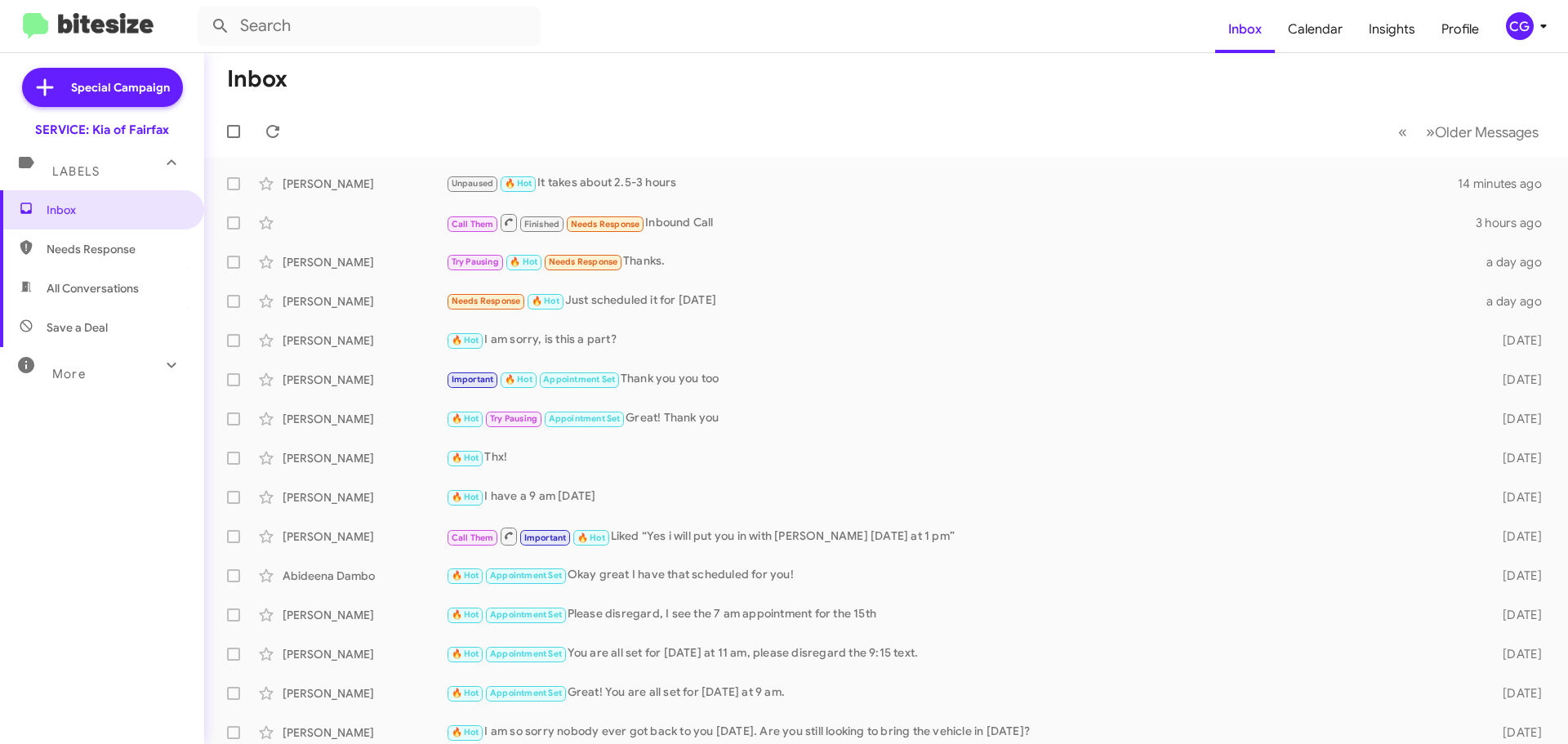
click at [1540, 27] on icon at bounding box center [1543, 26] width 19 height 19
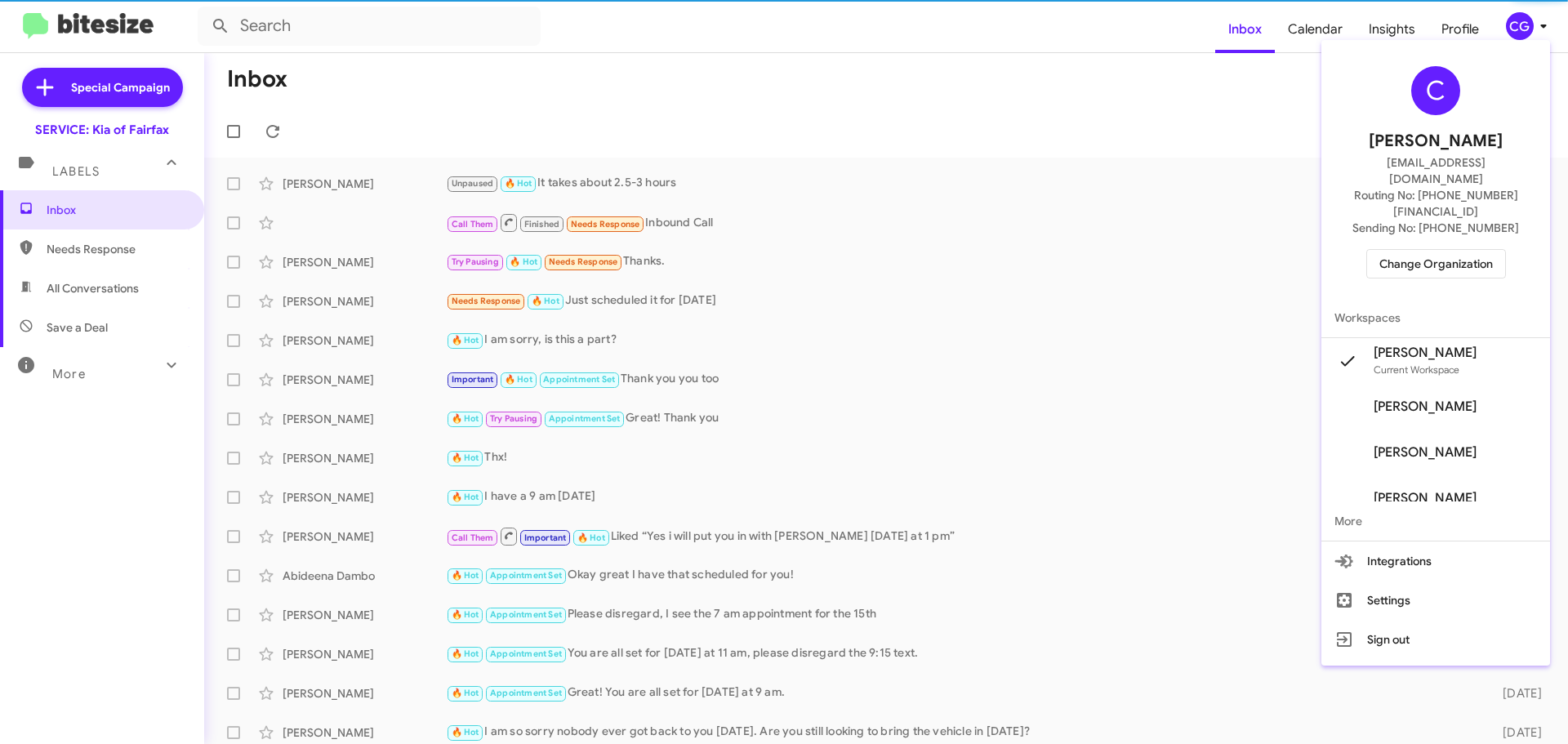
click at [1493, 250] on span "Change Organization" at bounding box center [1436, 264] width 114 height 28
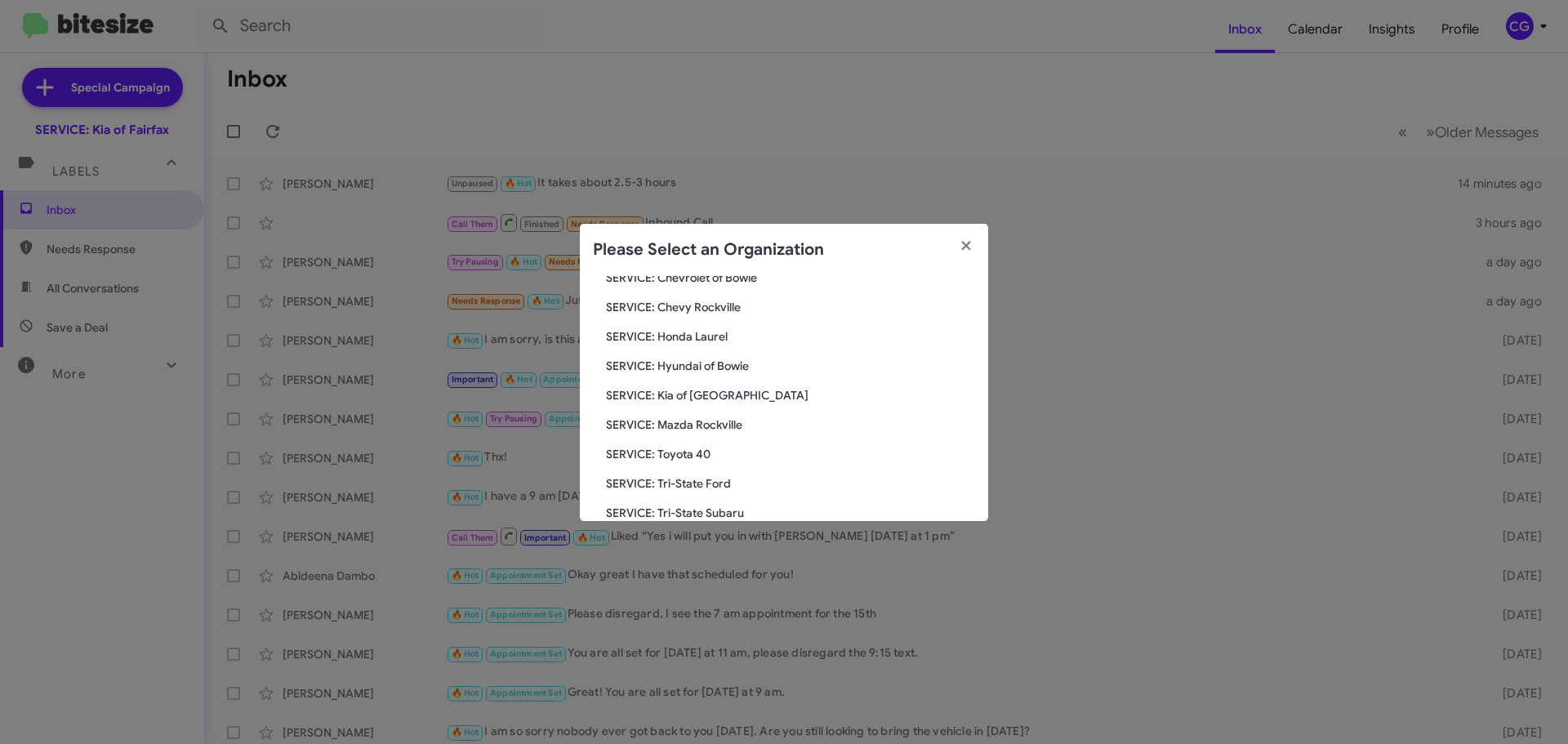
scroll to position [245, 0]
drag, startPoint x: 702, startPoint y: 397, endPoint x: 717, endPoint y: 400, distance: 15.3
click at [703, 398] on span "SERVICE: Mazda Rockville" at bounding box center [790, 396] width 369 height 17
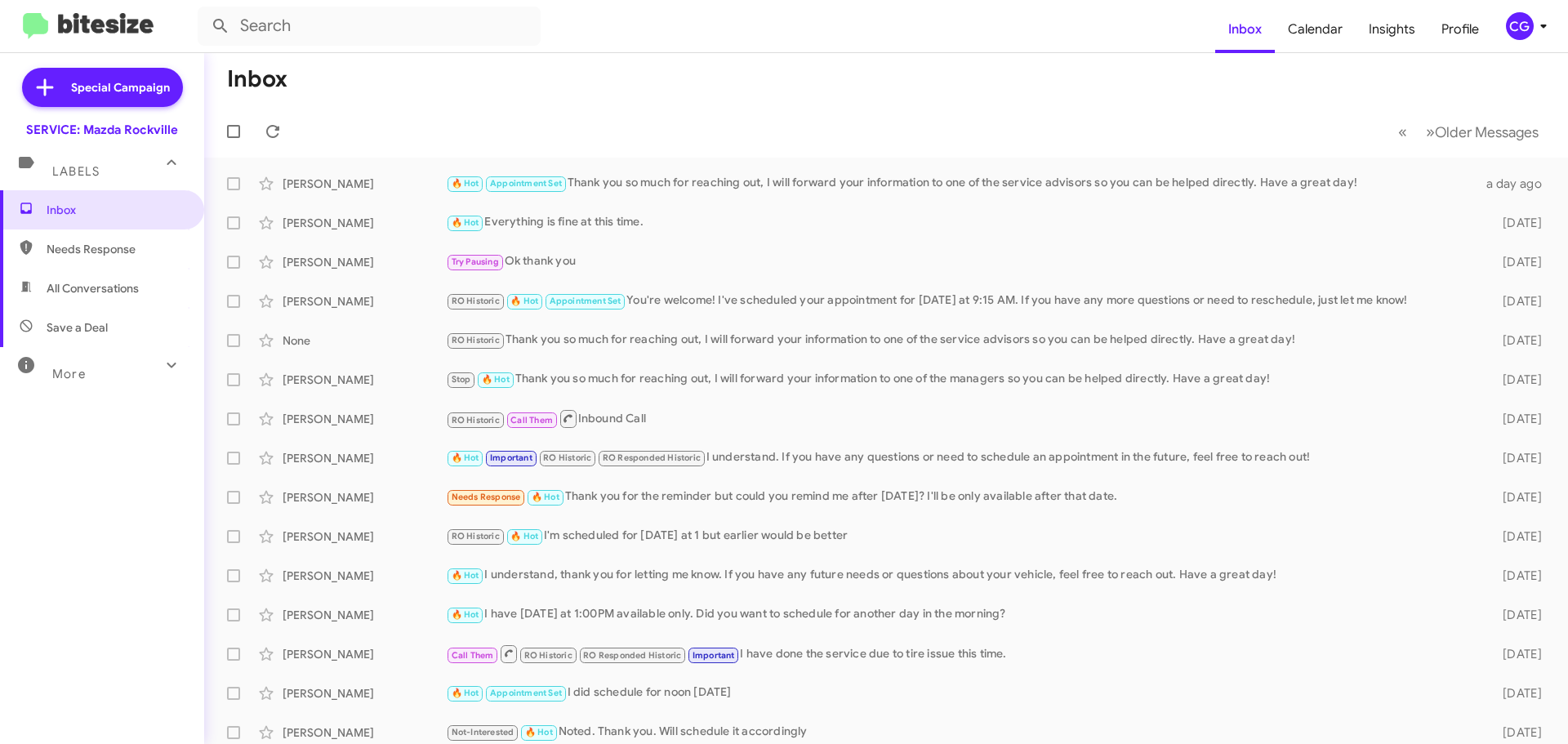
click at [1536, 41] on mat-toolbar "Inbox Calendar Insights Profile CG" at bounding box center [784, 26] width 1568 height 53
click at [1529, 21] on div "CG" at bounding box center [1520, 26] width 28 height 28
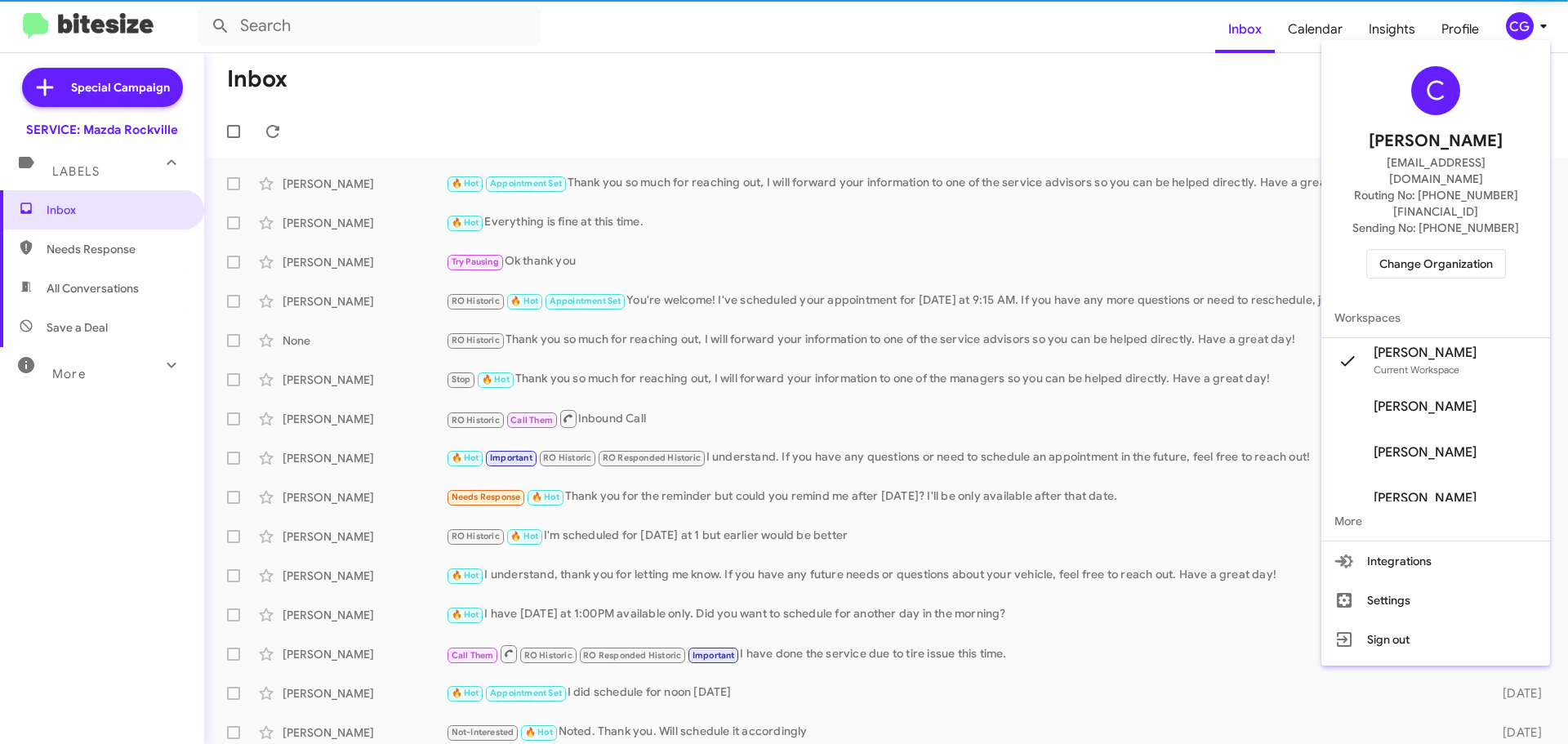
click at [1448, 250] on span "Change Organization" at bounding box center [1436, 264] width 114 height 28
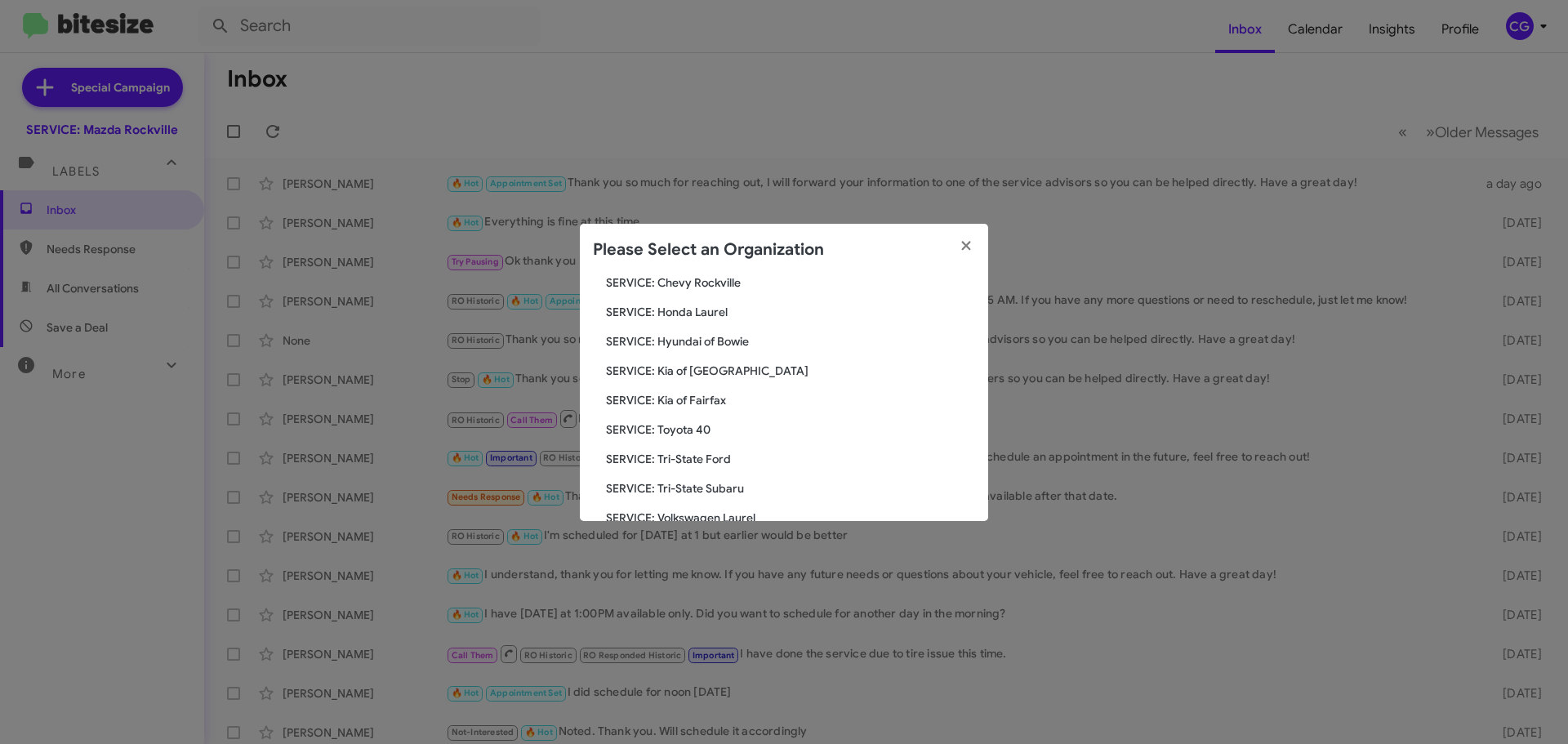
scroll to position [301, 0]
click at [690, 371] on span "SERVICE: Toyota 40" at bounding box center [790, 369] width 369 height 17
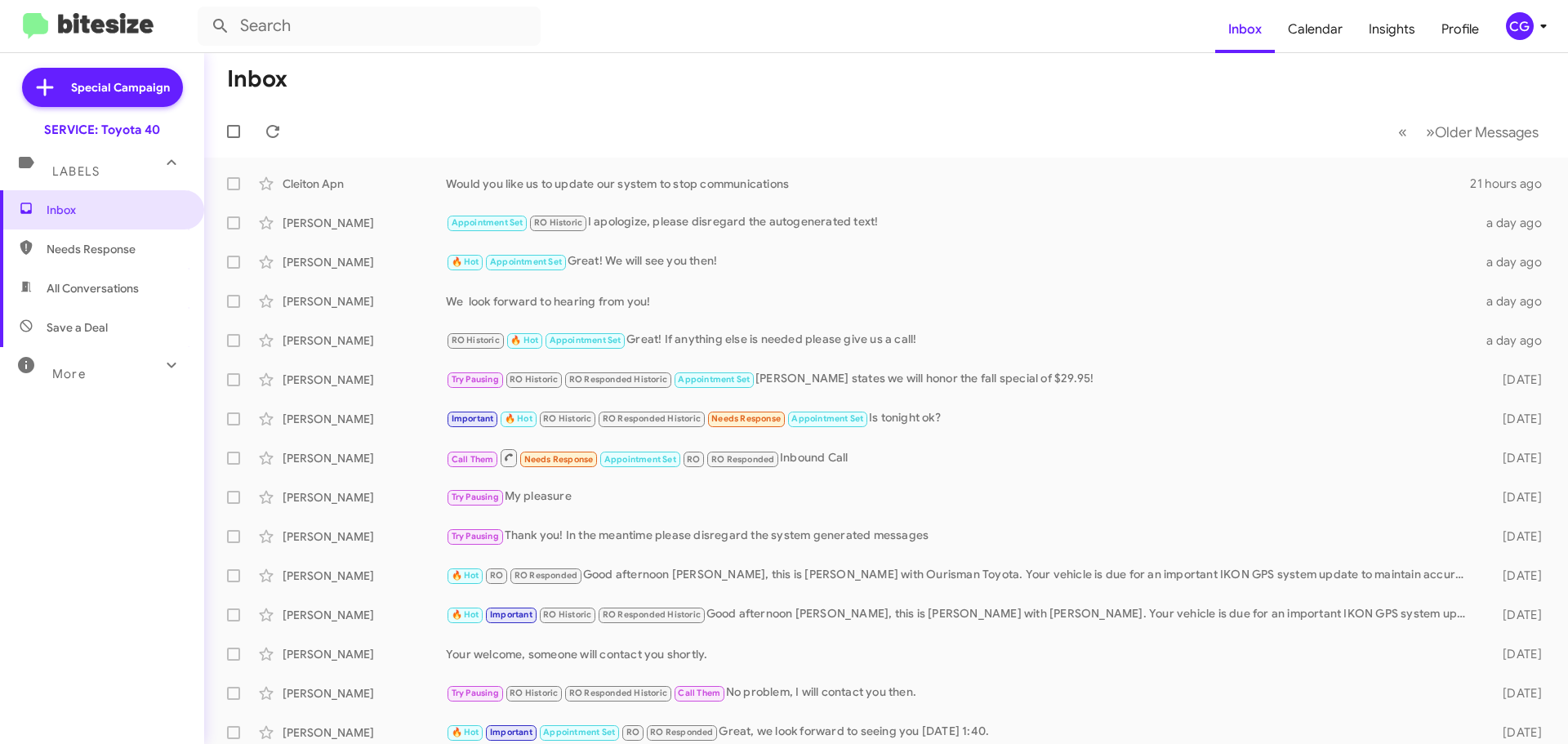
click at [1527, 24] on div "CG" at bounding box center [1520, 26] width 28 height 28
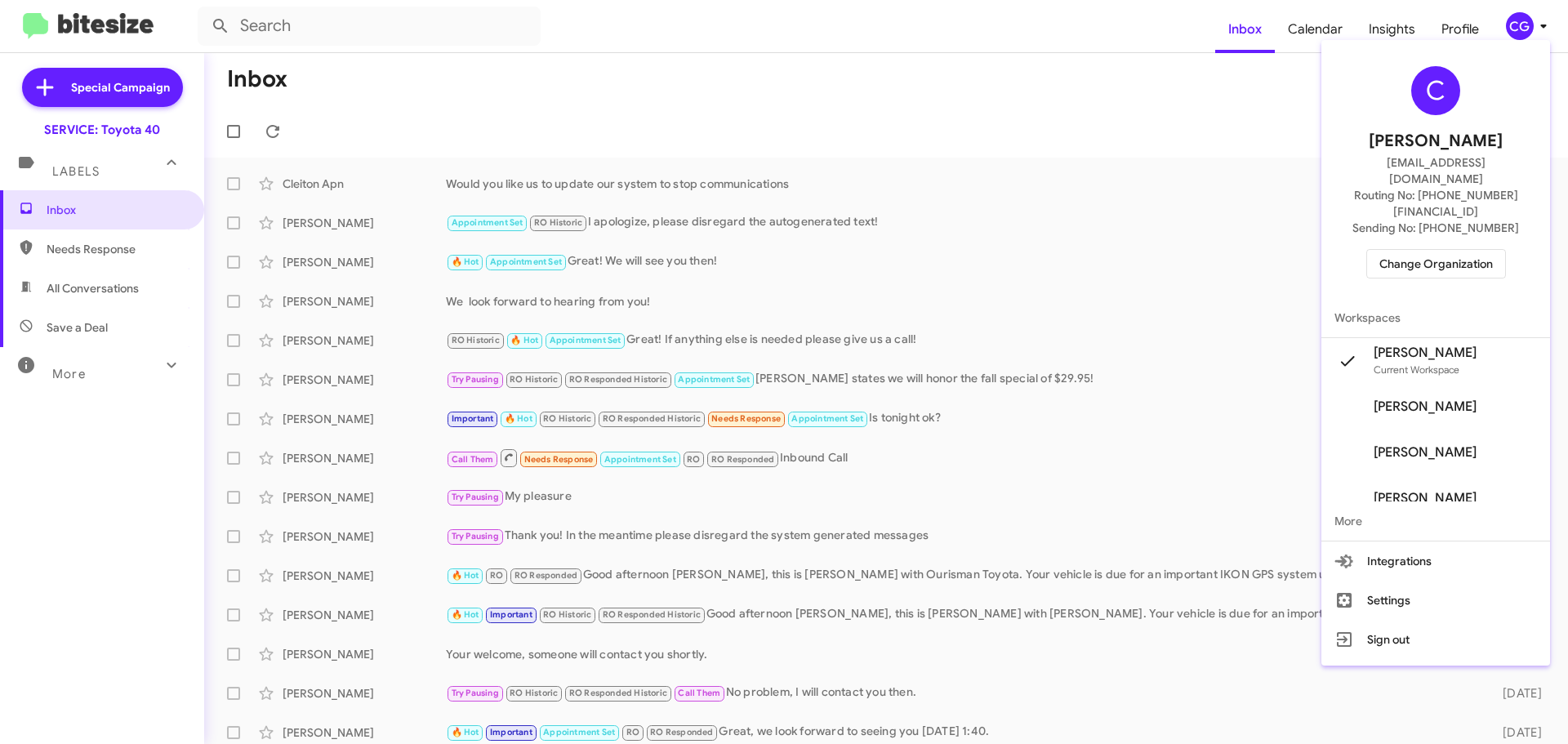
click at [1427, 250] on span "Change Organization" at bounding box center [1436, 264] width 114 height 28
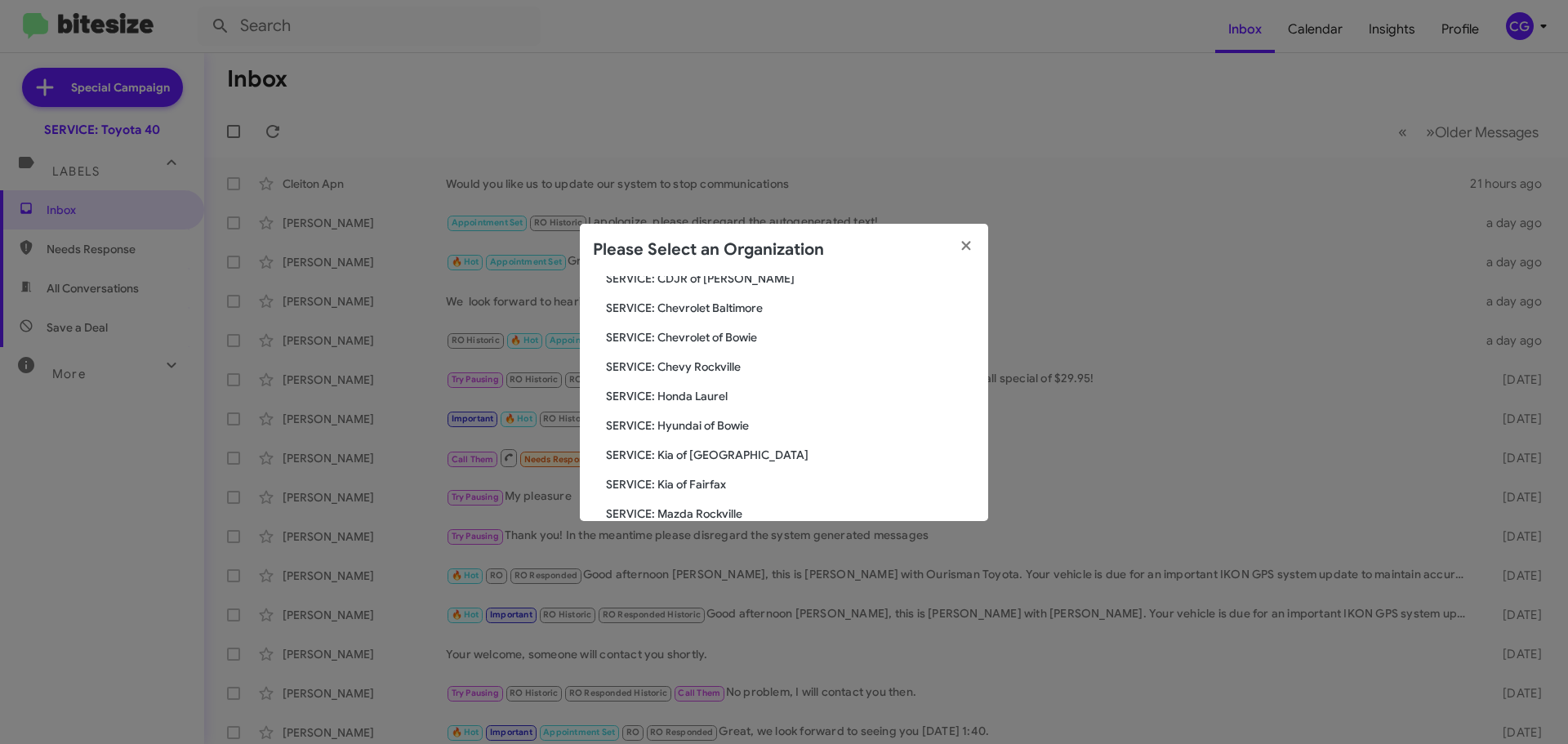
scroll to position [301, 0]
click at [702, 395] on span "SERVICE: Tri-State Ford" at bounding box center [790, 399] width 369 height 17
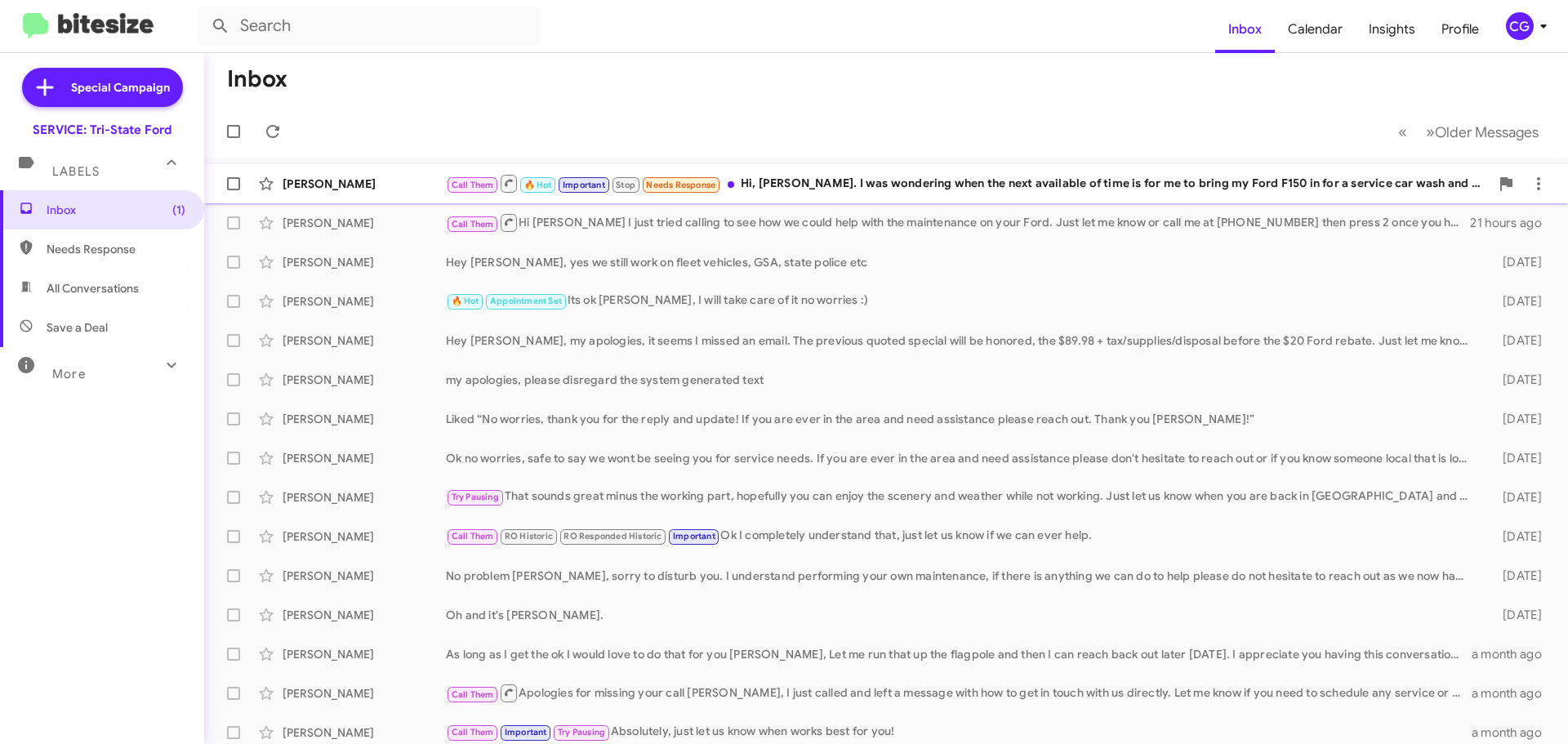
click at [1122, 198] on div "Andrew Laffey Call Them 🔥 Hot Important Stop Needs Response Hi, Dave. I was won…" at bounding box center [886, 183] width 1338 height 32
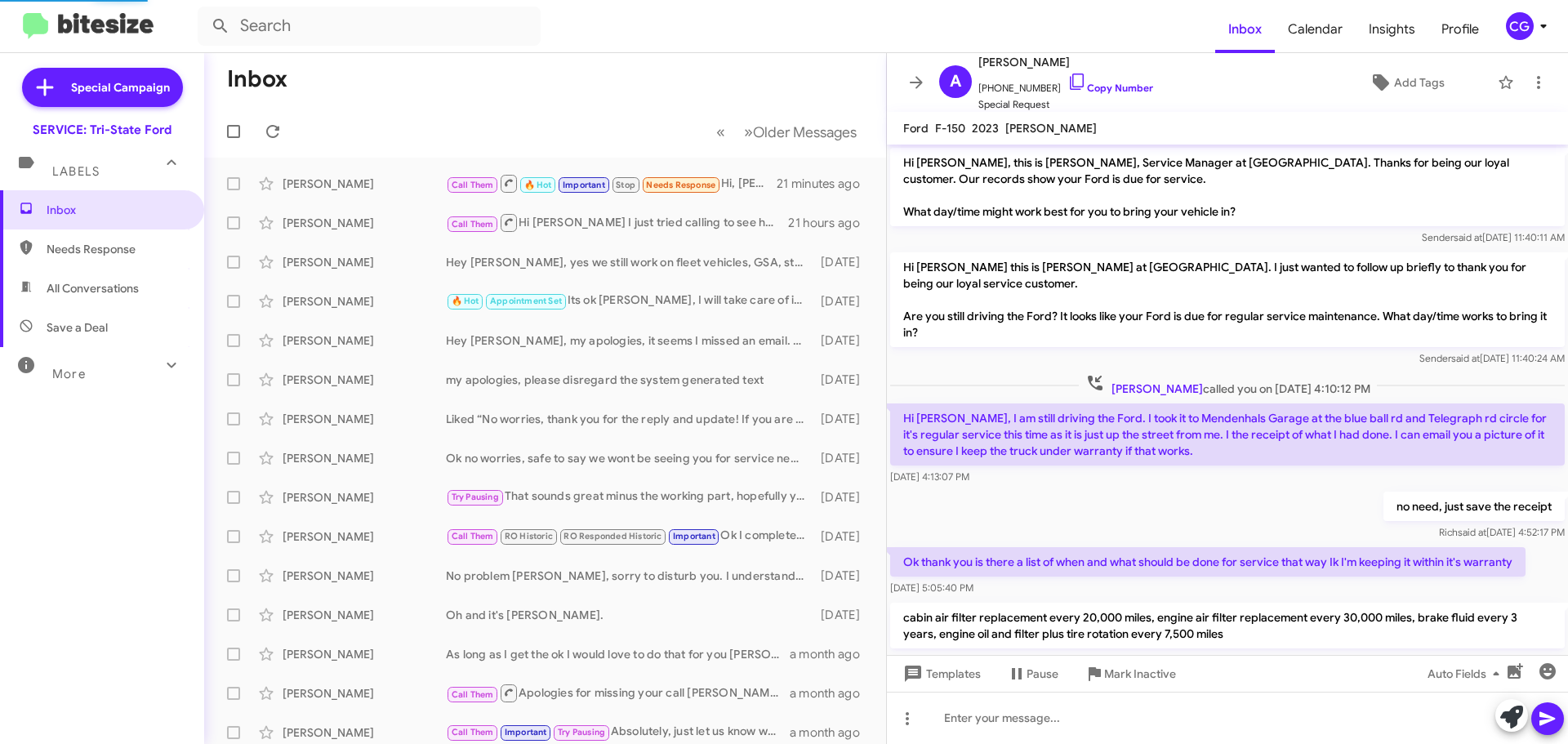
scroll to position [770, 0]
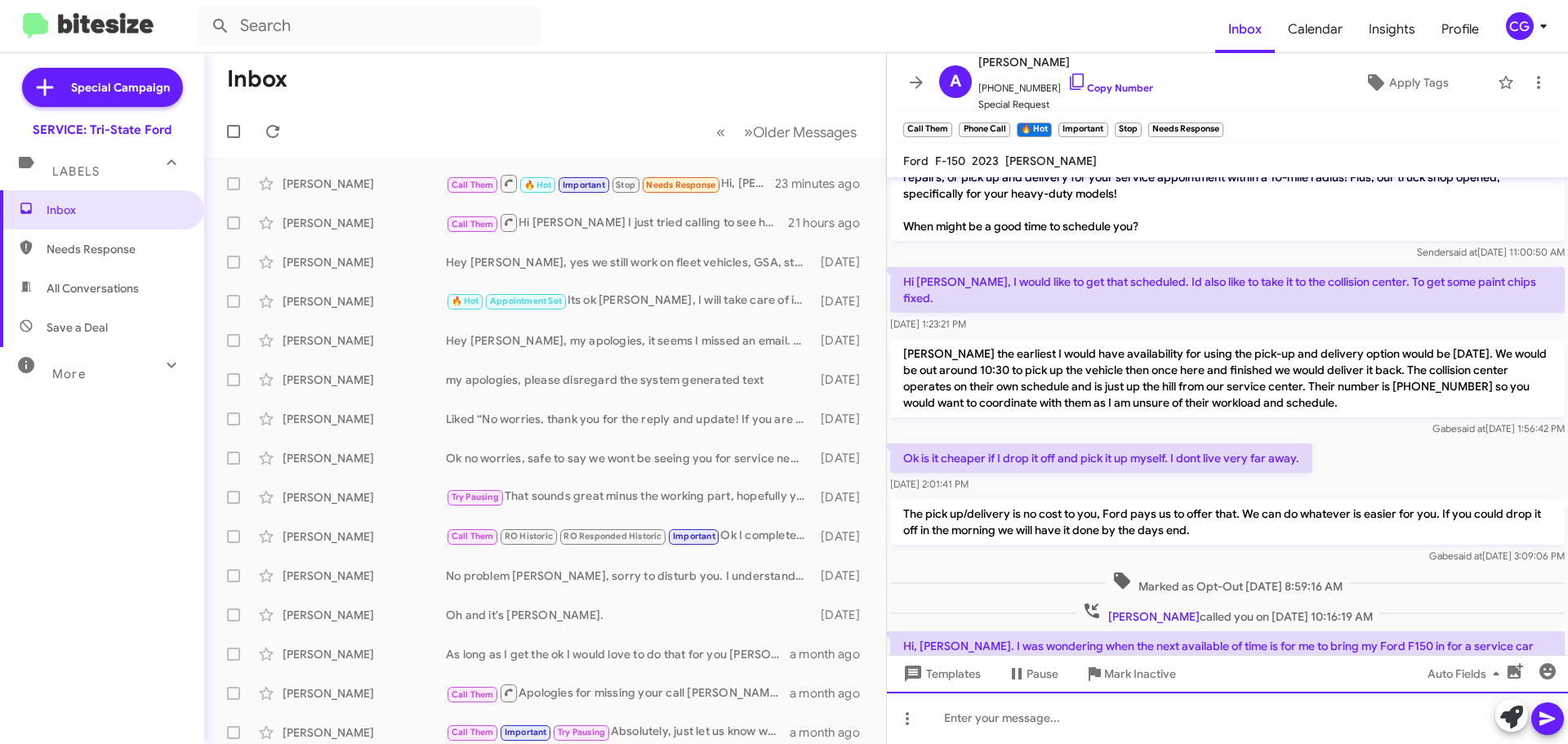
click at [1218, 738] on div at bounding box center [1228, 717] width 681 height 53
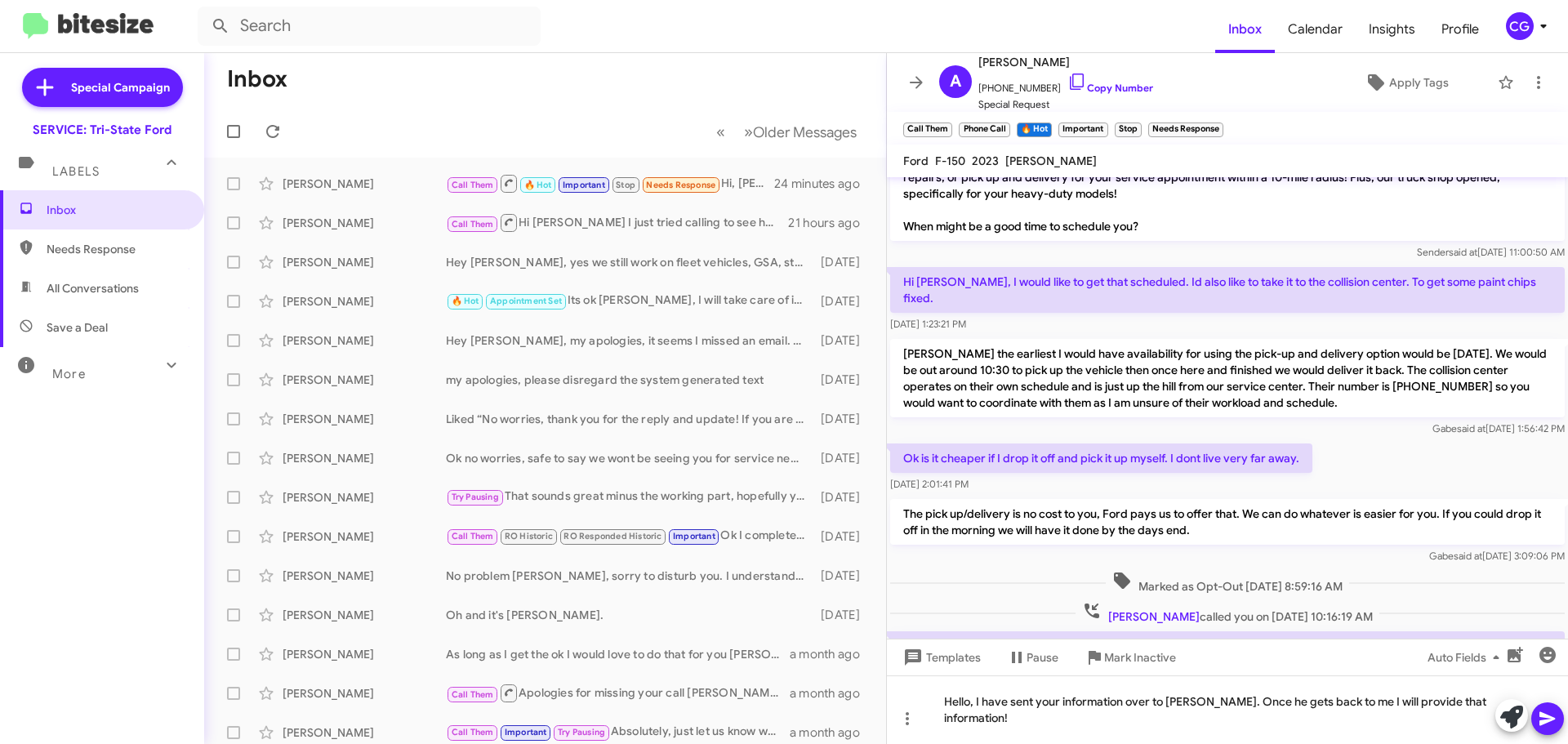
click at [1549, 726] on icon at bounding box center [1548, 718] width 19 height 19
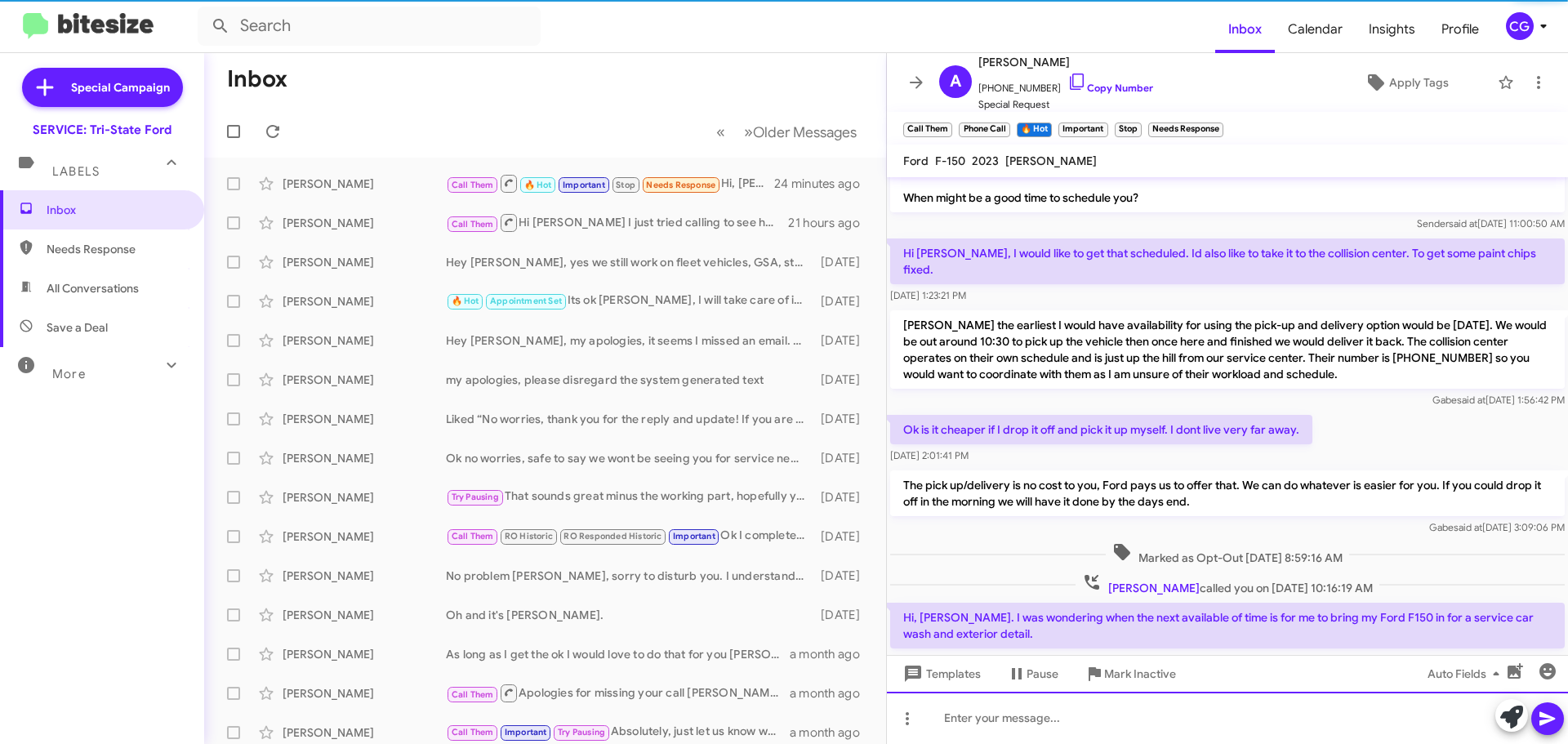
scroll to position [894, 0]
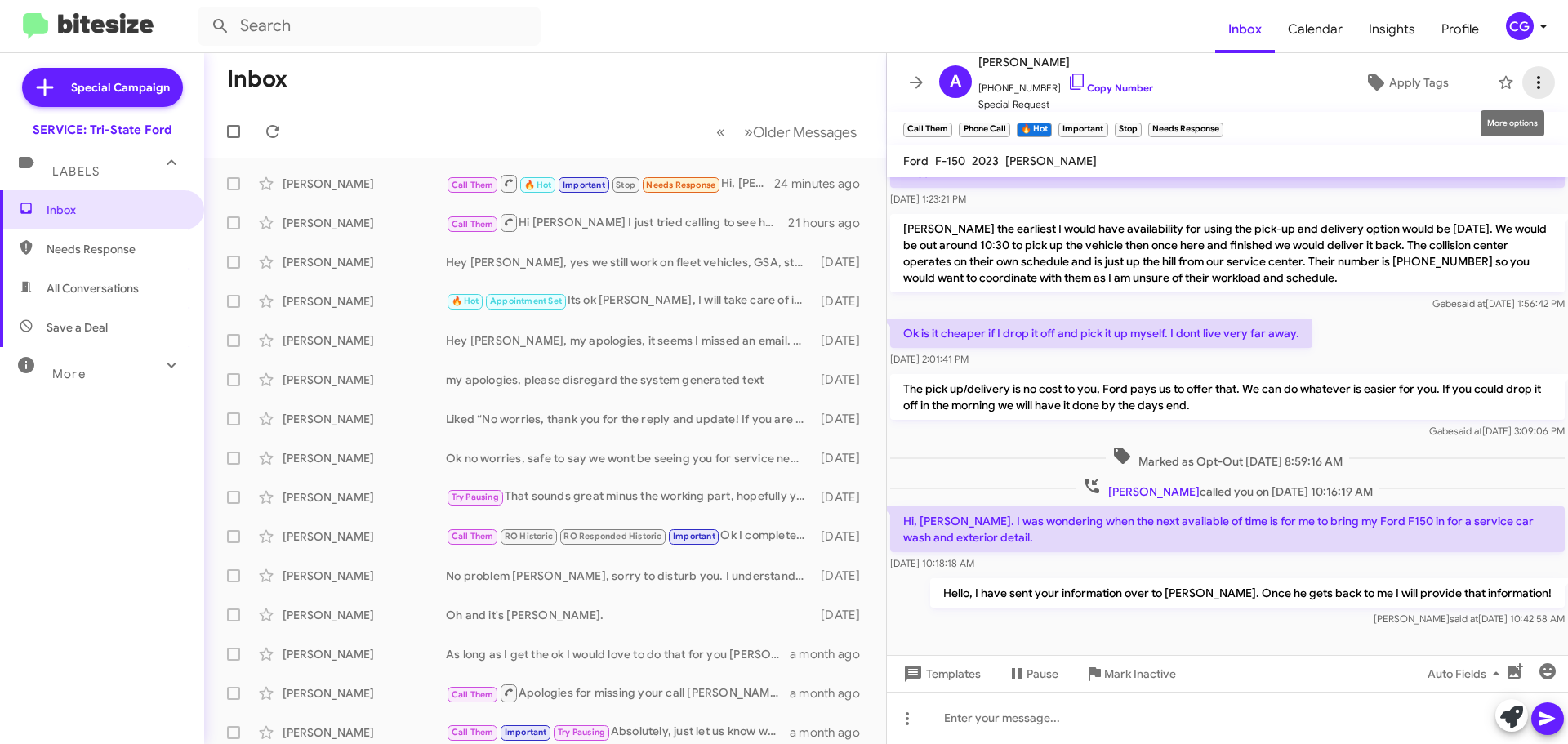
click at [1530, 95] on button at bounding box center [1538, 82] width 32 height 32
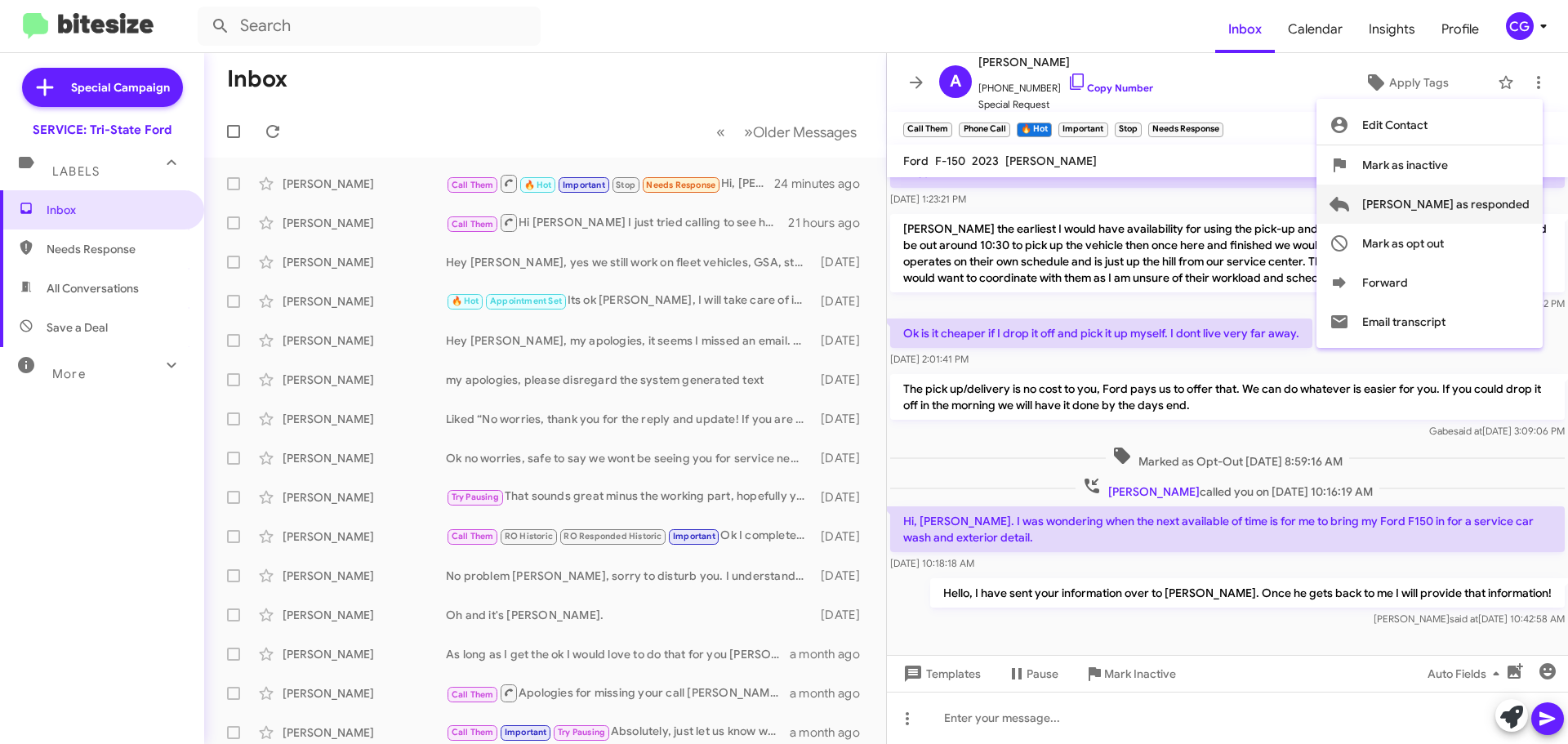
click at [1535, 205] on button "Mark as responded" at bounding box center [1429, 204] width 226 height 39
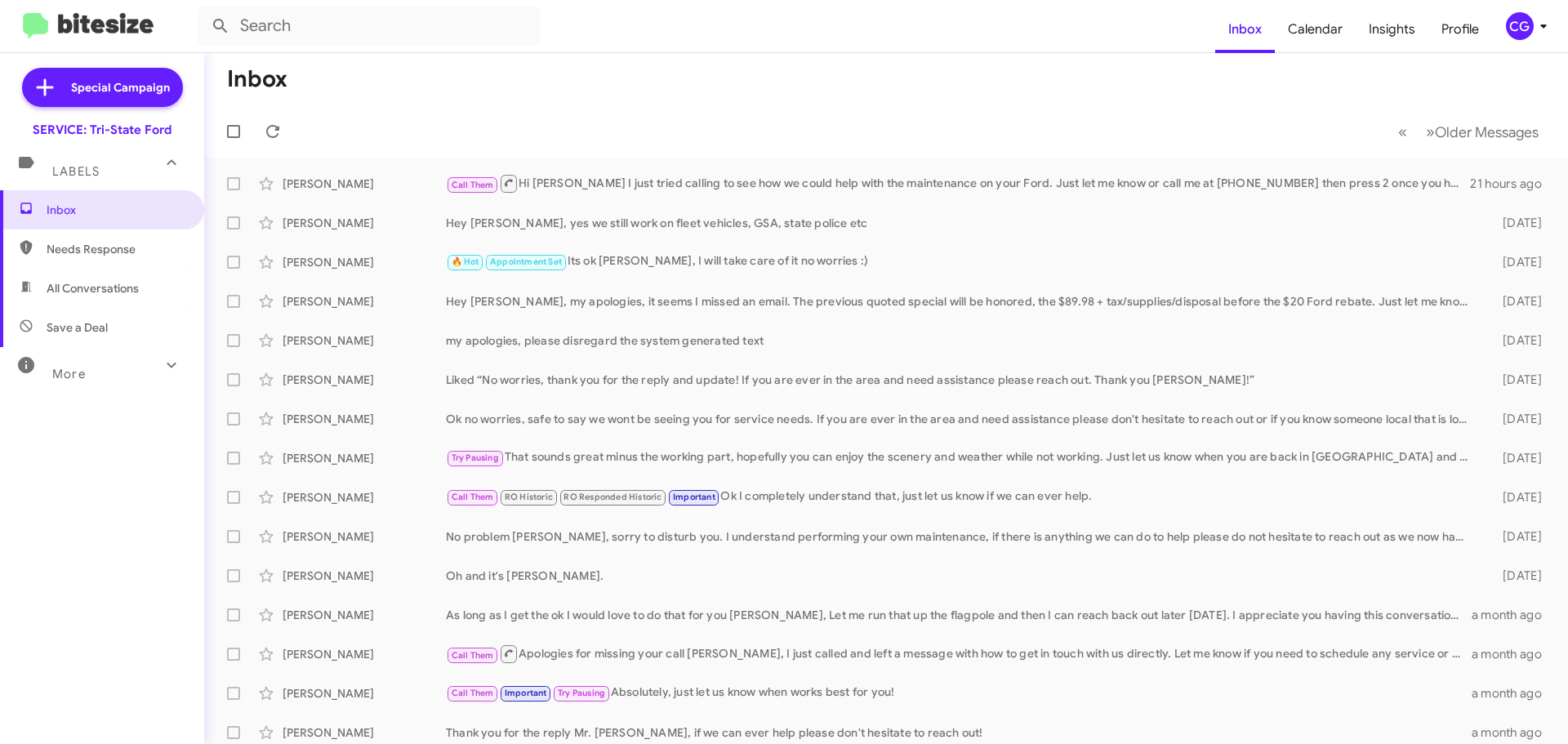
click at [1546, 28] on icon at bounding box center [1543, 26] width 19 height 19
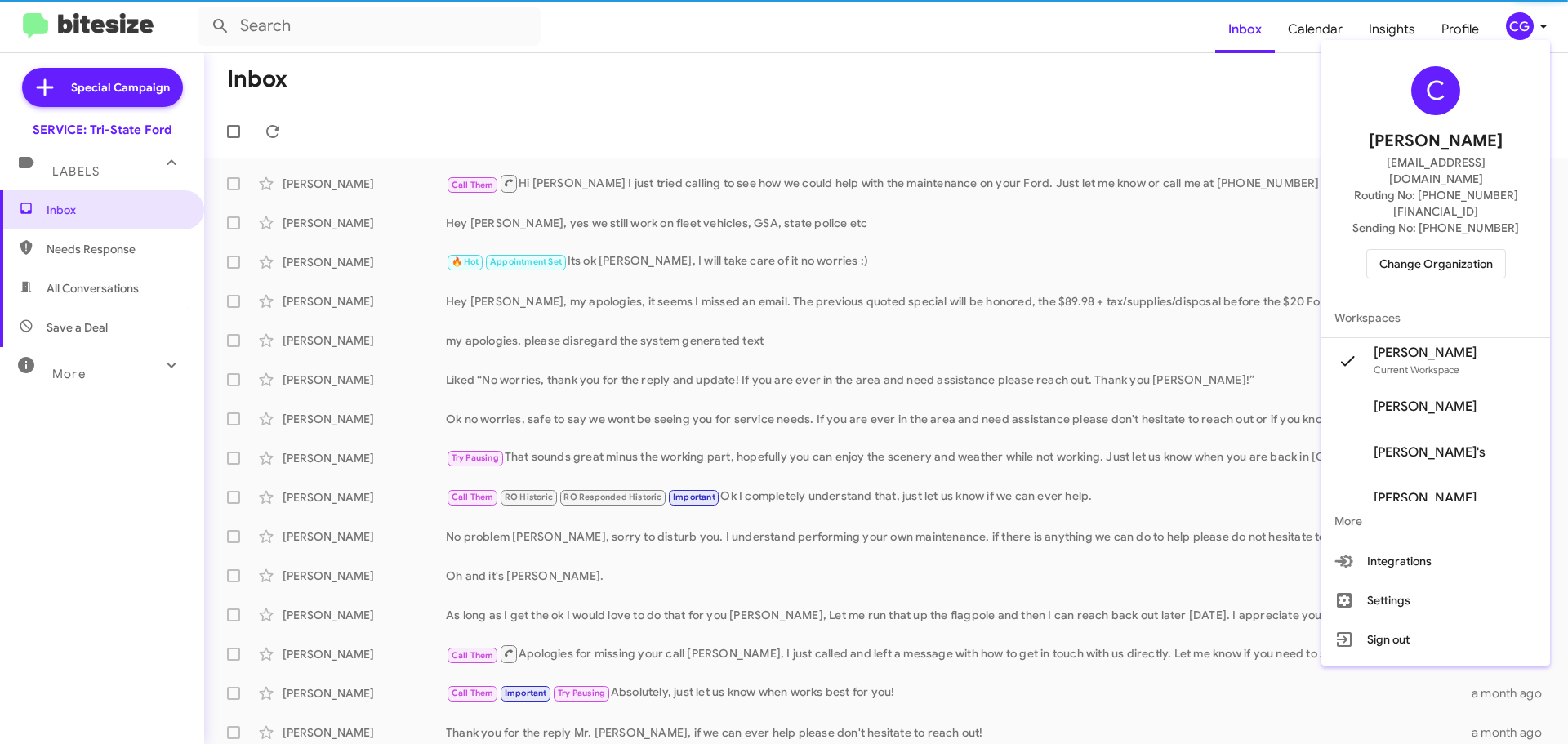
click at [1483, 209] on div "C Carmen Gast cgast@ourismancars.com Routing No: +1 (410) 709-7250 Sending No: …" at bounding box center [1436, 172] width 229 height 251
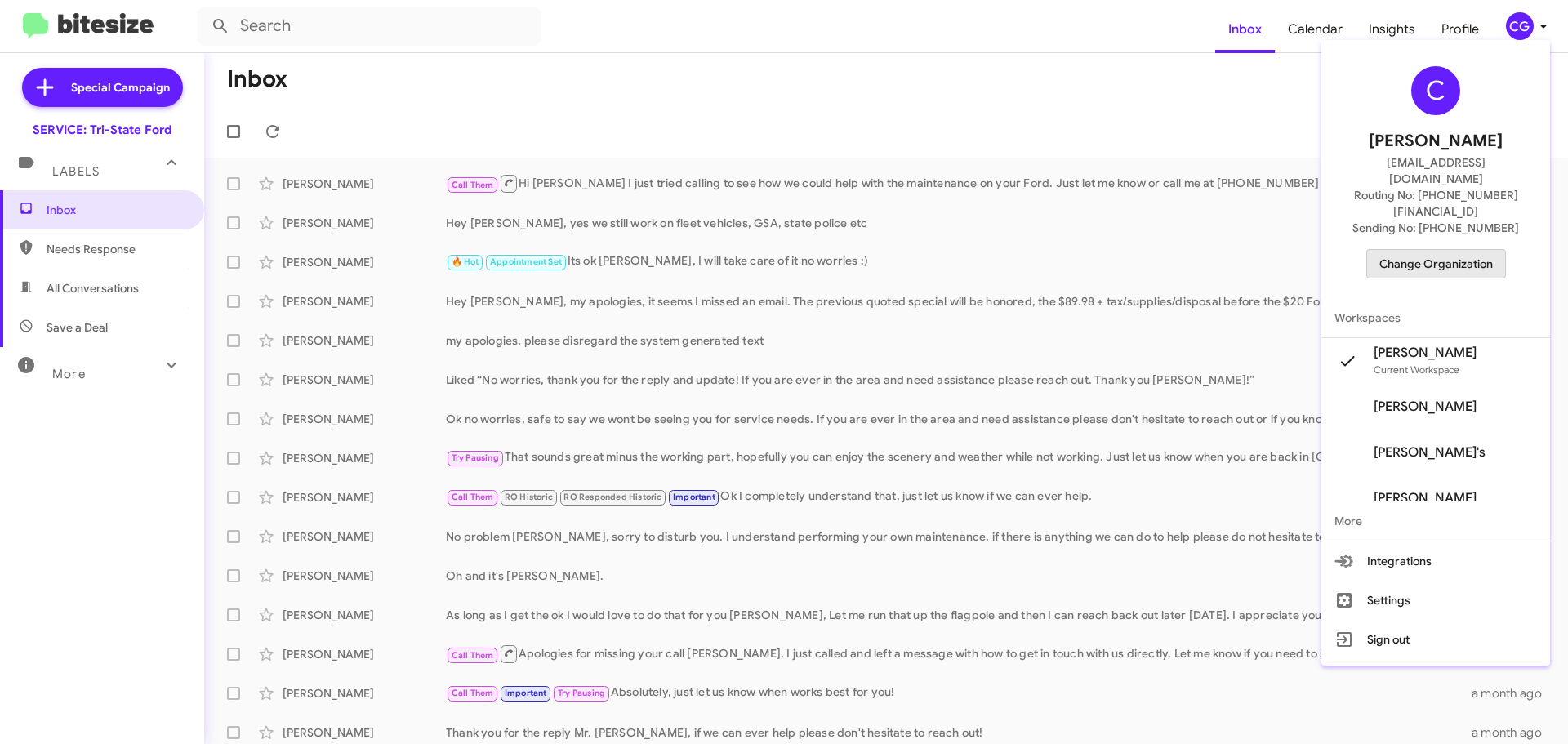
click at [1467, 250] on span "Change Organization" at bounding box center [1436, 264] width 114 height 28
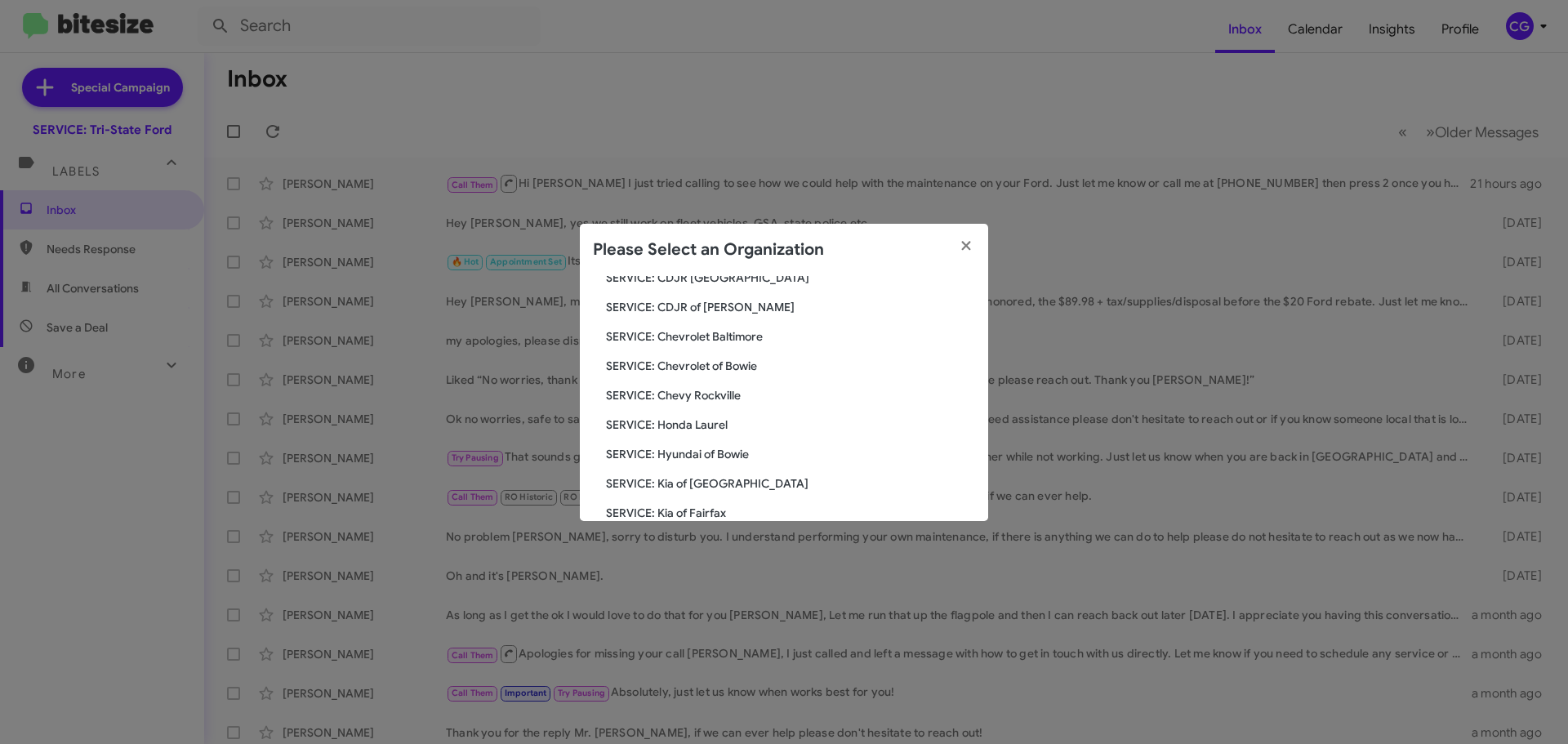
scroll to position [301, 0]
click at [730, 430] on span "SERVICE: Tri-State Subaru" at bounding box center [790, 428] width 369 height 17
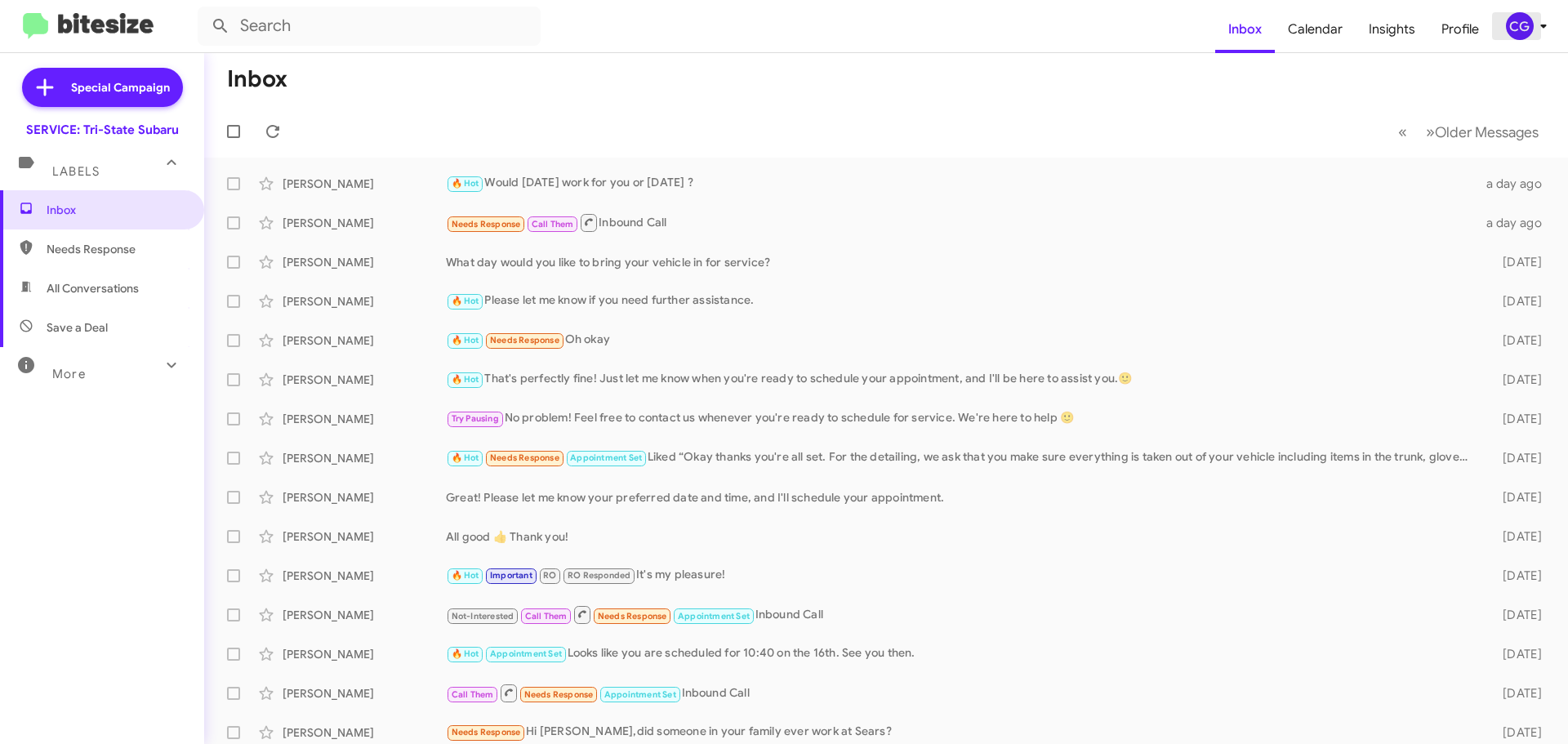
click at [1535, 31] on icon at bounding box center [1543, 26] width 19 height 19
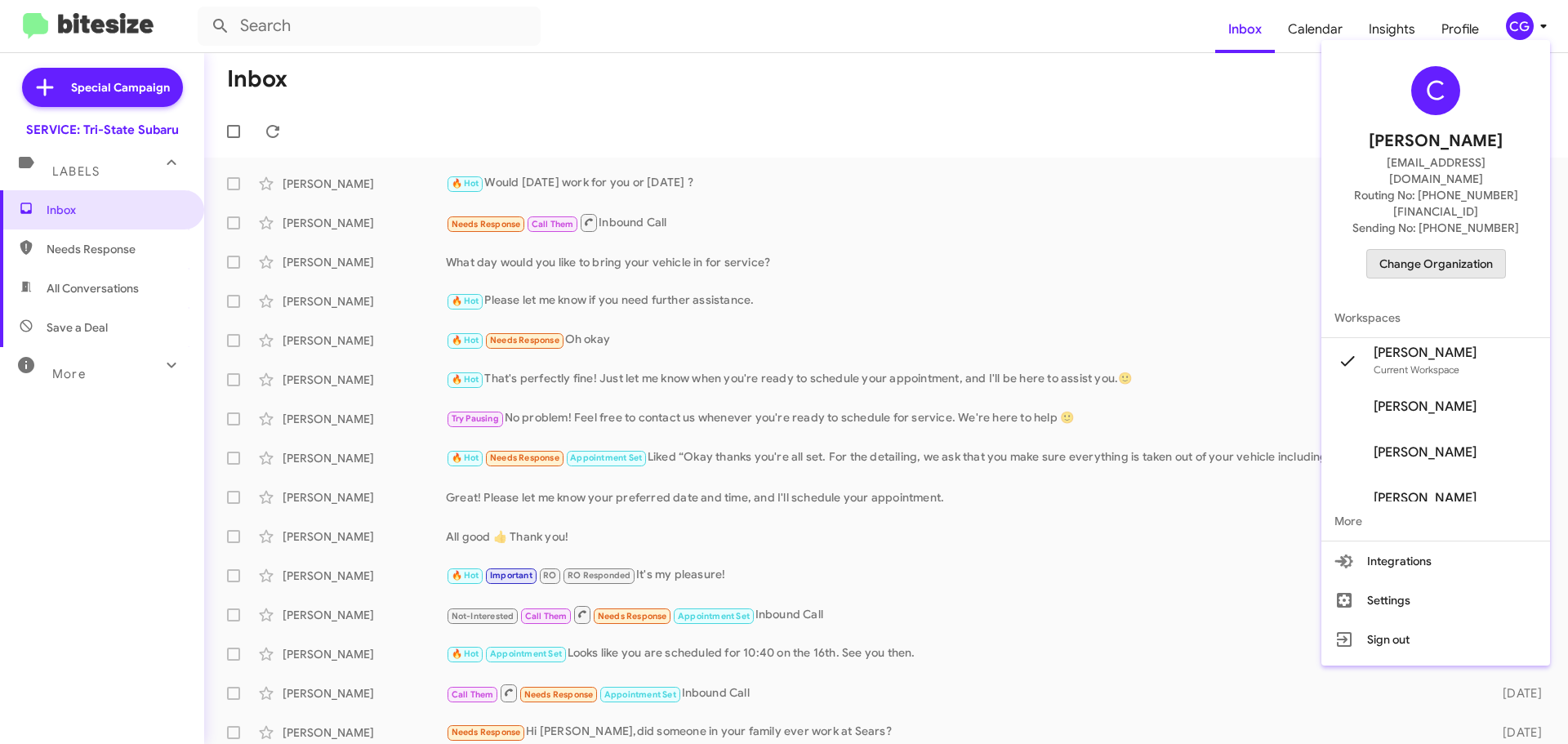
click at [1453, 250] on span "Change Organization" at bounding box center [1436, 264] width 114 height 28
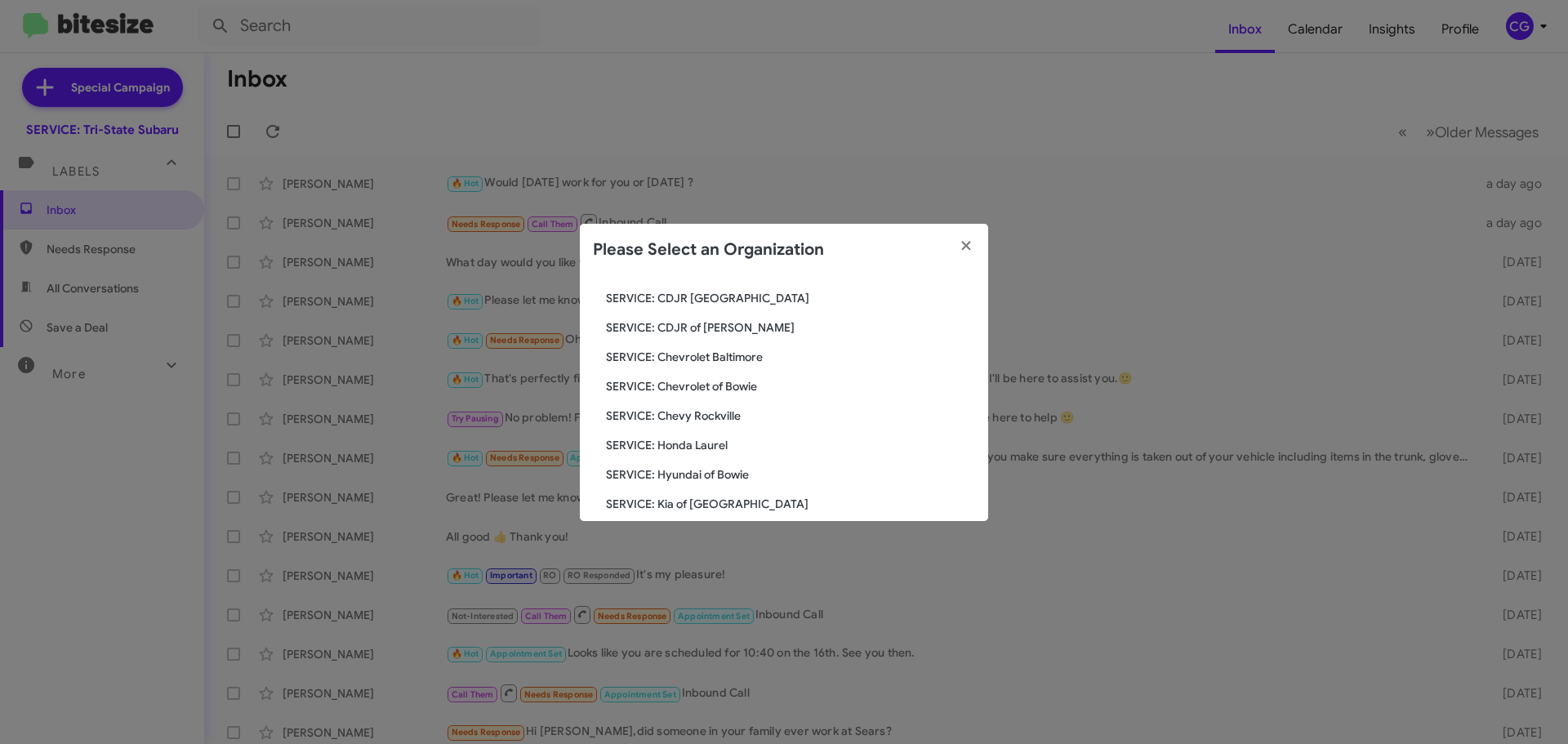
scroll to position [301, 0]
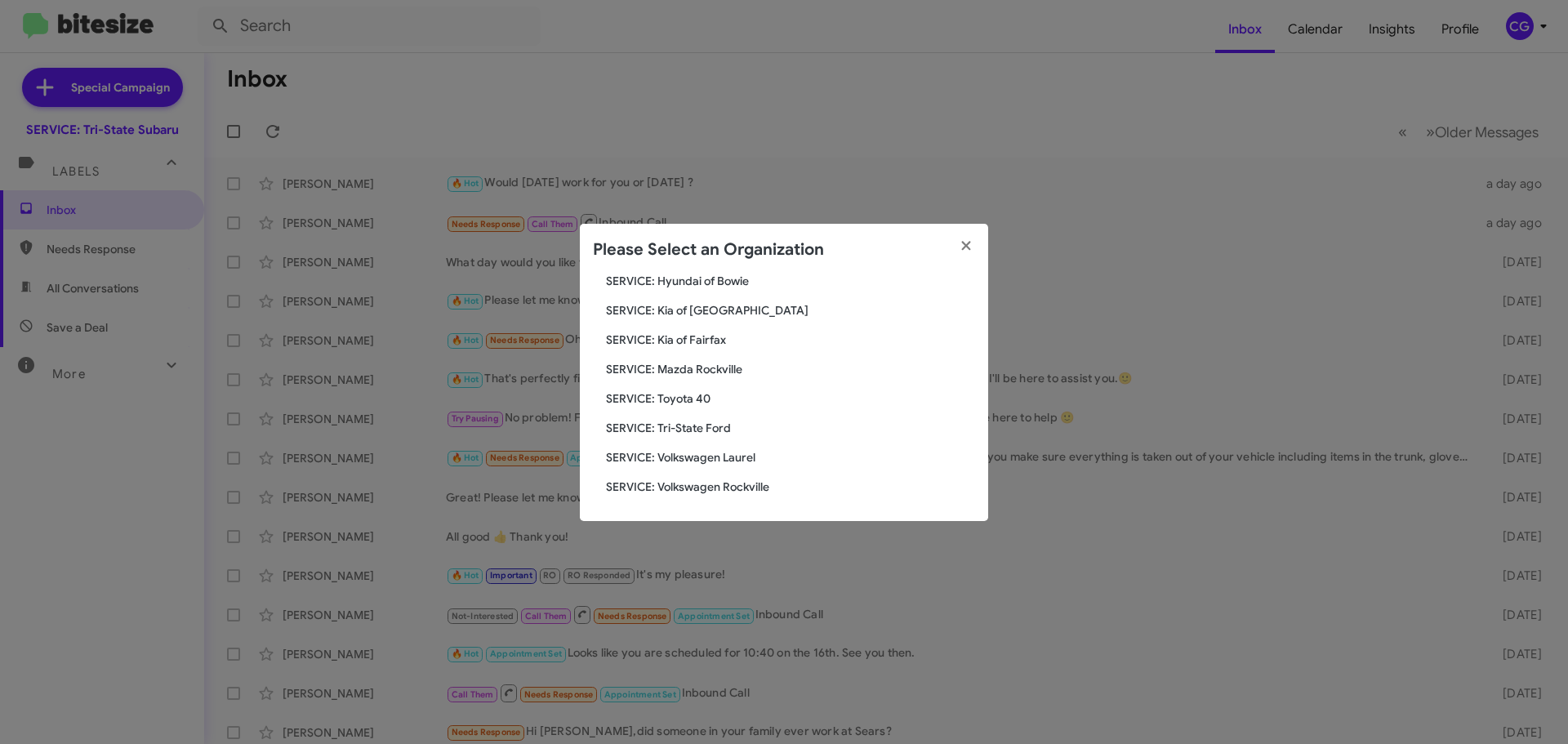
drag, startPoint x: 727, startPoint y: 458, endPoint x: 733, endPoint y: 451, distance: 9.2
click at [726, 458] on span "SERVICE: Volkswagen Laurel" at bounding box center [790, 458] width 369 height 17
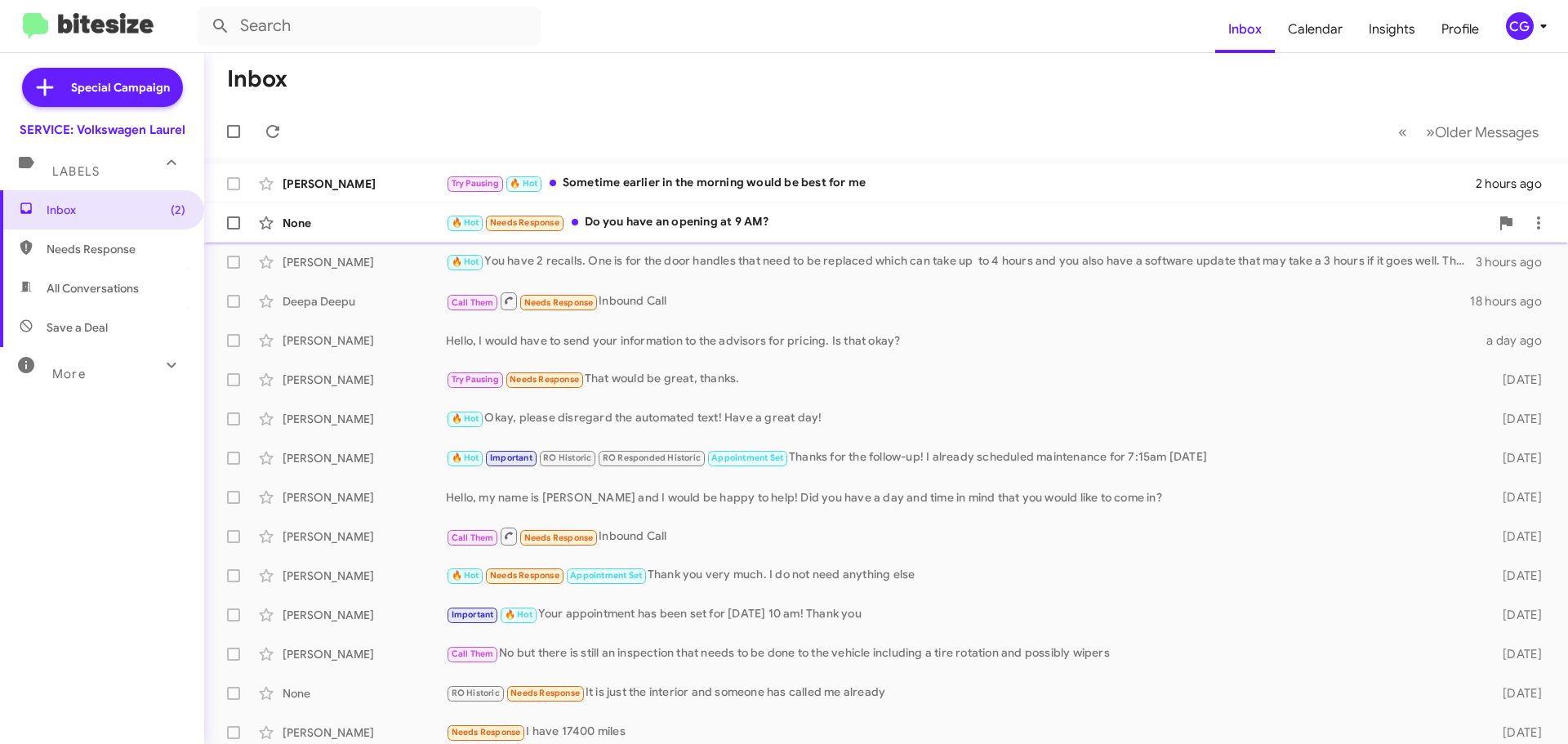
click at [769, 231] on div "🔥 Hot Needs Response Do you have an opening at 9 AM?" at bounding box center [968, 222] width 1043 height 18
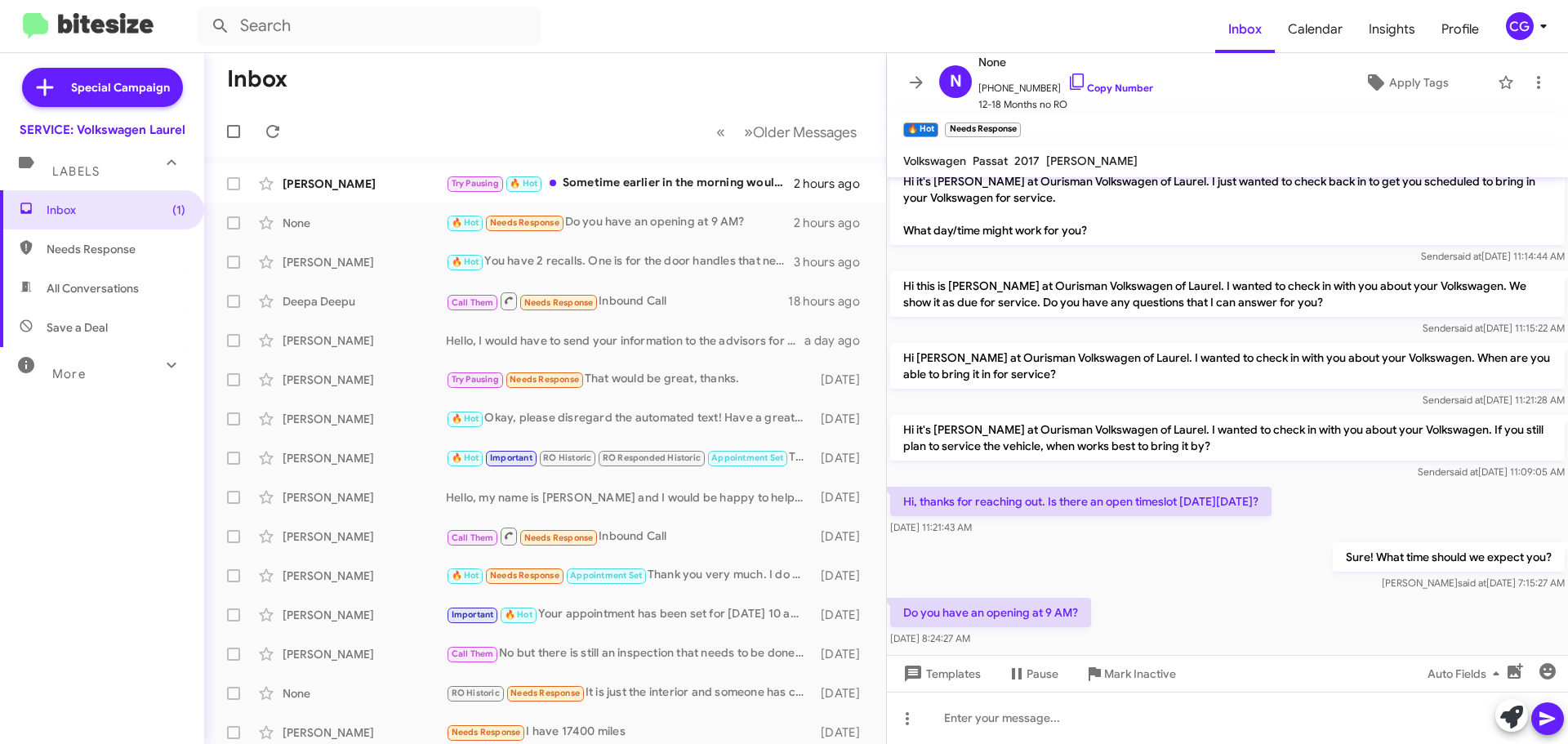
scroll to position [222, 0]
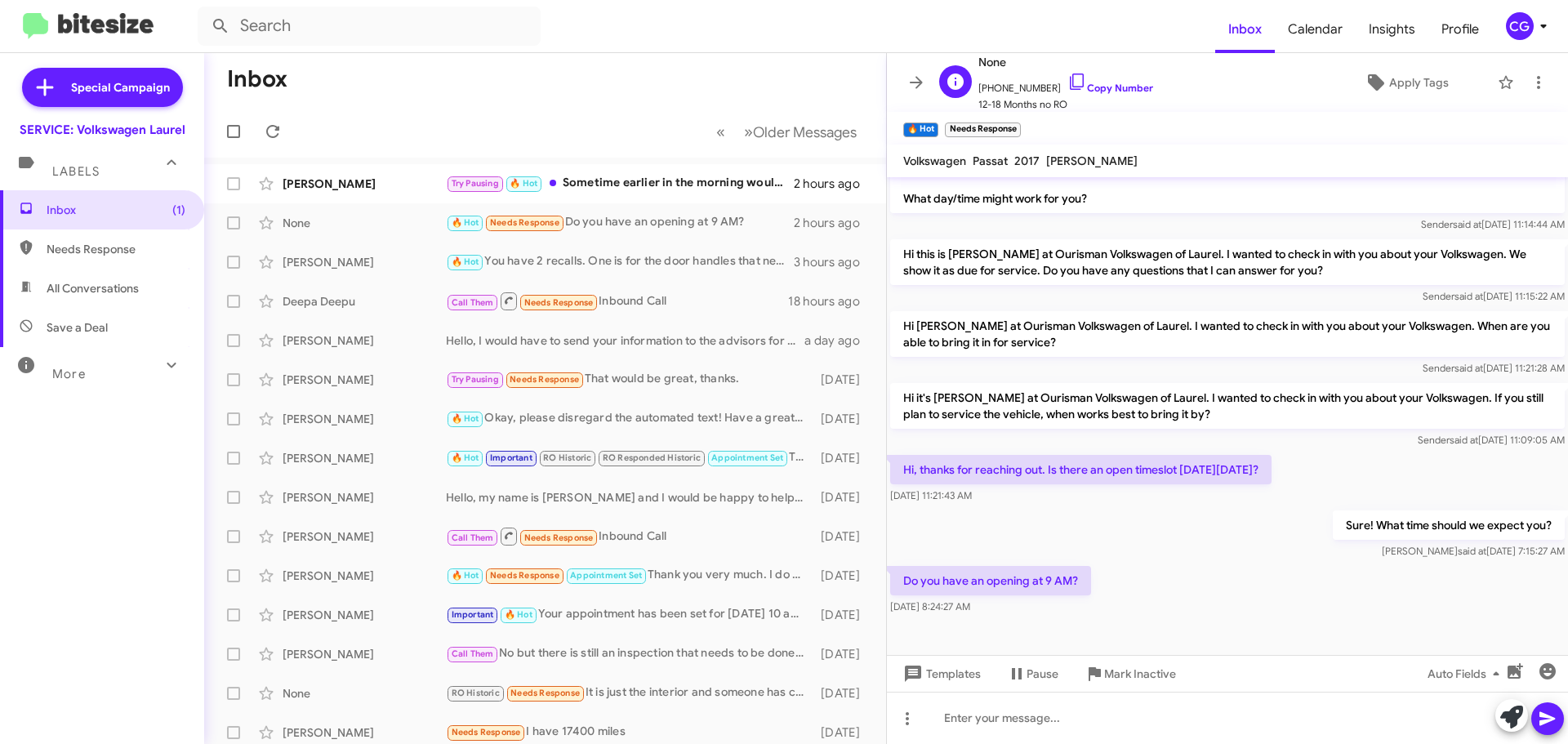
click at [1024, 89] on span "[PHONE_NUMBER] Copy Number" at bounding box center [1066, 84] width 175 height 25
click at [1024, 87] on span "[PHONE_NUMBER] Copy Number" at bounding box center [1066, 84] width 175 height 25
copy span "13015422851"
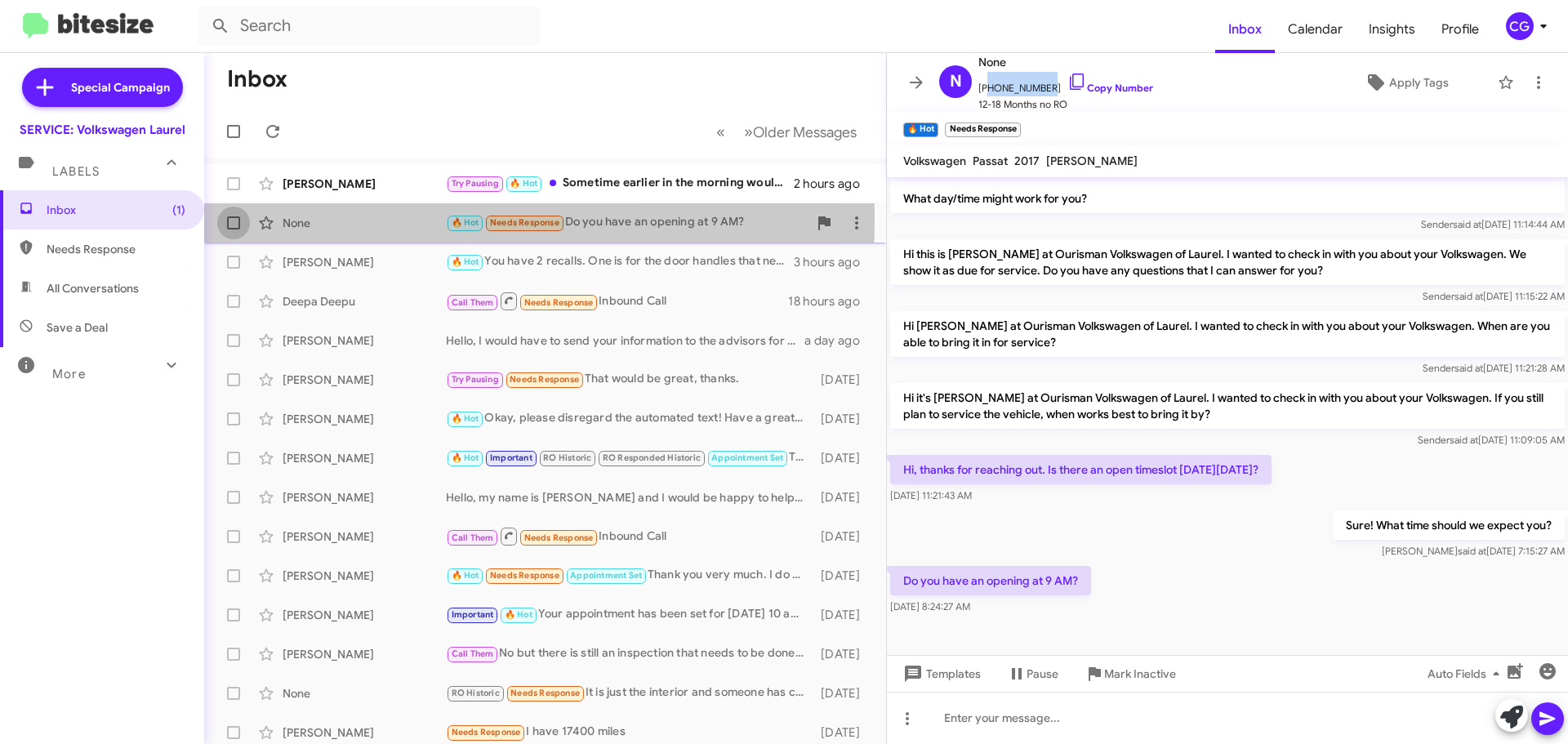
click at [236, 220] on span at bounding box center [234, 222] width 13 height 13
click at [234, 230] on input "checkbox" at bounding box center [233, 230] width 1 height 1
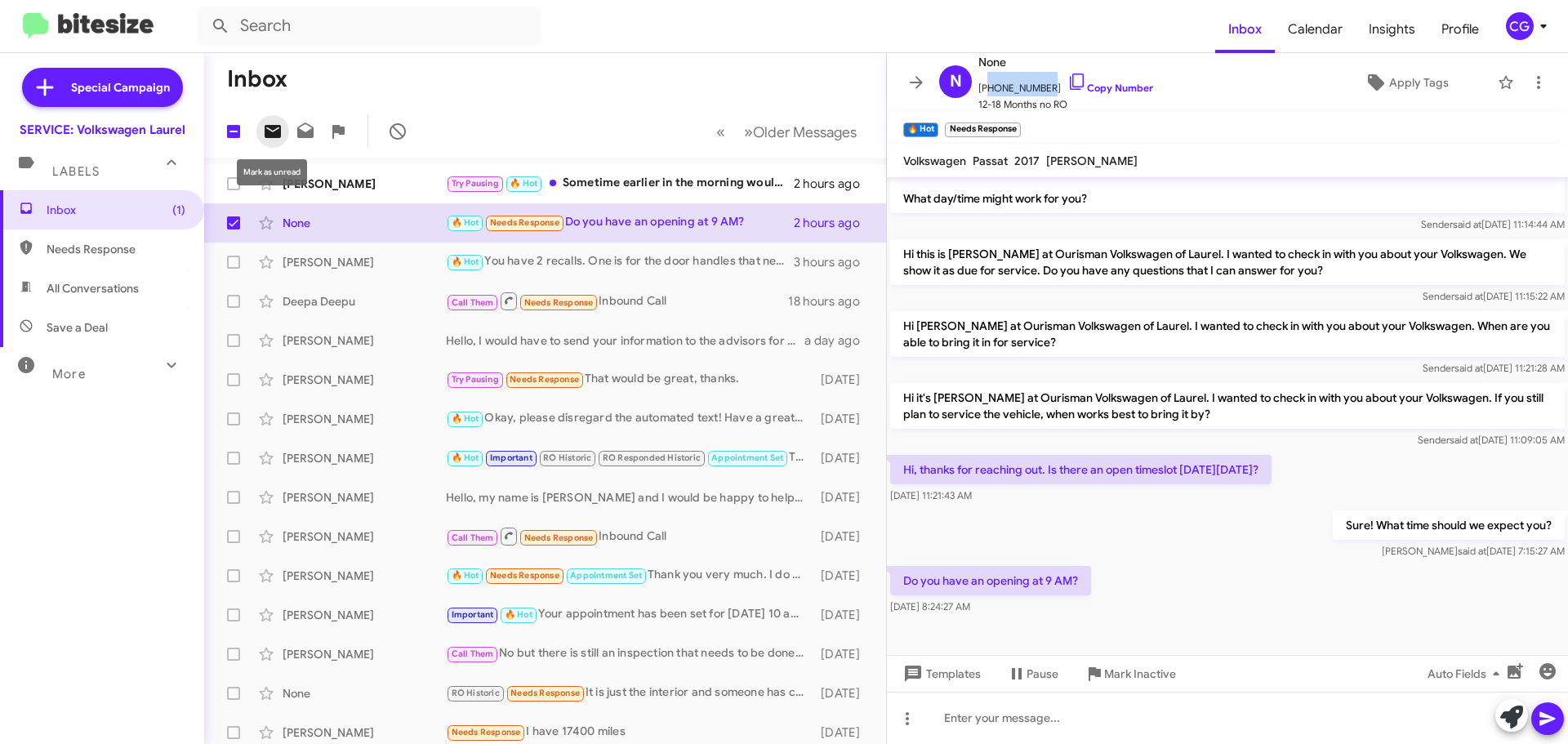
click at [267, 130] on icon at bounding box center [273, 131] width 17 height 13
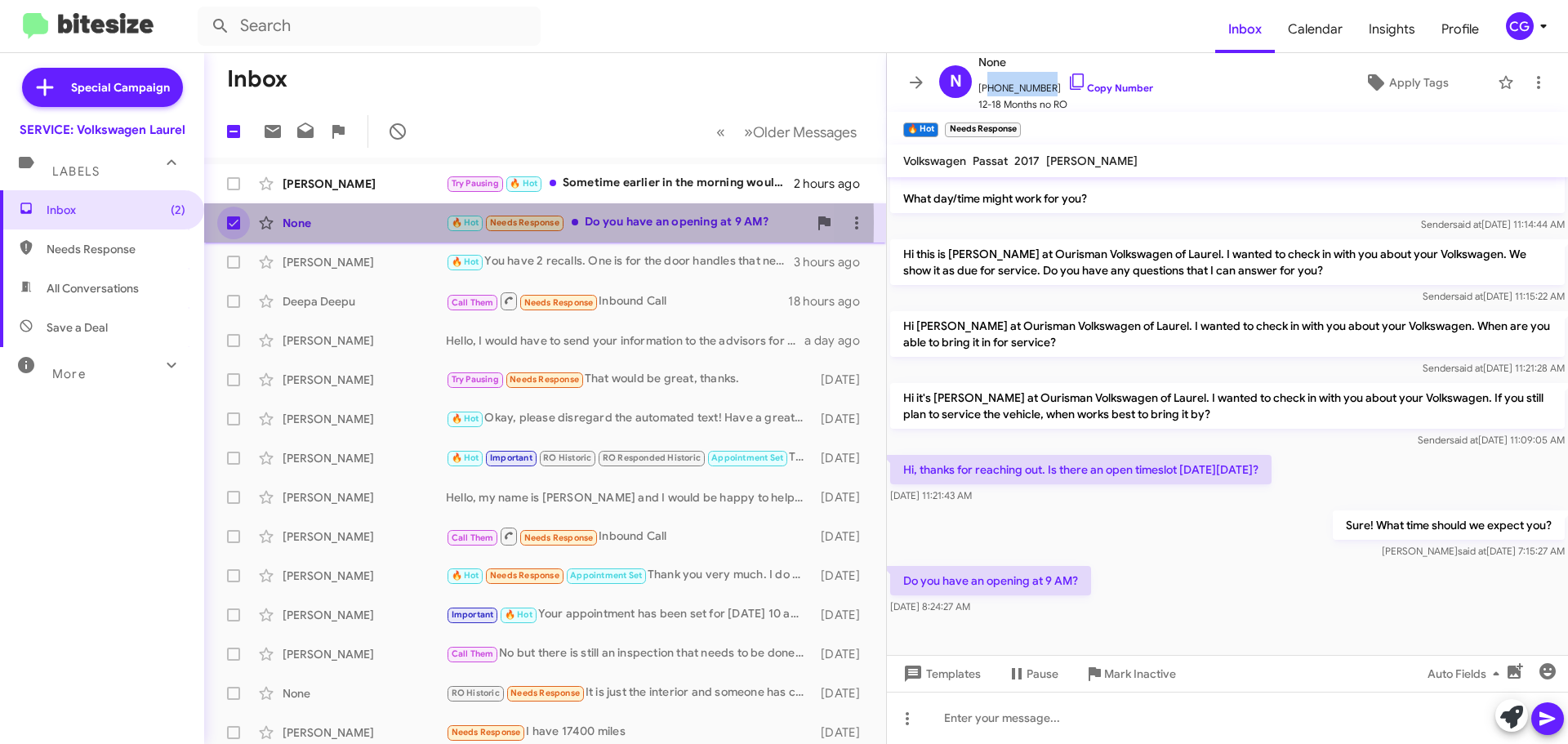
click at [231, 222] on span at bounding box center [234, 222] width 13 height 13
click at [233, 230] on input "checkbox" at bounding box center [233, 230] width 1 height 1
checkbox input "false"
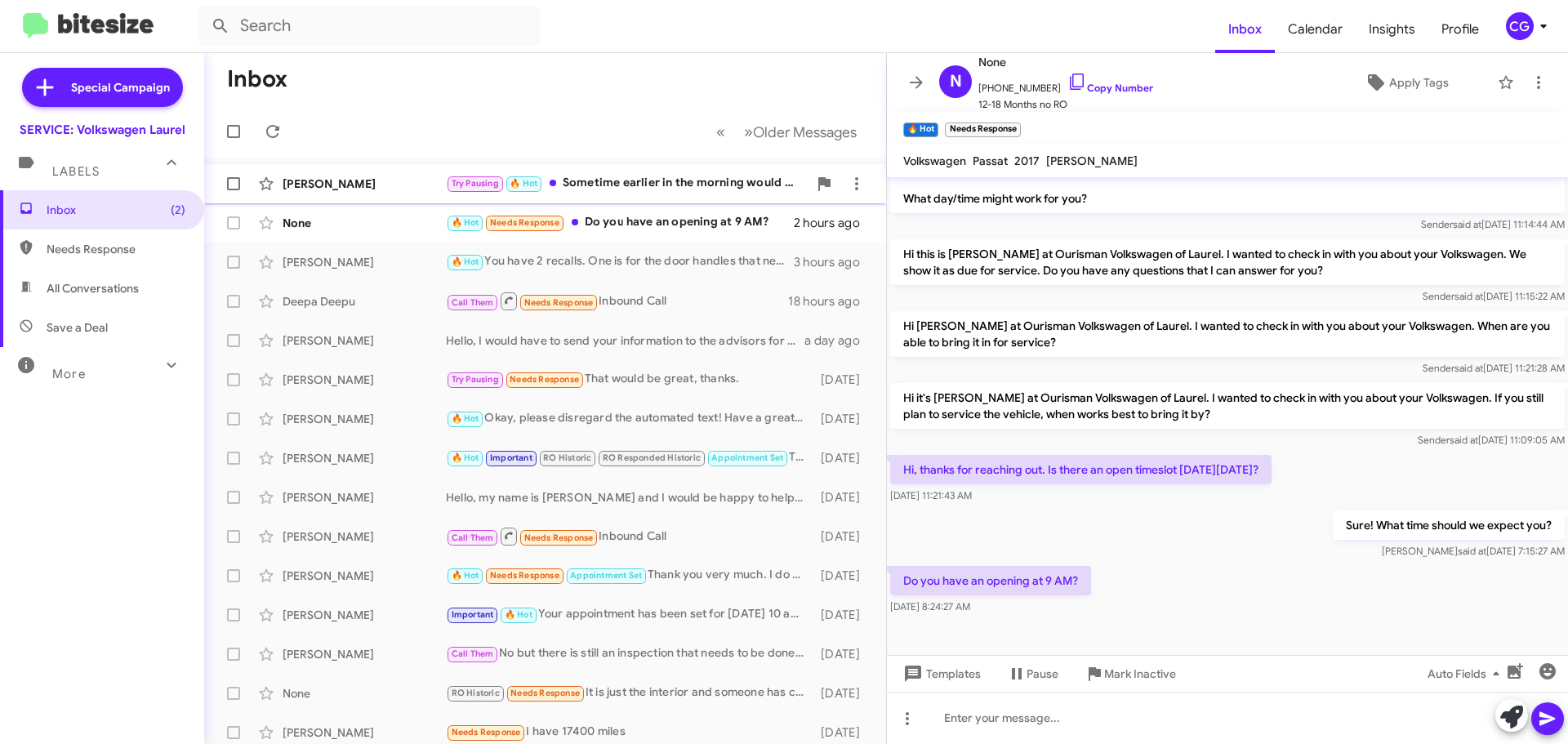
click at [621, 170] on div "David Doarnberger Try Pausing 🔥 Hot Sometime earlier in the morning would be be…" at bounding box center [545, 183] width 656 height 32
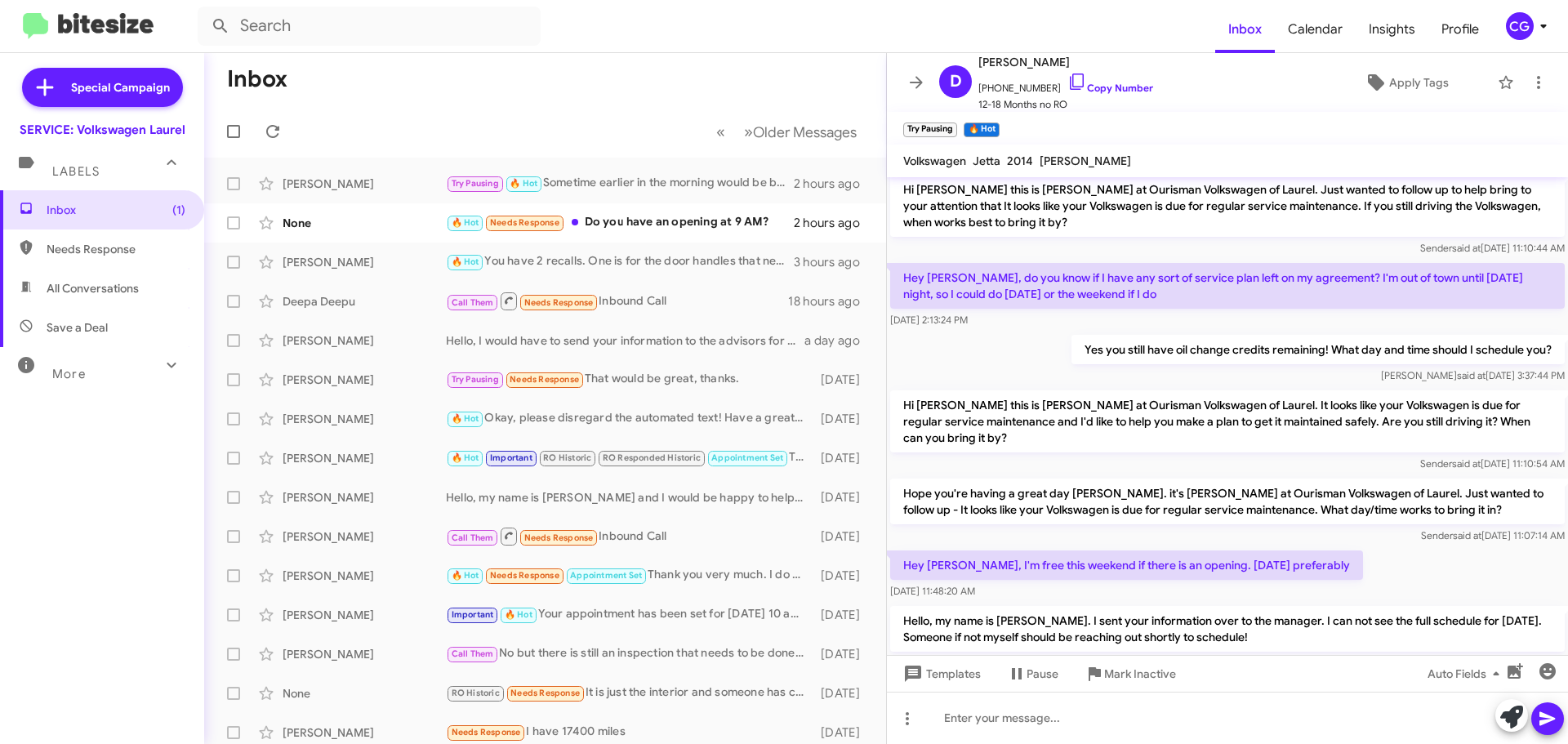
scroll to position [282, 0]
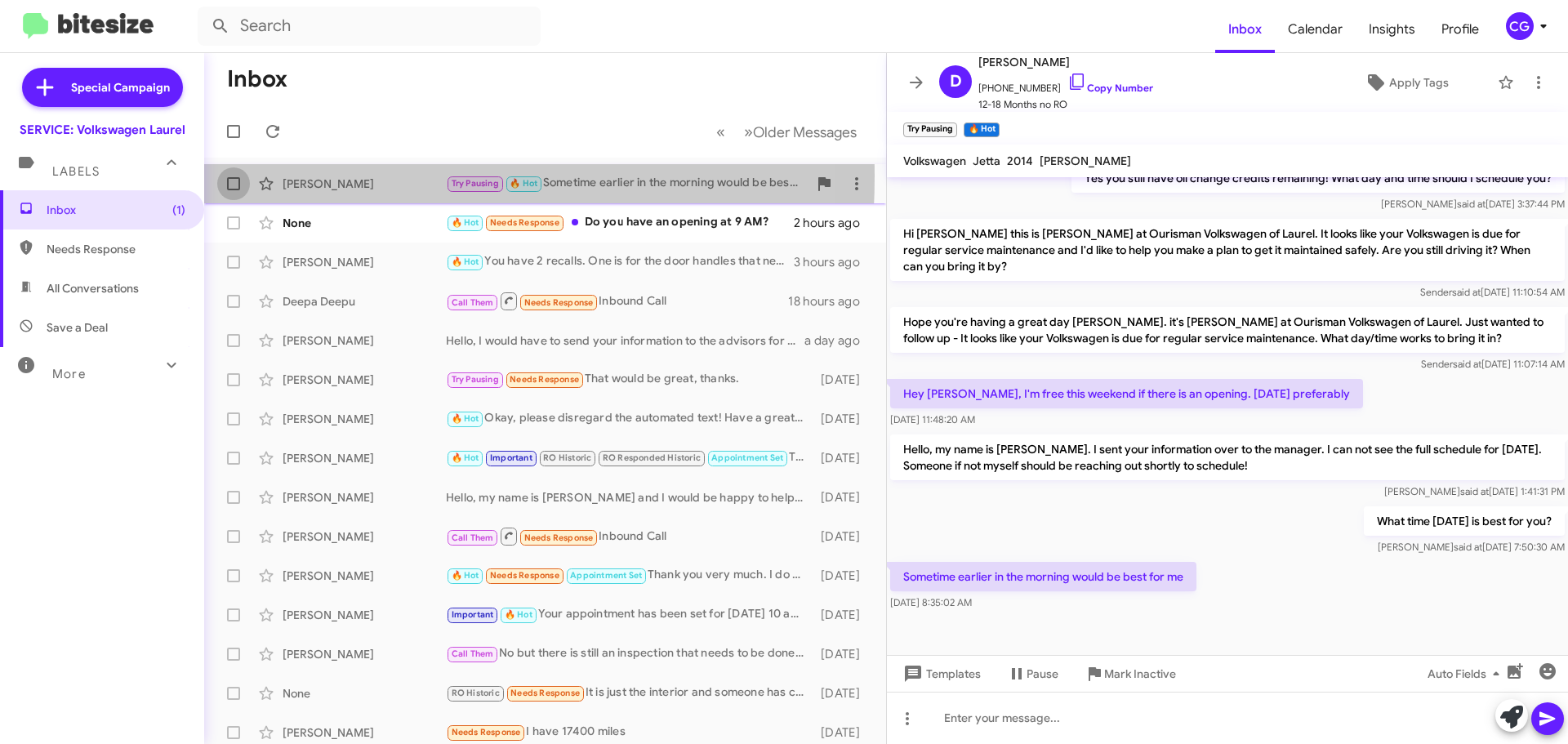
click at [232, 176] on label at bounding box center [233, 183] width 32 height 32
click at [233, 190] on input "checkbox" at bounding box center [233, 190] width 1 height 1
checkbox input "true"
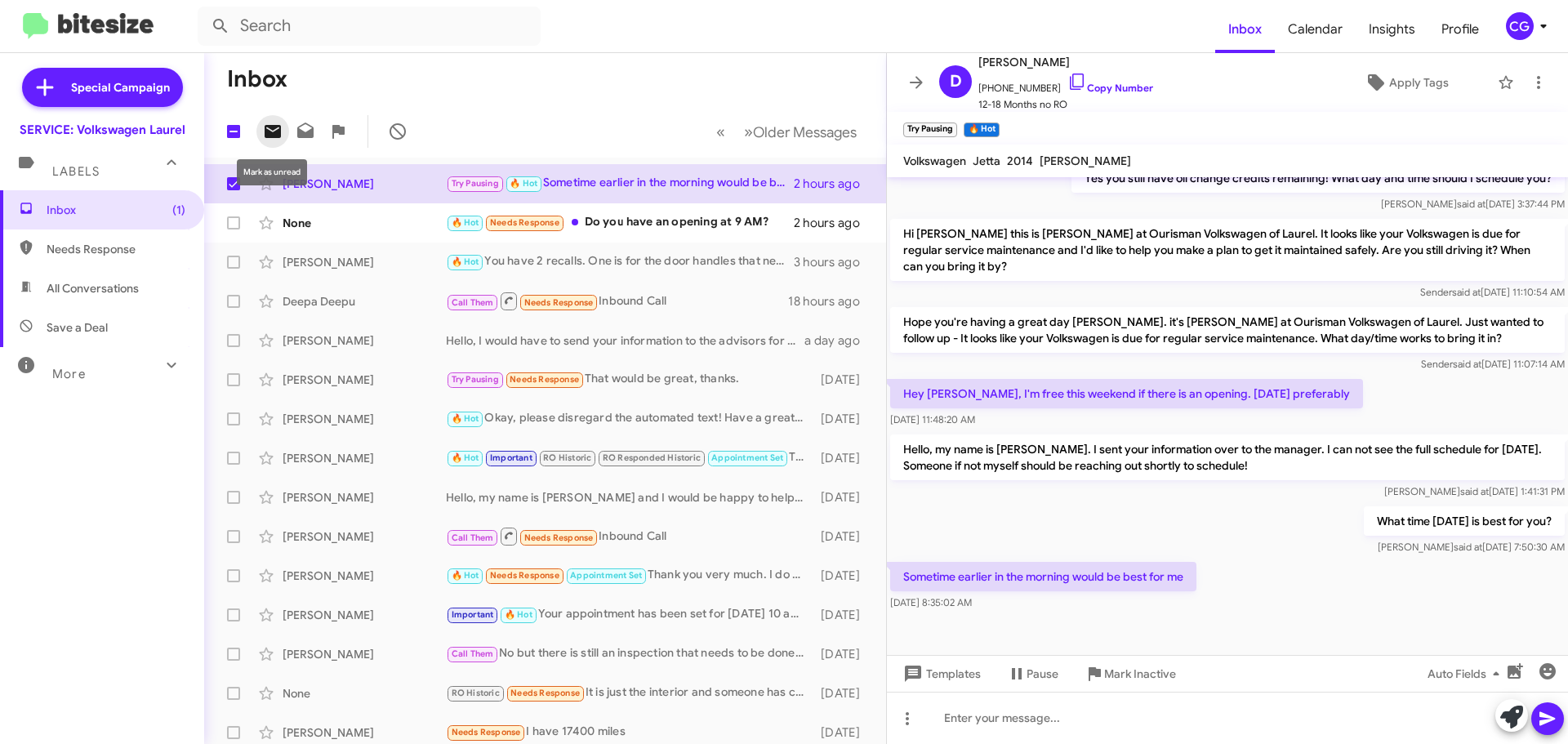
click at [279, 131] on icon at bounding box center [273, 131] width 17 height 13
click at [1532, 42] on mat-toolbar "Inbox Calendar Insights Profile CG" at bounding box center [784, 26] width 1568 height 53
click at [1532, 32] on div "CG" at bounding box center [1520, 26] width 28 height 28
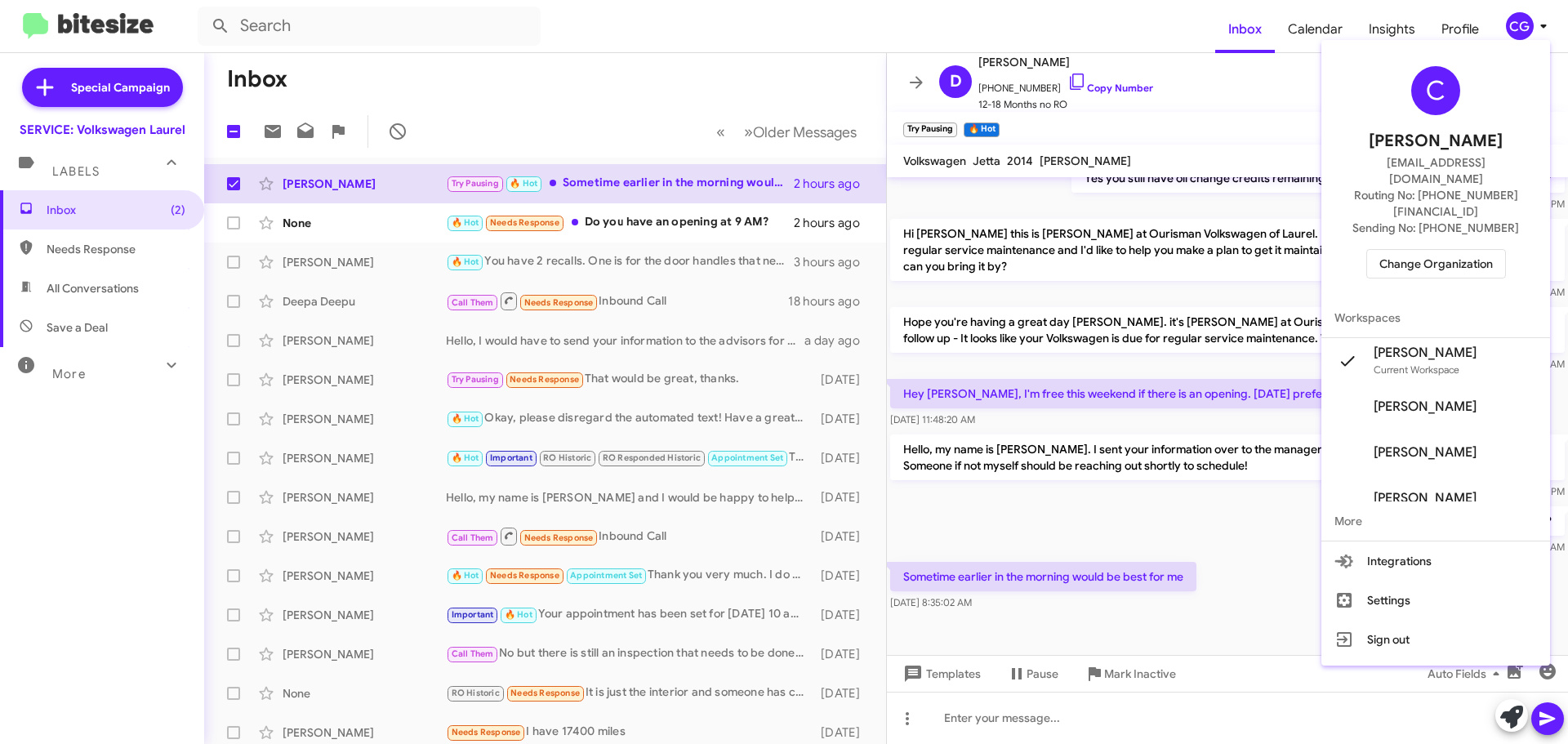
click at [1475, 250] on span "Change Organization" at bounding box center [1436, 264] width 114 height 28
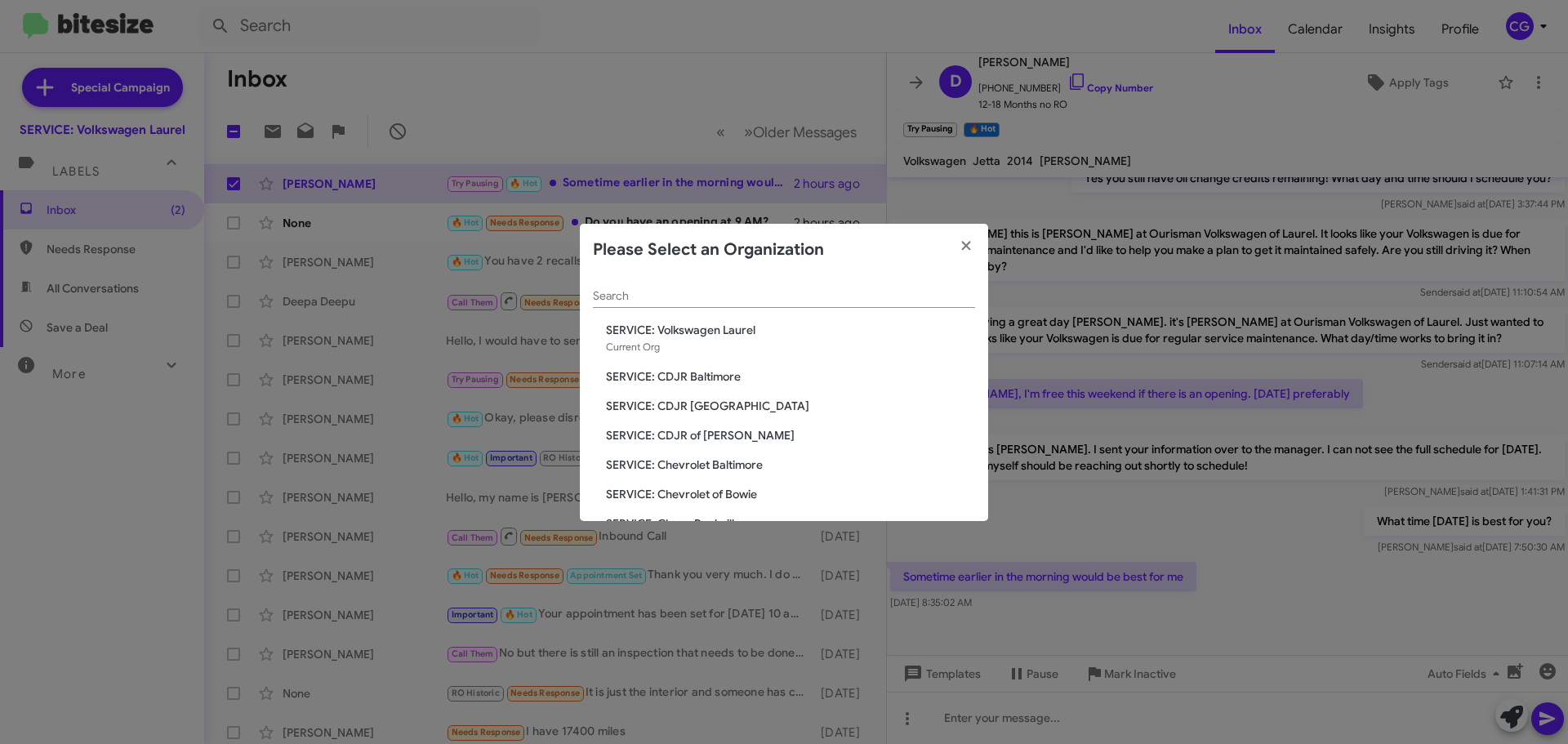
scroll to position [301, 0]
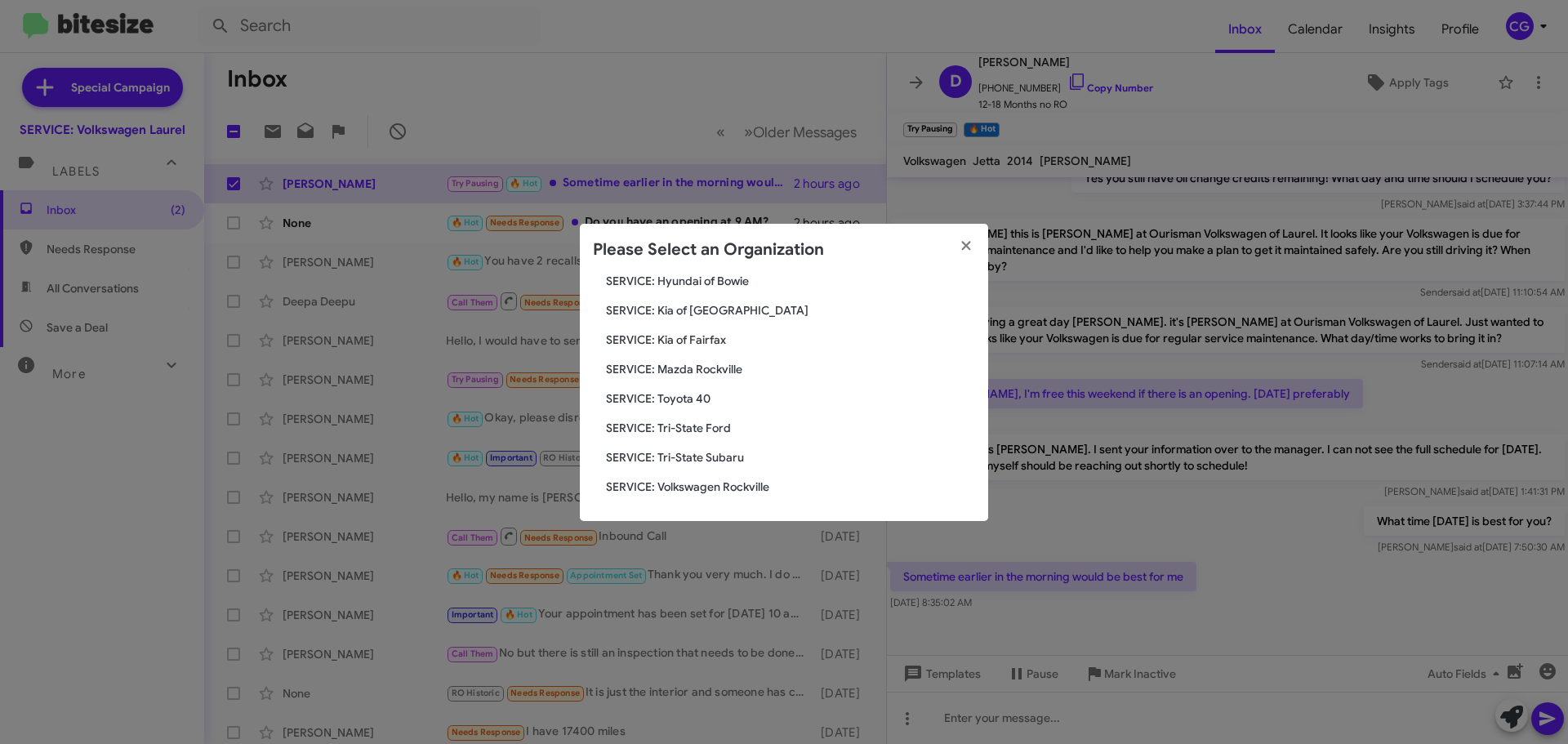
click at [693, 481] on span "SERVICE: Volkswagen Rockville" at bounding box center [790, 486] width 369 height 17
